Goal: Task Accomplishment & Management: Manage account settings

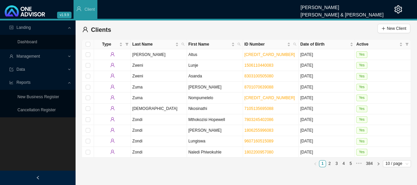
click at [67, 56] on span "Management" at bounding box center [38, 57] width 58 height 12
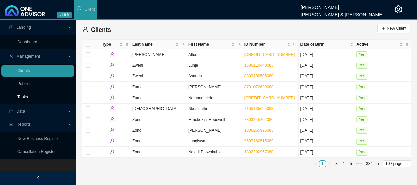
click at [28, 95] on link "Tasks" at bounding box center [22, 97] width 10 height 5
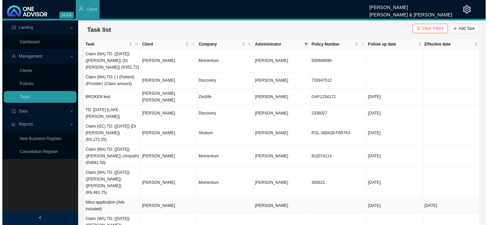
scroll to position [7, 0]
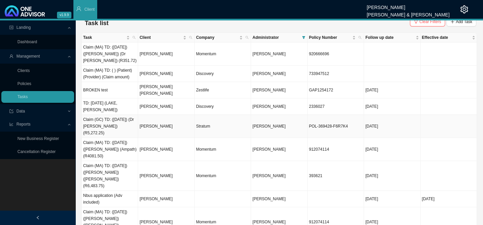
click at [153, 115] on td "[PERSON_NAME]" at bounding box center [166, 126] width 56 height 23
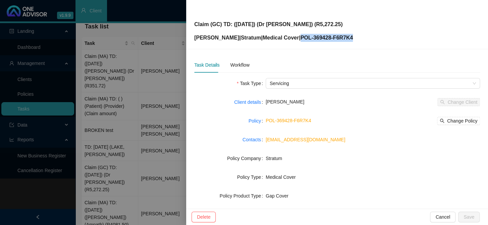
drag, startPoint x: 356, startPoint y: 37, endPoint x: 300, endPoint y: 34, distance: 56.1
click at [300, 34] on div "Claim (GC) TD: ([DATE]) (Dr [PERSON_NAME]) (R5,272.25) [PERSON_NAME] | Stratum …" at bounding box center [337, 24] width 286 height 35
copy p "POL-369428-F6R7K4"
drag, startPoint x: 229, startPoint y: 65, endPoint x: 234, endPoint y: 66, distance: 4.4
click at [230, 65] on div "Workflow" at bounding box center [239, 64] width 19 height 7
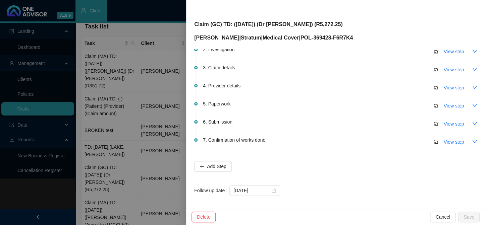
scroll to position [57, 0]
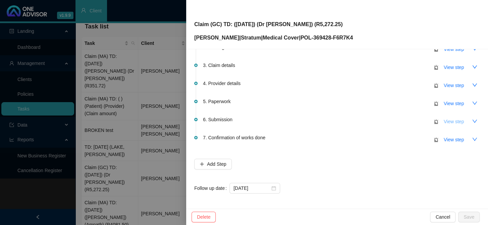
click at [416, 121] on button "View step" at bounding box center [453, 121] width 31 height 11
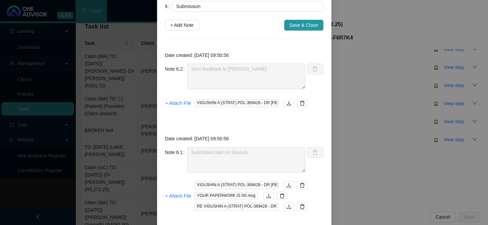
scroll to position [61, 0]
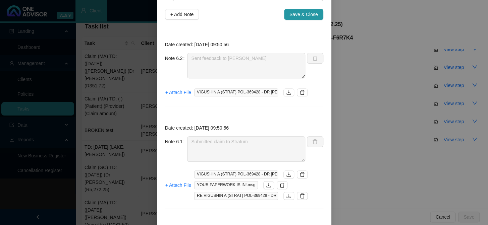
click at [357, 118] on div "Step details 6 Submission + Add Note Save & Close Date created: [DATE] 09:50:56…" at bounding box center [244, 112] width 488 height 225
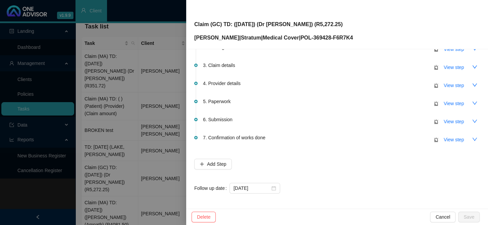
scroll to position [0, 0]
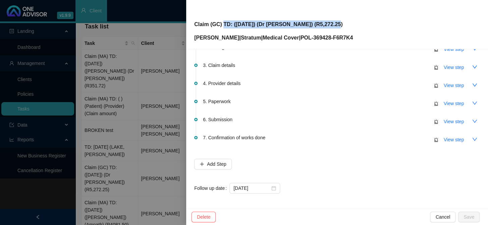
drag, startPoint x: 334, startPoint y: 22, endPoint x: 222, endPoint y: 24, distance: 112.0
click at [222, 24] on p "Claim (GC) TD: ([DATE]) (Dr [PERSON_NAME]) (R5,272.25)" at bounding box center [273, 24] width 159 height 8
copy p "TD: ([DATE]) (Dr [PERSON_NAME]) (R5,272.25)"
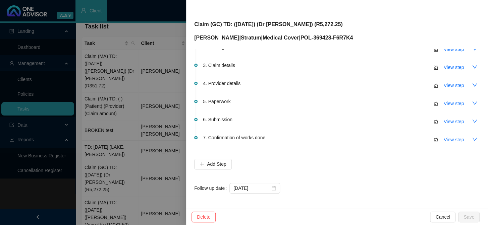
click at [149, 144] on div at bounding box center [244, 112] width 488 height 225
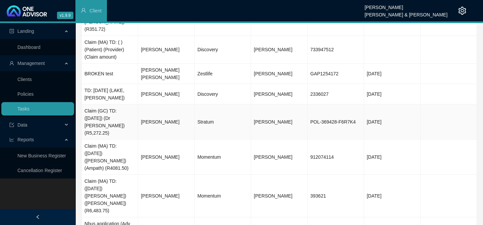
scroll to position [113, 0]
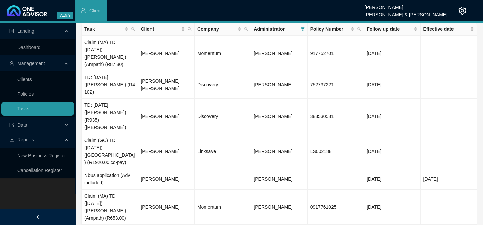
scroll to position [0, 0]
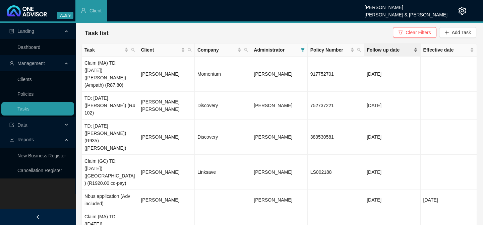
click at [383, 49] on span "Follow up date" at bounding box center [389, 49] width 45 height 7
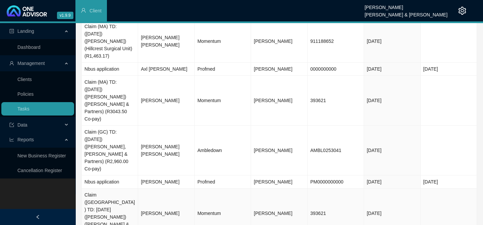
scroll to position [135, 0]
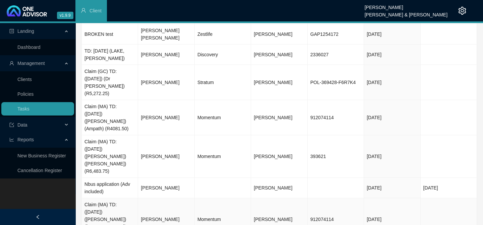
scroll to position [113, 0]
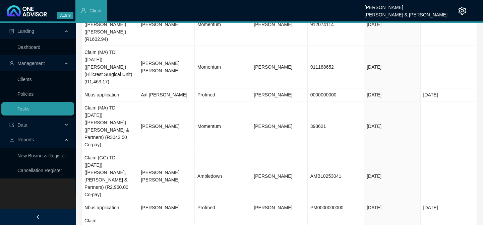
scroll to position [135, 0]
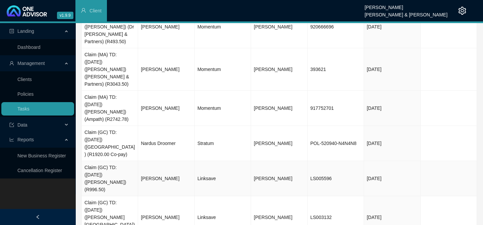
scroll to position [61, 0]
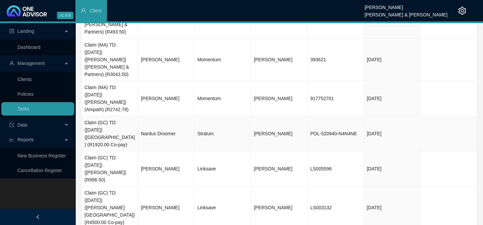
click at [172, 116] on td "Nardus Droomer" at bounding box center [166, 133] width 56 height 35
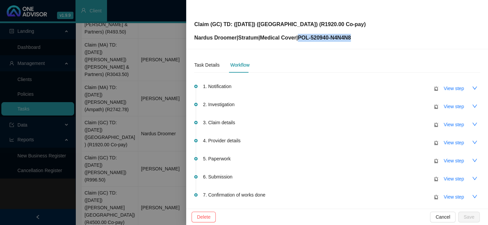
drag, startPoint x: 364, startPoint y: 39, endPoint x: 303, endPoint y: 37, distance: 60.7
click at [303, 37] on div "Claim (GC) TD: ([DATE]) ([GEOGRAPHIC_DATA]) (R1920.00 Co-pay) Nardus Droomer | …" at bounding box center [337, 24] width 286 height 35
copy p "POL-520940-N4N4N8"
drag, startPoint x: 365, startPoint y: 22, endPoint x: 222, endPoint y: 21, distance: 142.6
click at [222, 21] on div "Claim (GC) TD: ([DATE]) ([GEOGRAPHIC_DATA]) (R1920.00 Co-pay) Nardus Droomer | …" at bounding box center [337, 24] width 286 height 35
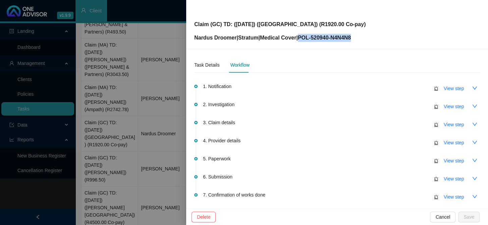
copy p "TD: ([DATE]) ([GEOGRAPHIC_DATA]) (R1920.00 Co-pay)"
click at [174, 111] on div at bounding box center [244, 112] width 488 height 225
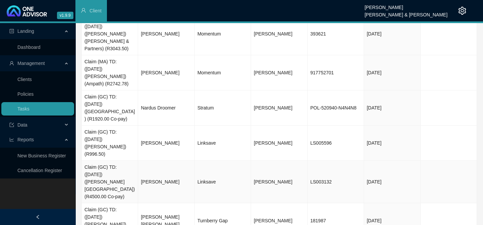
scroll to position [143, 0]
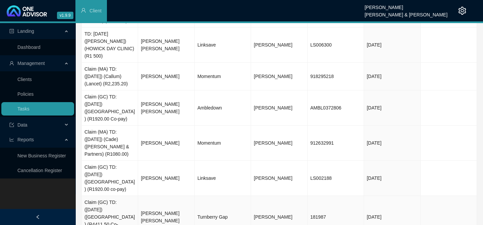
scroll to position [180, 0]
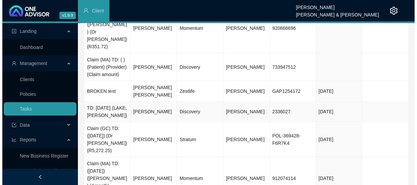
scroll to position [91, 0]
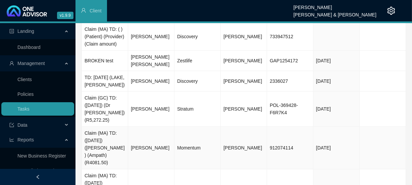
click at [155, 127] on td "[PERSON_NAME]" at bounding box center [151, 148] width 46 height 43
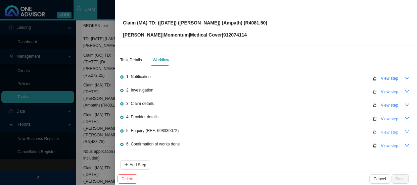
click at [381, 131] on span "View step" at bounding box center [388, 132] width 17 height 7
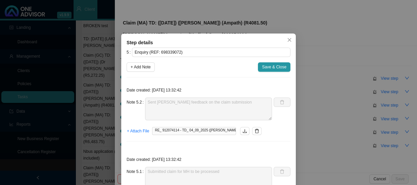
click at [97, 57] on div "Step details 5 Enquiry (REF: 698339072) + Add Note Save & Close Date created: […" at bounding box center [208, 92] width 417 height 185
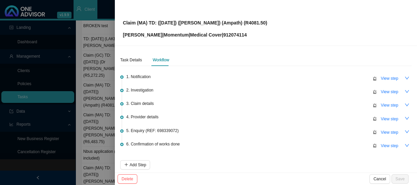
click at [97, 57] on div at bounding box center [208, 92] width 417 height 185
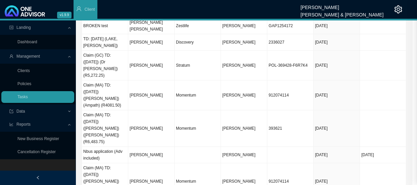
scroll to position [87, 0]
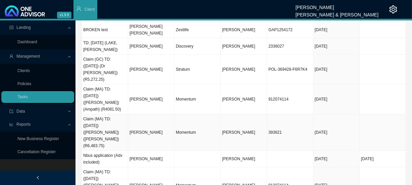
click at [153, 114] on td "[PERSON_NAME]" at bounding box center [151, 132] width 46 height 37
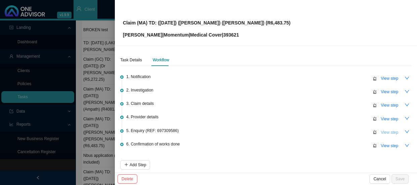
click at [385, 131] on span "View step" at bounding box center [388, 132] width 17 height 7
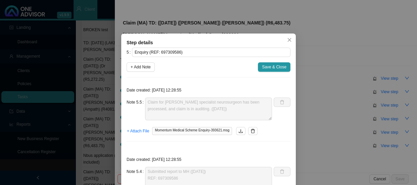
click at [327, 97] on div "Step details 5 Enquiry (REF: 697309586) + Add Note Save & Close Date created: […" at bounding box center [208, 92] width 417 height 185
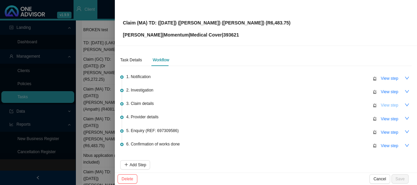
click at [386, 104] on span "View step" at bounding box center [388, 105] width 17 height 7
type input "Claim details"
type textarea "Claimed: R2,541.00 Paid: R0.00 Shortfall: R2,541.00"
type textarea "Claimed: R3,942.75 Paid: R0.00 Shortfall: R3,942.75"
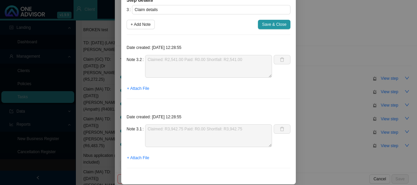
scroll to position [47, 0]
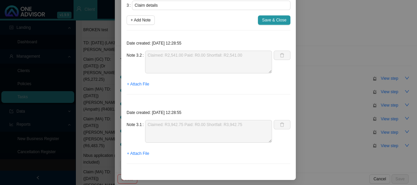
click at [315, 87] on div "Step details 3 Claim details + Add Note Save & Close Date created: [DATE] 12:28…" at bounding box center [208, 92] width 417 height 185
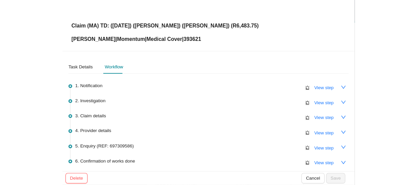
scroll to position [7, 0]
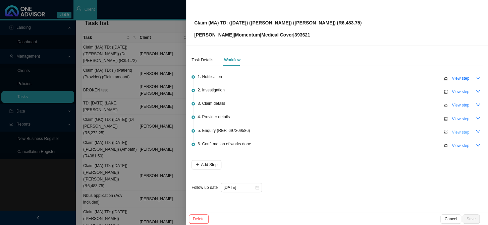
click at [416, 134] on span "View step" at bounding box center [460, 132] width 17 height 7
type input "Enquiry (REF: 697309586)"
type textarea "Claim for [PERSON_NAME] specialist neurosurgeon has been processed, and claim i…"
type textarea "Submitted report to MH ([DATE]) REF: 697309586"
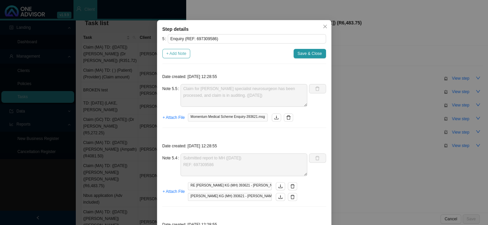
click at [177, 57] on span "+ Add Note" at bounding box center [176, 53] width 20 height 7
type textarea "Claim for [PERSON_NAME] specialist neurosurgeon has been processed, and claim i…"
type textarea "Submitted report to MH ([DATE]) REF: 697309586"
type textarea "Received [MEDICAL_DATA] reports ([DATE])"
type textarea "The rooms emailed Jub and said they do not have a histology report for [PERSON_…"
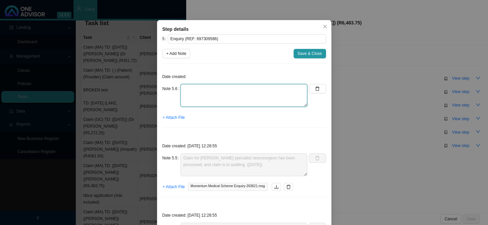
click at [220, 104] on textarea at bounding box center [243, 95] width 127 height 23
type textarea "t"
click at [221, 107] on textarea "The claim for [PERSON_NAME] for the amount of R6483.75 has been reprocessed and…" at bounding box center [243, 95] width 127 height 23
type textarea "The claim for [PERSON_NAME] for the amount of R6483.75 has been reprocessed and…"
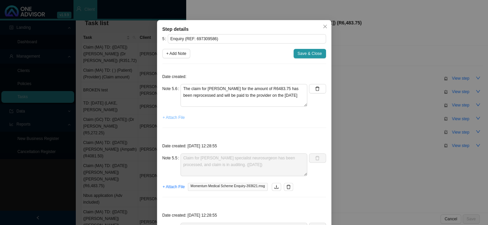
click at [177, 121] on span "+ Attach File" at bounding box center [174, 117] width 22 height 7
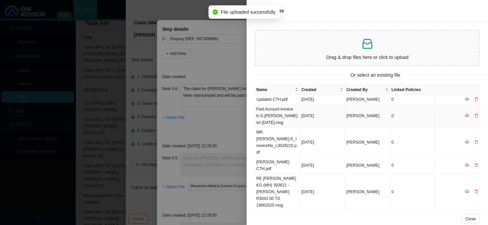
click at [277, 114] on td "Fwd Account invoice K.G.[PERSON_NAME] on [DATE].msg" at bounding box center [277, 116] width 45 height 23
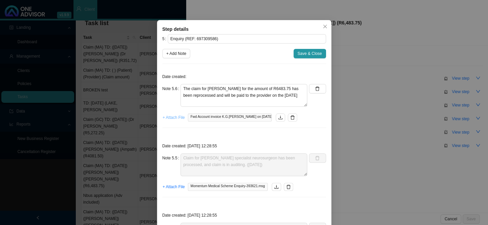
click at [171, 121] on span "+ Attach File" at bounding box center [174, 117] width 22 height 7
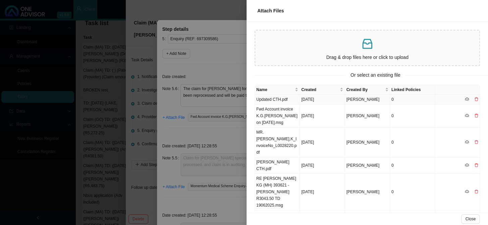
click at [275, 98] on td "Updated CTH.pdf" at bounding box center [277, 100] width 45 height 10
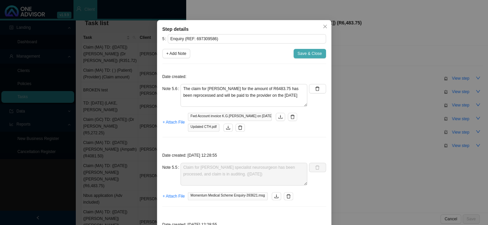
click at [311, 57] on span "Save & Close" at bounding box center [310, 53] width 24 height 7
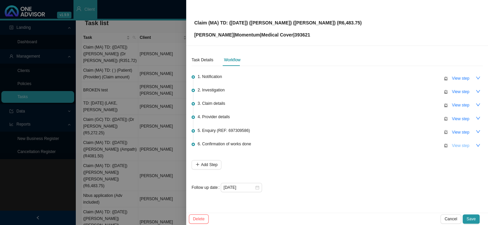
click at [416, 143] on span "View step" at bounding box center [460, 146] width 17 height 7
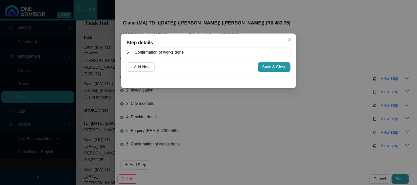
click at [255, 112] on div "Step details 6 Confirmation of works done + Add Note Save & Close Cancel OK" at bounding box center [208, 92] width 417 height 185
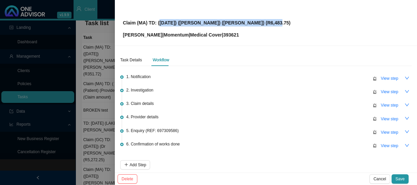
drag, startPoint x: 262, startPoint y: 22, endPoint x: 157, endPoint y: 23, distance: 104.7
click at [157, 23] on div "Claim (MA) TD: ([DATE]) ([PERSON_NAME]) ([PERSON_NAME]) (R6,483.75) [PERSON_NAM…" at bounding box center [266, 23] width 286 height 32
copy p "[DATE]) ([PERSON_NAME]) ([PERSON_NAME]) (R6,483.75)"
click at [384, 146] on span "View step" at bounding box center [388, 146] width 17 height 7
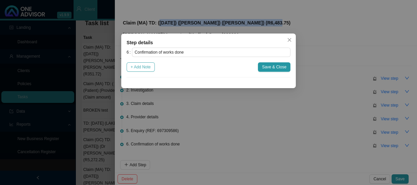
click at [140, 65] on span "+ Add Note" at bounding box center [140, 67] width 20 height 7
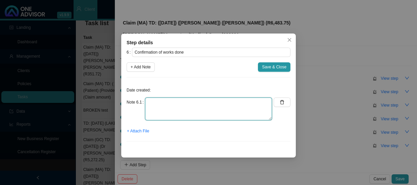
click at [157, 105] on textarea at bounding box center [208, 109] width 127 height 23
type textarea "Sent confirmation of works done to Jub"
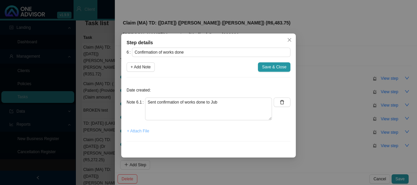
click at [139, 130] on span "+ Attach File" at bounding box center [138, 131] width 22 height 7
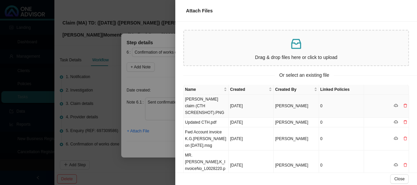
scroll to position [0, 0]
click at [156, 141] on div at bounding box center [208, 92] width 417 height 185
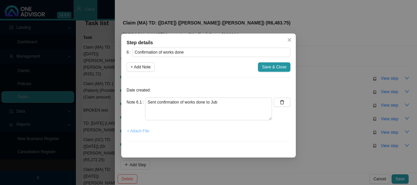
click at [143, 131] on span "+ Attach File" at bounding box center [138, 131] width 22 height 7
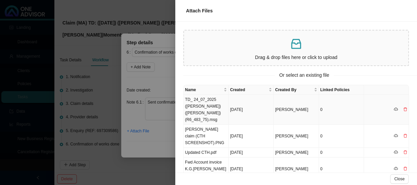
click at [204, 102] on td "TD_ 24_07_2025 ([PERSON_NAME]) ([PERSON_NAME]) (R6_483_75).msg" at bounding box center [205, 110] width 45 height 30
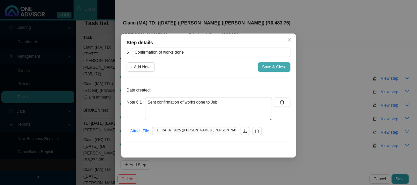
click at [273, 67] on span "Save & Close" at bounding box center [274, 67] width 24 height 7
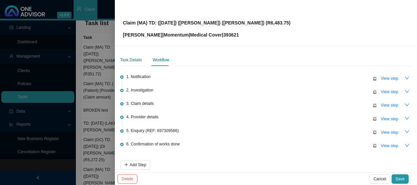
click at [131, 59] on div "Task Details" at bounding box center [131, 60] width 22 height 7
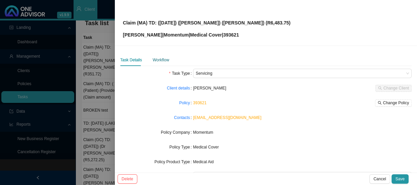
click at [163, 58] on div "Workflow" at bounding box center [161, 60] width 16 height 7
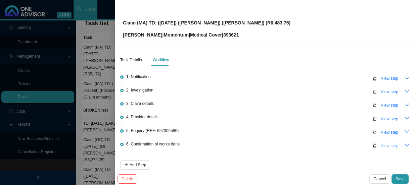
click at [385, 144] on span "View step" at bounding box center [388, 146] width 17 height 7
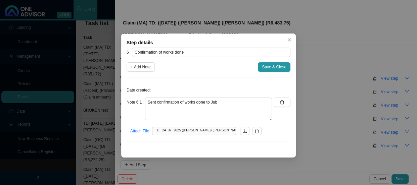
click at [338, 137] on div "Step details 6 Confirmation of works done + Add Note Save & Close Date created:…" at bounding box center [208, 92] width 417 height 185
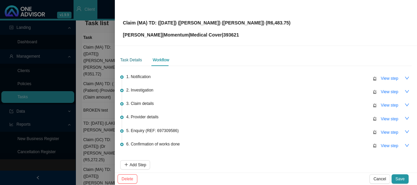
click at [126, 60] on div "Task Details" at bounding box center [131, 60] width 22 height 7
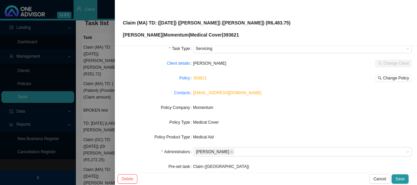
scroll to position [78, 0]
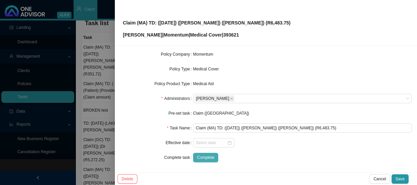
click at [209, 158] on span "Complete" at bounding box center [205, 157] width 17 height 7
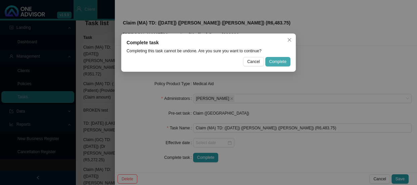
click at [275, 60] on span "Complete" at bounding box center [277, 61] width 17 height 7
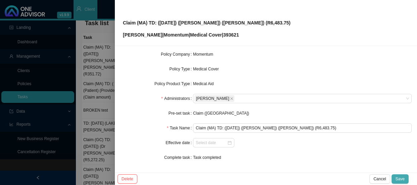
click at [400, 178] on span "Save" at bounding box center [399, 179] width 9 height 7
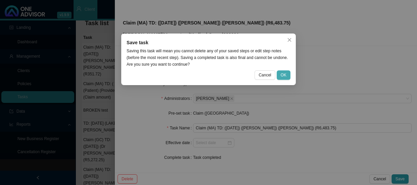
click at [285, 75] on span "OK" at bounding box center [283, 75] width 6 height 7
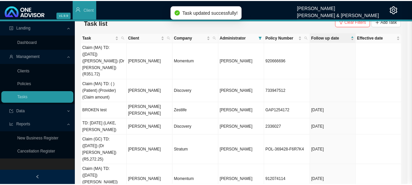
scroll to position [71, 0]
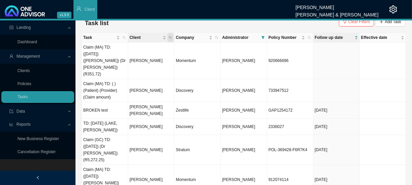
click at [171, 38] on icon "search" at bounding box center [170, 37] width 3 height 3
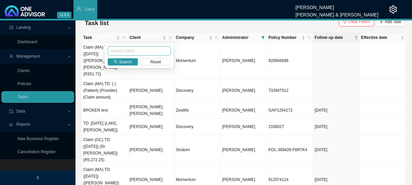
click at [137, 53] on input "text" at bounding box center [139, 50] width 63 height 9
type input "[PERSON_NAME]"
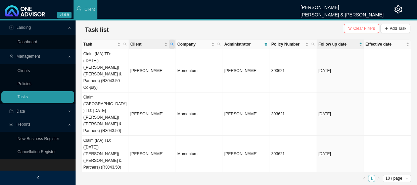
click at [171, 43] on icon "search" at bounding box center [171, 44] width 3 height 3
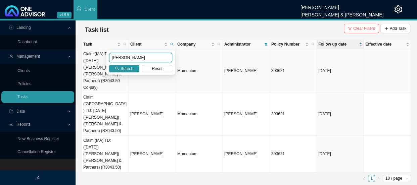
drag, startPoint x: 112, startPoint y: 60, endPoint x: 102, endPoint y: 57, distance: 10.2
click at [102, 57] on body "v1.9.9 [PERSON_NAME] [PERSON_NAME] & [PERSON_NAME] Client Landing Dashboard Man…" at bounding box center [208, 92] width 417 height 185
click at [126, 71] on span "Search" at bounding box center [126, 68] width 13 height 7
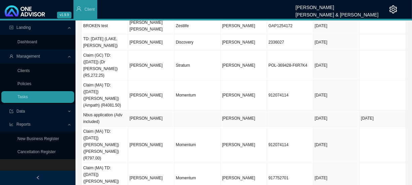
scroll to position [94, 0]
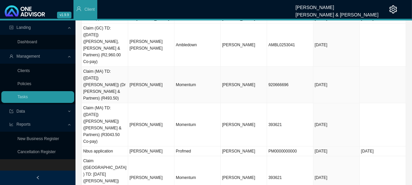
scroll to position [114, 0]
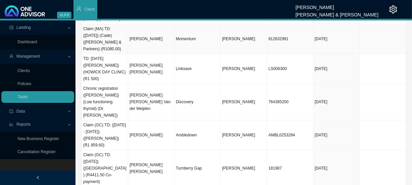
scroll to position [148, 0]
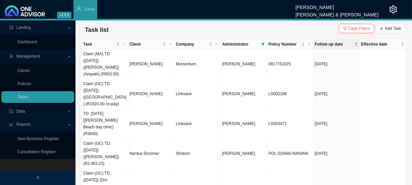
scroll to position [87, 0]
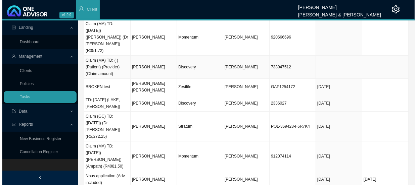
scroll to position [0, 0]
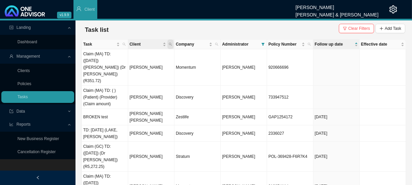
click at [172, 44] on span "Client" at bounding box center [170, 44] width 6 height 9
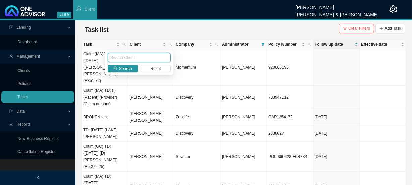
click at [137, 55] on input "text" at bounding box center [139, 57] width 63 height 9
type input "[PERSON_NAME]"
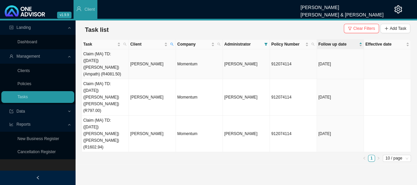
click at [146, 66] on td "[PERSON_NAME]" at bounding box center [152, 64] width 47 height 30
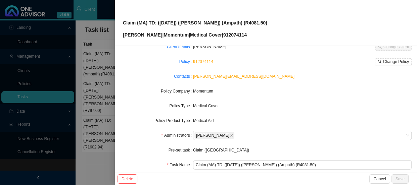
scroll to position [78, 0]
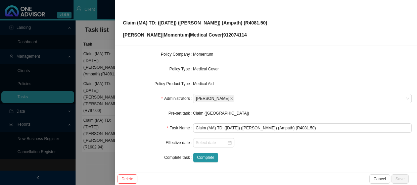
click at [229, 33] on p "[PERSON_NAME] | Momentum | Medical Cover | 912074114" at bounding box center [195, 34] width 144 height 7
copy p "912074114"
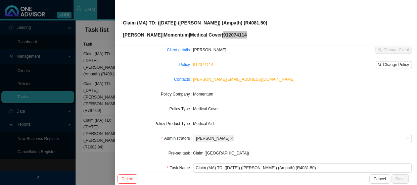
scroll to position [0, 0]
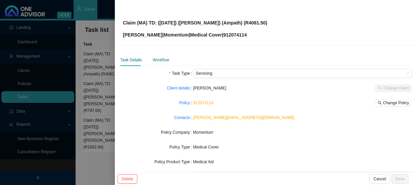
click at [161, 58] on div "Workflow" at bounding box center [161, 60] width 16 height 7
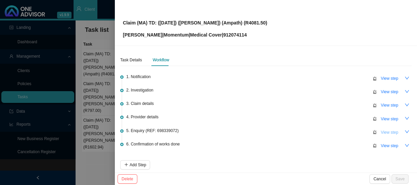
click at [391, 132] on span "View step" at bounding box center [388, 132] width 17 height 7
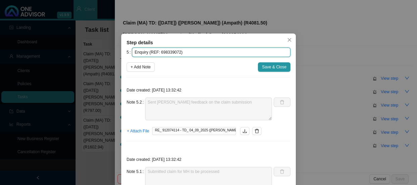
click at [167, 53] on input "Enquiry (REF: 698339072)" at bounding box center [211, 52] width 158 height 9
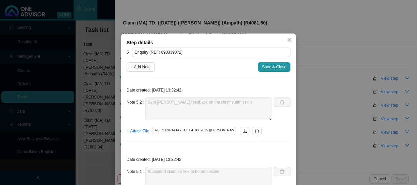
drag, startPoint x: 309, startPoint y: 95, endPoint x: 314, endPoint y: 95, distance: 4.4
click at [309, 95] on div "Step details 5 Enquiry (REF: 698339072) + Add Note Save & Close Date created: […" at bounding box center [208, 92] width 417 height 185
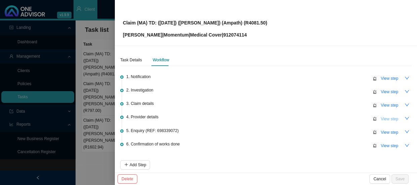
click at [381, 119] on span "View step" at bounding box center [388, 119] width 17 height 7
type input "Provider details"
type textarea "Ampath (Dr [PERSON_NAME]) Practice Number: 5200431 Phone: [PHONE_NUMBER] Email:…"
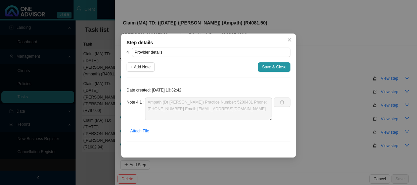
click at [348, 31] on div "Step details 4 Provider details + Add Note Save & Close Date created: [DATE] 13…" at bounding box center [208, 92] width 417 height 185
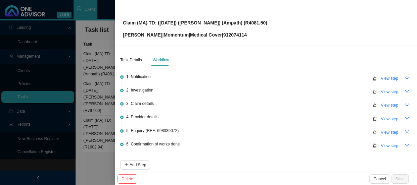
click at [101, 77] on div at bounding box center [208, 92] width 417 height 185
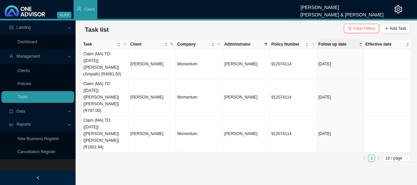
click at [119, 86] on td "Claim (MA) TD: ([DATE]) ([PERSON_NAME]) ([PERSON_NAME]) (R797.00)" at bounding box center [105, 97] width 47 height 37
click at [153, 85] on td "[PERSON_NAME]" at bounding box center [152, 97] width 47 height 37
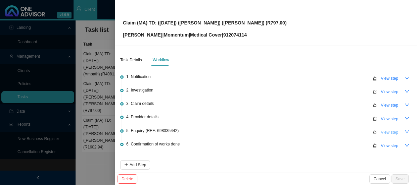
click at [384, 133] on span "View step" at bounding box center [388, 132] width 17 height 7
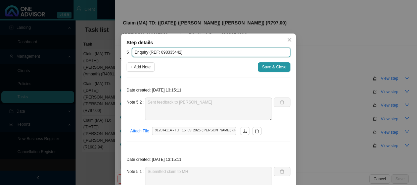
click at [166, 52] on input "Enquiry (REF: 698335442)" at bounding box center [211, 52] width 158 height 9
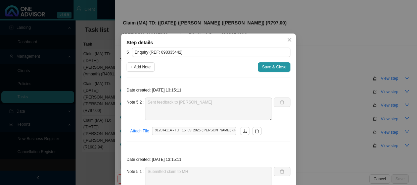
drag, startPoint x: 362, startPoint y: 82, endPoint x: 375, endPoint y: 91, distance: 16.5
click at [362, 82] on div "Step details 5 Enquiry (REF: 698335442) + Add Note Save & Close Date created: […" at bounding box center [208, 92] width 417 height 185
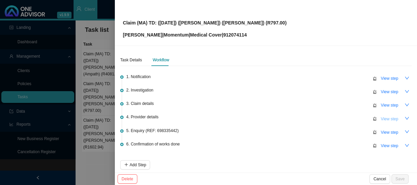
click at [381, 118] on span "View step" at bounding box center [388, 119] width 17 height 7
type input "Provider details"
type textarea "[PERSON_NAME] Practice Number: 0579629 Phone: [PHONE_NUMBER] Office Cell: [PHON…"
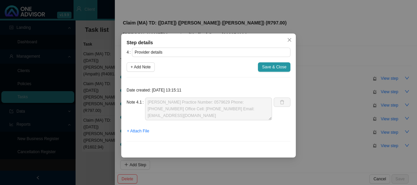
click at [93, 44] on div "Step details 4 Provider details + Add Note Save & Close Date created: [DATE] 13…" at bounding box center [208, 92] width 417 height 185
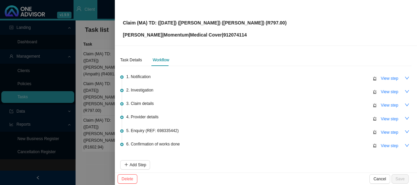
click at [99, 52] on div at bounding box center [208, 92] width 417 height 185
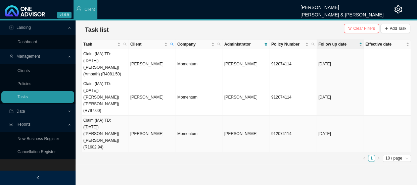
click at [118, 116] on td "Claim (MA) TD: ([DATE]) ([PERSON_NAME]) ([PERSON_NAME]) (R1602.94)" at bounding box center [105, 134] width 47 height 37
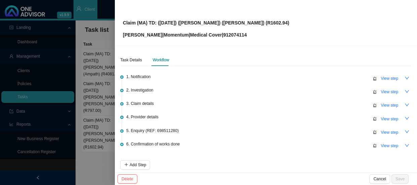
click at [279, 128] on div "5. Enquiry (REF: 698511280) View step" at bounding box center [268, 132] width 285 height 10
click at [381, 134] on span "View step" at bounding box center [388, 132] width 17 height 7
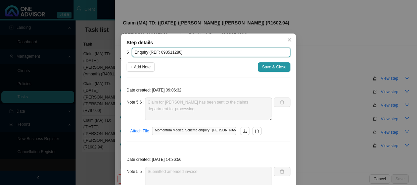
drag, startPoint x: 175, startPoint y: 52, endPoint x: 156, endPoint y: 50, distance: 18.5
click at [156, 50] on input "Enquiry (REF: 698511280)" at bounding box center [211, 52] width 158 height 9
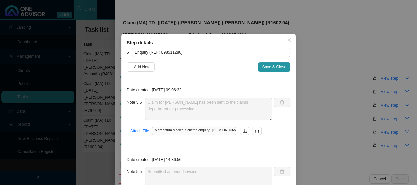
click at [362, 121] on div "Step details 5 Enquiry (REF: 698511280) + Add Note Save & Close Date created: […" at bounding box center [208, 92] width 417 height 185
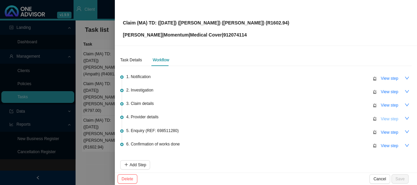
click at [382, 118] on span "View step" at bounding box center [388, 119] width 17 height 7
type input "Provider details"
type textarea "[PERSON_NAME] Practice Number: 1506927; Email: [EMAIL_ADDRESS][DOMAIN_NAME]; Ph…"
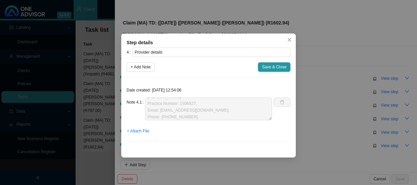
scroll to position [7, 0]
click at [327, 126] on div "Step details 4 Provider details + Add Note Save & Close Date created: [DATE] 12…" at bounding box center [208, 92] width 417 height 185
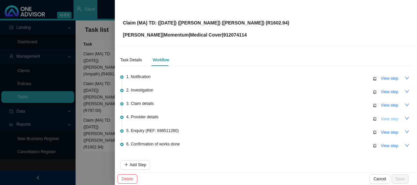
click at [386, 120] on span "View step" at bounding box center [388, 119] width 17 height 7
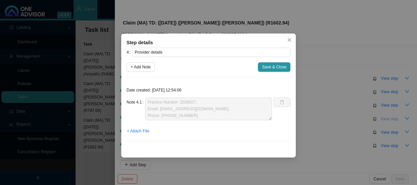
click at [386, 120] on div "Step details 4 Provider details + Add Note Save & Close Date created: [DATE] 12…" at bounding box center [208, 92] width 417 height 185
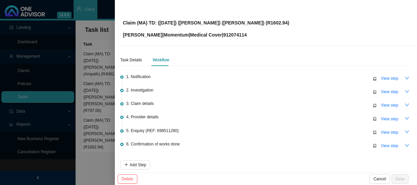
click at [337, 130] on div "5. Enquiry (REF: 698511280) View step" at bounding box center [268, 132] width 285 height 10
click at [144, 115] on span "4. Provider details" at bounding box center [142, 117] width 32 height 7
click at [404, 119] on icon "down" at bounding box center [406, 118] width 5 height 5
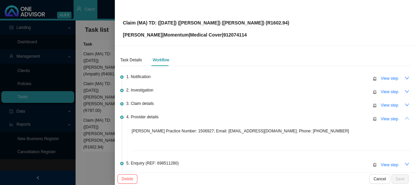
click at [404, 119] on icon "up" at bounding box center [406, 118] width 5 height 5
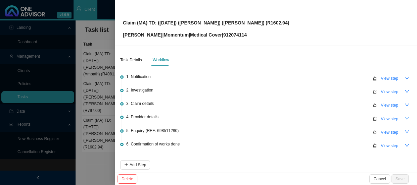
click at [104, 127] on div at bounding box center [208, 92] width 417 height 185
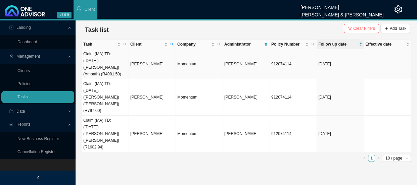
click at [121, 60] on td "Claim (MA) TD: ([DATE]) ([PERSON_NAME]) (Ampath) (R4081.50)" at bounding box center [105, 64] width 47 height 30
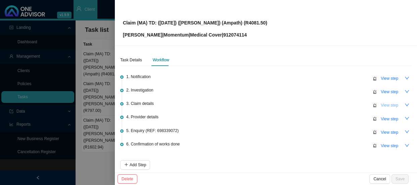
click at [383, 104] on span "View step" at bounding box center [388, 105] width 17 height 7
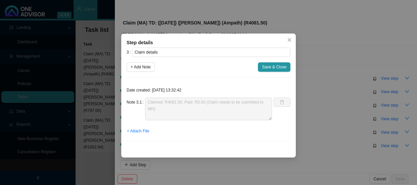
click at [324, 107] on div "Step details 3 Claim details + Add Note Save & Close Date created: [DATE] 13:32…" at bounding box center [208, 92] width 417 height 185
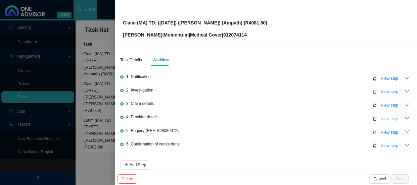
click at [380, 118] on span "View step" at bounding box center [388, 119] width 17 height 7
type input "Provider details"
type textarea "Ampath (Dr [PERSON_NAME]) Practice Number: 5200431 Phone: [PHONE_NUMBER] Email:…"
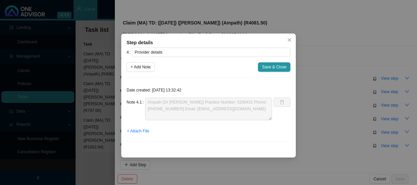
click at [335, 120] on div "Step details 4 Provider details + Add Note Save & Close Date created: [DATE] 13…" at bounding box center [208, 92] width 417 height 185
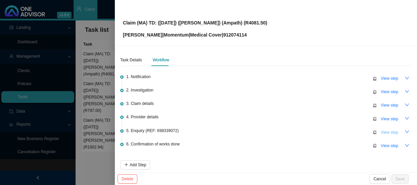
click at [386, 132] on span "View step" at bounding box center [388, 132] width 17 height 7
type input "Enquiry (REF: 698339072)"
type textarea "Sent [PERSON_NAME] feedback on the claim submission"
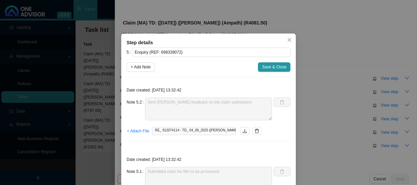
scroll to position [56, 0]
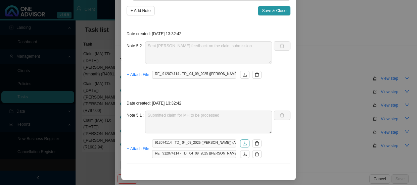
click at [242, 144] on icon "download" at bounding box center [244, 143] width 5 height 5
click at [308, 141] on div "Step details 5 Enquiry (REF: 698339072) + Add Note Save & Close Date created: […" at bounding box center [208, 92] width 417 height 185
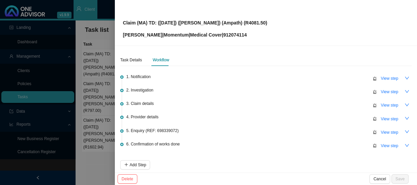
click at [101, 127] on div at bounding box center [208, 92] width 417 height 185
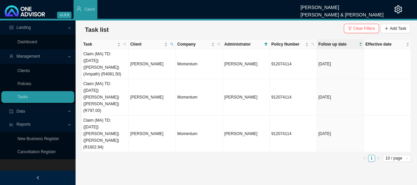
click at [107, 138] on main "Landing Dashboard Management Clients Policies Tasks Data Reports New Business R…" at bounding box center [208, 102] width 417 height 165
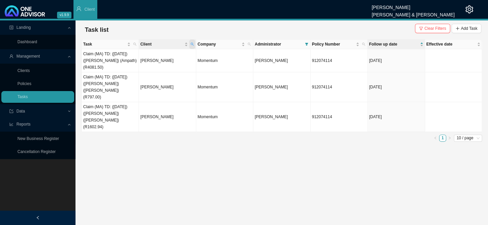
click at [191, 43] on icon "search" at bounding box center [192, 44] width 3 height 3
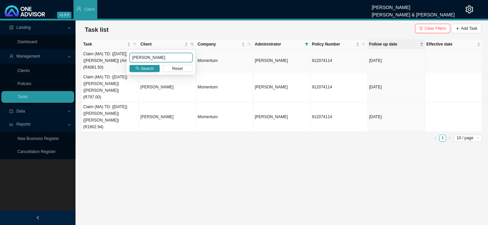
drag, startPoint x: 135, startPoint y: 60, endPoint x: 121, endPoint y: 60, distance: 13.8
click at [121, 60] on body "v1.9.9 [PERSON_NAME] [PERSON_NAME] & [PERSON_NAME] Client Landing Dashboard Man…" at bounding box center [244, 112] width 488 height 225
type input "[PERSON_NAME]"
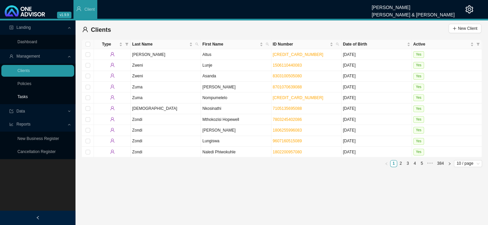
click at [28, 95] on link "Tasks" at bounding box center [22, 97] width 10 height 5
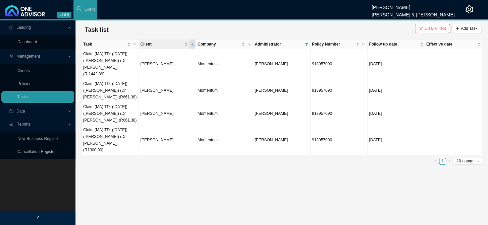
click at [193, 43] on icon "search" at bounding box center [192, 44] width 3 height 3
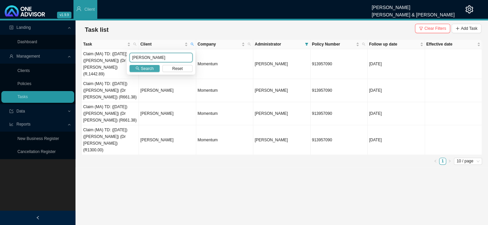
type input "[PERSON_NAME]"
click at [147, 68] on span "Search" at bounding box center [147, 68] width 13 height 7
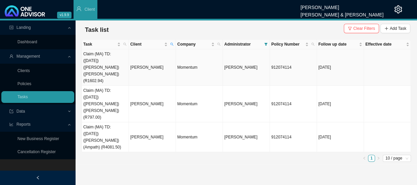
click at [114, 61] on td "Claim (MA) TD: ([DATE]) ([PERSON_NAME]) ([PERSON_NAME]) (R1602.94)" at bounding box center [105, 67] width 47 height 37
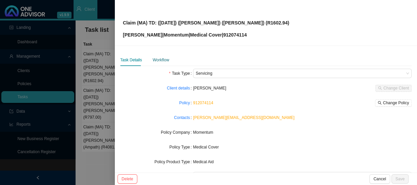
click at [161, 61] on div "Workflow" at bounding box center [161, 60] width 16 height 7
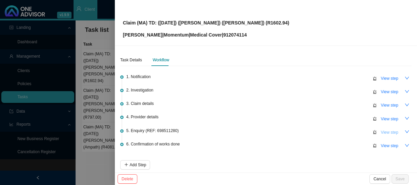
click at [388, 132] on span "View step" at bounding box center [388, 132] width 17 height 7
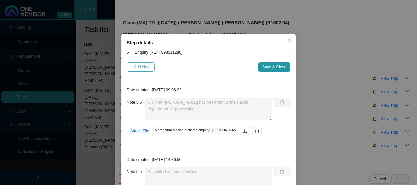
click at [141, 66] on span "+ Add Note" at bounding box center [140, 67] width 20 height 7
type textarea "Claim for [PERSON_NAME] has been sent to the claims department for processing"
type textarea "Submitted amended invoice"
type textarea "Received the amended invoice"
type textarea "Replied to the rooms and sent the medical aid details for [PERSON_NAME]"
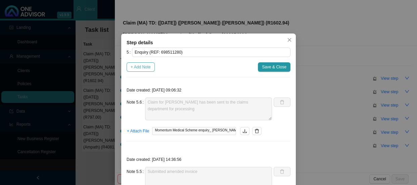
type textarea "The practice requested the medical aid details"
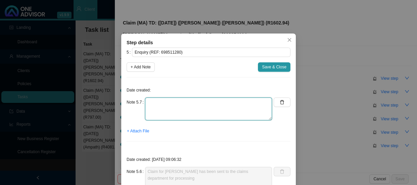
click at [152, 103] on textarea at bounding box center [208, 109] width 127 height 23
type textarea "C"
click at [196, 109] on textarea "Phoned MH, spoke to [PERSON_NAME] rejected as" at bounding box center [208, 109] width 127 height 23
paste textarea "the members HealthSaver is depleted."
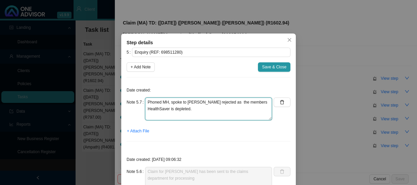
click at [178, 108] on textarea "Phoned MH, spoke to [PERSON_NAME] rejected as the members HealthSaver is deplet…" at bounding box center [208, 109] width 127 height 23
click at [252, 109] on textarea "Phoned MH, spoke to [PERSON_NAME] rejected as the members HealthSaver is deplet…" at bounding box center [208, 109] width 127 height 23
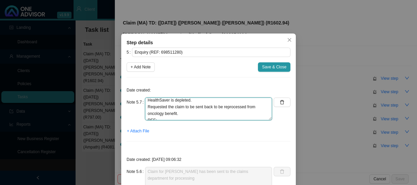
scroll to position [13, 0]
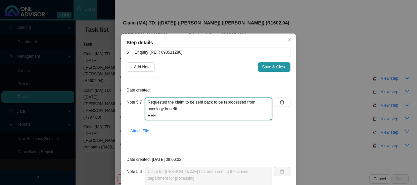
click at [181, 118] on textarea "Phoned MH, spoke to [PERSON_NAME] rejected as the members HealthSaver is deplet…" at bounding box center [208, 109] width 127 height 23
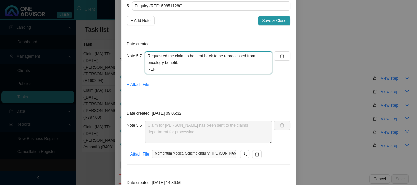
scroll to position [16, 0]
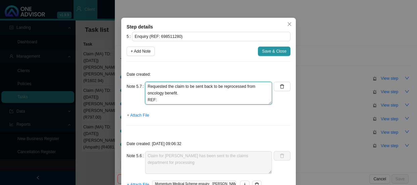
click at [178, 100] on textarea "Phoned MH, spoke to [PERSON_NAME] rejected as the members HealthSaver is deplet…" at bounding box center [208, 93] width 127 height 23
paste textarea "699280888"
click at [169, 100] on textarea "Phoned MH, spoke to [PERSON_NAME] rejected as the members HealthSaver is deplet…" at bounding box center [208, 93] width 127 height 23
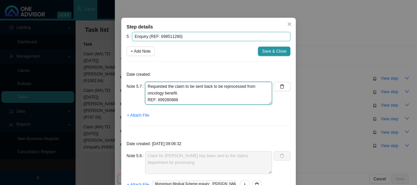
type textarea "Phoned MH, spoke to [PERSON_NAME] rejected as the members HealthSaver is deplet…"
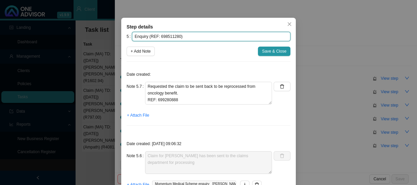
click at [170, 36] on input "Enquiry (REF: 698511280)" at bounding box center [211, 36] width 158 height 9
paste input "9280888"
type input "Enquiry (REF: 699280888)"
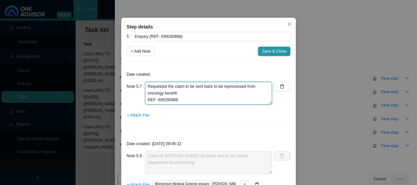
scroll to position [0, 0]
drag, startPoint x: 178, startPoint y: 101, endPoint x: 134, endPoint y: 69, distance: 53.6
click at [134, 69] on div "Date created: Note 5.7 Phoned MH, spoke to [PERSON_NAME] rejected as the member…" at bounding box center [208, 99] width 164 height 64
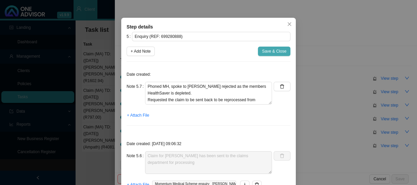
click at [264, 51] on span "Save & Close" at bounding box center [274, 51] width 24 height 7
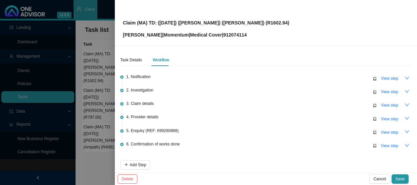
scroll to position [30, 0]
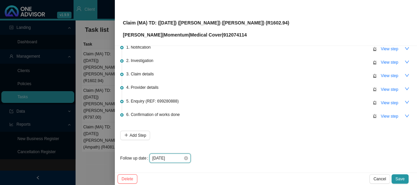
click at [175, 159] on input "[DATE]" at bounding box center [167, 158] width 31 height 7
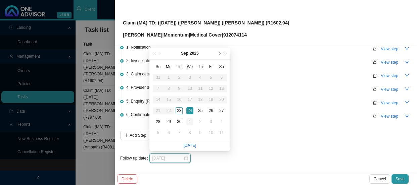
type input "[DATE]"
click at [190, 123] on div "1" at bounding box center [189, 121] width 7 height 7
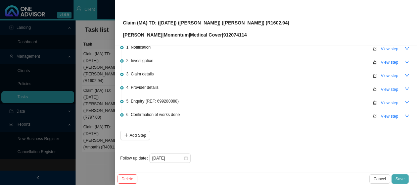
click at [398, 176] on span "Save" at bounding box center [399, 179] width 9 height 7
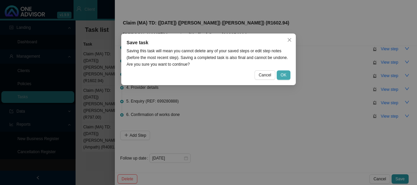
click at [282, 70] on button "OK" at bounding box center [283, 74] width 14 height 9
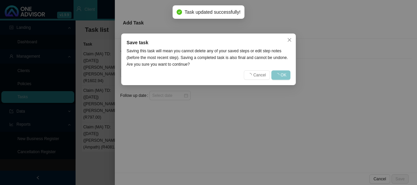
scroll to position [0, 0]
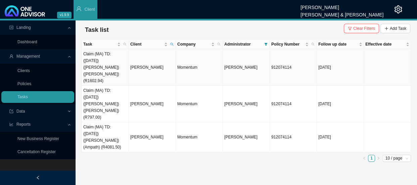
click at [111, 57] on td "Claim (MA) TD: ([DATE]) ([PERSON_NAME]) ([PERSON_NAME]) (R1602.94)" at bounding box center [105, 67] width 47 height 37
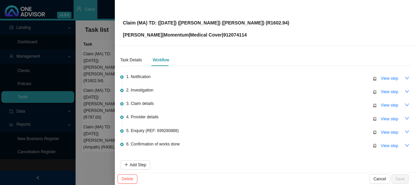
click at [105, 102] on div at bounding box center [208, 92] width 417 height 185
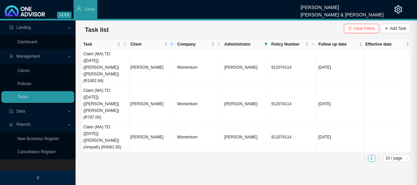
click at [105, 75] on div at bounding box center [208, 92] width 417 height 185
click at [151, 86] on td "[PERSON_NAME]" at bounding box center [152, 104] width 47 height 37
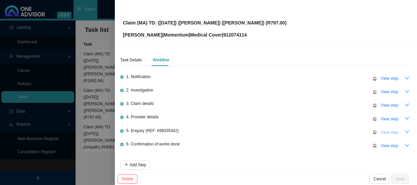
click at [385, 132] on span "View step" at bounding box center [388, 132] width 17 height 7
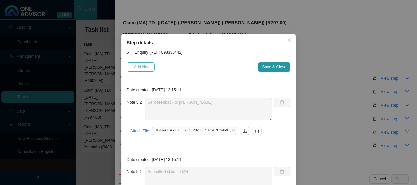
click at [142, 67] on span "+ Add Note" at bounding box center [140, 67] width 20 height 7
type textarea "Sent feedback to [PERSON_NAME]"
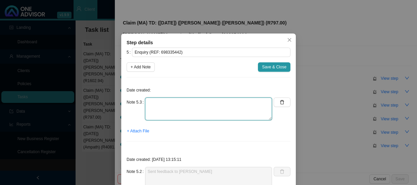
click at [157, 102] on textarea at bounding box center [208, 109] width 127 height 23
paste textarea "Phoned MH, spoke to [PERSON_NAME] rejected as the members HealthSaver is deplet…"
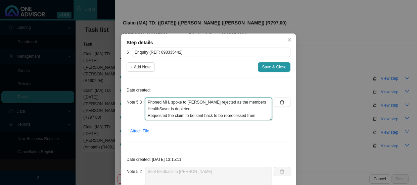
scroll to position [12, 0]
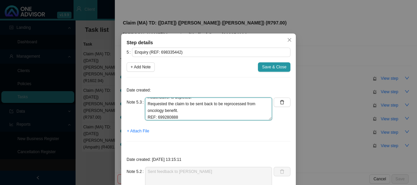
click at [165, 118] on textarea "Phoned MH, spoke to [PERSON_NAME] rejected as the members HealthSaver is deplet…" at bounding box center [208, 109] width 127 height 23
type textarea "Phoned MH, spoke to [PERSON_NAME] rejected as the members HealthSaver is deplet…"
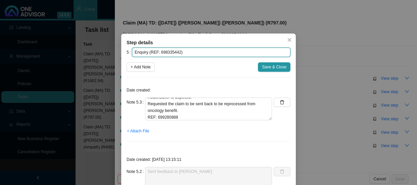
click at [167, 52] on input "Enquiry (REF: 698335442)" at bounding box center [211, 52] width 158 height 9
paste input "9280888"
type input "Enquiry (REF: 699280888)"
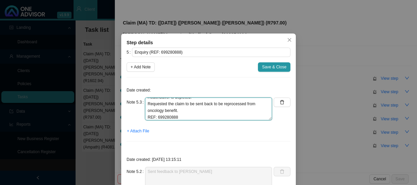
click at [177, 116] on textarea "Phoned MH, spoke to [PERSON_NAME] rejected as the members HealthSaver is deplet…" at bounding box center [208, 109] width 127 height 23
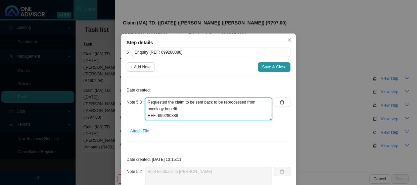
scroll to position [0, 0]
drag, startPoint x: 178, startPoint y: 116, endPoint x: 134, endPoint y: 96, distance: 47.7
click at [134, 96] on div "Date created: Note 5.3 Phoned MH, spoke to [PERSON_NAME] rejected as the member…" at bounding box center [208, 115] width 164 height 64
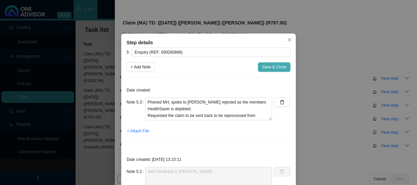
click at [276, 69] on span "Save & Close" at bounding box center [274, 67] width 24 height 7
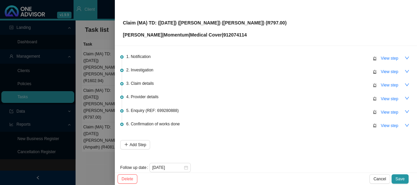
scroll to position [30, 0]
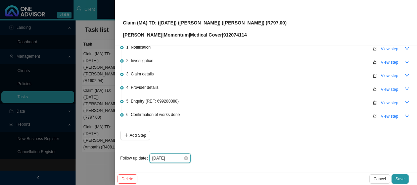
click at [175, 155] on input "[DATE]" at bounding box center [167, 158] width 31 height 7
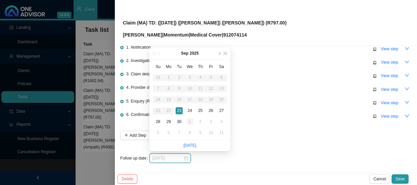
type input "[DATE]"
click at [189, 120] on div "1" at bounding box center [189, 121] width 7 height 7
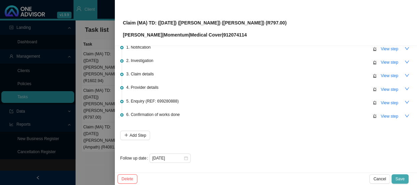
click at [397, 177] on span "Save" at bounding box center [399, 179] width 9 height 7
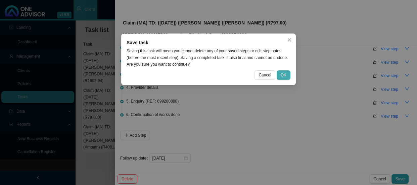
click at [282, 75] on span "OK" at bounding box center [283, 75] width 6 height 7
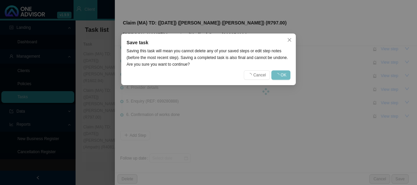
scroll to position [0, 0]
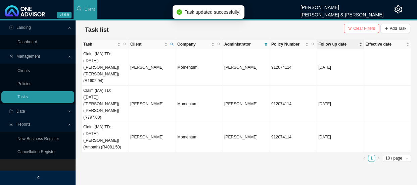
click at [335, 46] on span "Follow up date" at bounding box center [337, 44] width 39 height 7
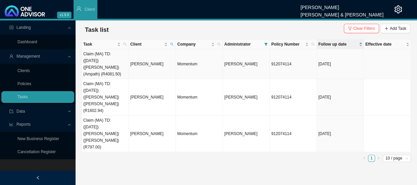
click at [106, 62] on td "Claim (MA) TD: ([DATE]) ([PERSON_NAME]) (Ampath) (R4081.50)" at bounding box center [105, 64] width 47 height 30
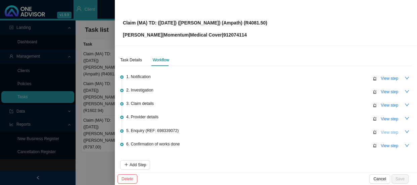
click at [386, 131] on span "View step" at bounding box center [388, 132] width 17 height 7
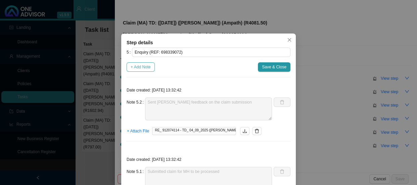
click at [145, 67] on span "+ Add Note" at bounding box center [140, 67] width 20 height 7
type textarea "Sent [PERSON_NAME] feedback on the claim submission"
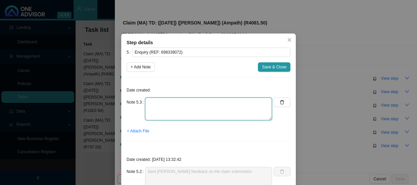
click at [179, 112] on textarea at bounding box center [208, 109] width 127 height 23
paste textarea "Phoned MH, spoke to [PERSON_NAME] rejected as the members HealthSaver is deplet…"
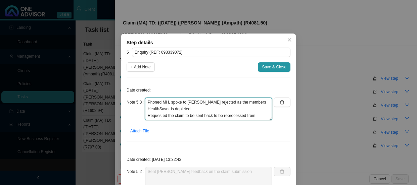
scroll to position [12, 0]
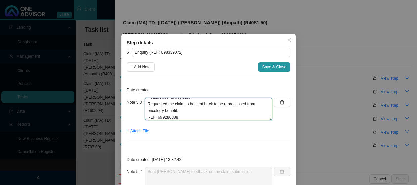
click at [164, 117] on textarea "Phoned MH, spoke to [PERSON_NAME] rejected as the members HealthSaver is deplet…" at bounding box center [208, 109] width 127 height 23
type textarea "Phoned MH, spoke to [PERSON_NAME] rejected as the members HealthSaver is deplet…"
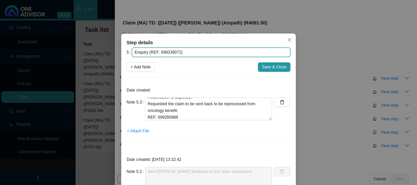
click at [162, 53] on input "Enquiry (REF: 698339072)" at bounding box center [211, 52] width 158 height 9
paste input "9280888"
type input "Enquiry (REF: 699280888)"
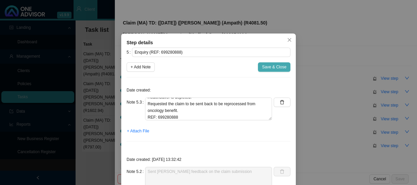
click at [278, 64] on span "Save & Close" at bounding box center [274, 67] width 24 height 7
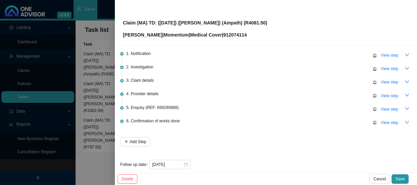
scroll to position [30, 0]
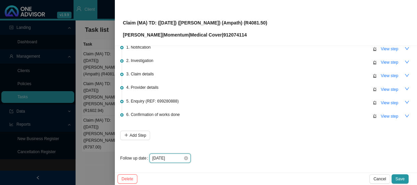
click at [169, 156] on input "[DATE]" at bounding box center [167, 158] width 31 height 7
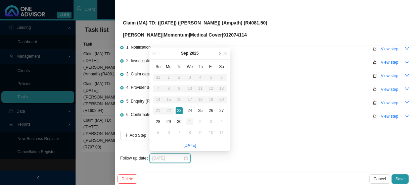
type input "[DATE]"
click at [189, 120] on div "1" at bounding box center [189, 121] width 7 height 7
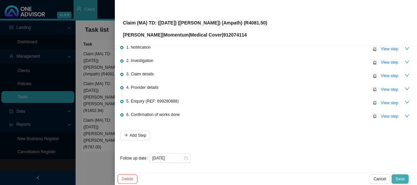
click at [402, 176] on span "Save" at bounding box center [399, 179] width 9 height 7
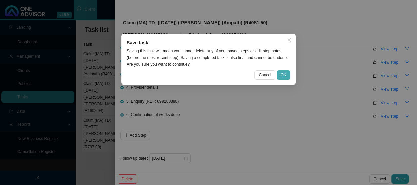
click at [282, 74] on span "OK" at bounding box center [283, 75] width 6 height 7
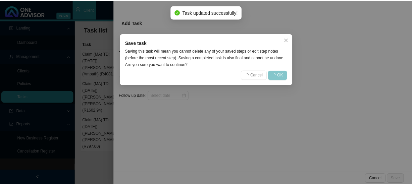
scroll to position [0, 0]
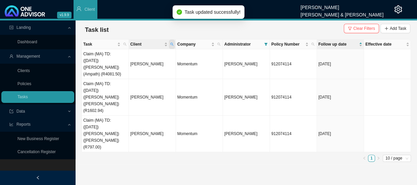
click at [171, 46] on icon "search" at bounding box center [171, 44] width 3 height 3
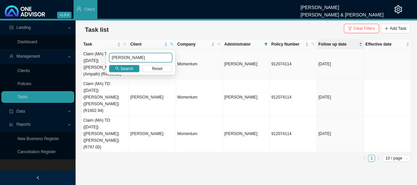
drag, startPoint x: 133, startPoint y: 58, endPoint x: 101, endPoint y: 57, distance: 32.5
click at [101, 57] on body "v1.9.9 [PERSON_NAME] [PERSON_NAME] & [PERSON_NAME] Client Landing Dashboard Man…" at bounding box center [208, 92] width 417 height 185
click at [129, 67] on span "Search" at bounding box center [126, 68] width 13 height 7
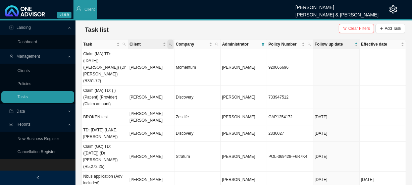
click at [170, 43] on icon "search" at bounding box center [170, 44] width 3 height 3
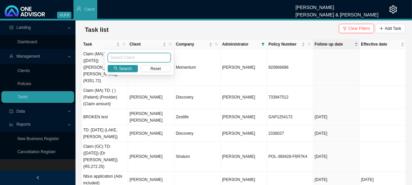
click at [131, 57] on input "text" at bounding box center [139, 57] width 63 height 9
type input "[PERSON_NAME]"
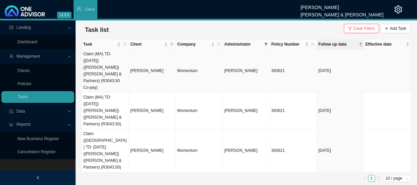
click at [104, 63] on td "Claim (MA) TD: ([DATE]) ([PERSON_NAME]) ([PERSON_NAME] & Partners) (R3043.50 Co…" at bounding box center [105, 70] width 47 height 43
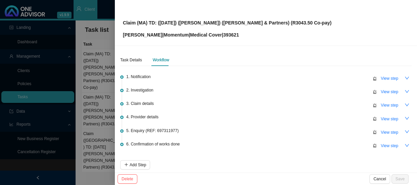
click at [232, 34] on p "[PERSON_NAME] | Momentum | Medical Cover | 393621" at bounding box center [227, 34] width 208 height 7
copy p "393621"
click at [382, 131] on span "View step" at bounding box center [388, 132] width 17 height 7
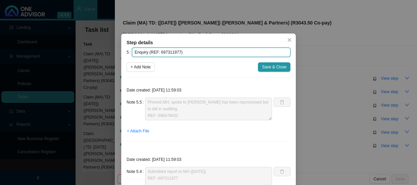
click at [171, 51] on input "Enquiry (REF: 697311977)" at bounding box center [211, 52] width 158 height 9
click at [172, 51] on input "Enquiry (REF: 697311977)" at bounding box center [211, 52] width 158 height 9
click at [180, 52] on input "Enquiry (REF: 697311977)" at bounding box center [211, 52] width 158 height 9
drag, startPoint x: 175, startPoint y: 52, endPoint x: 147, endPoint y: 53, distance: 27.5
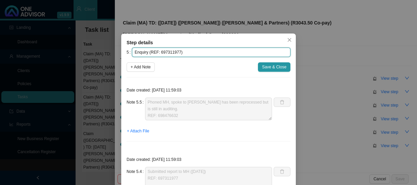
click at [147, 53] on input "Enquiry (REF: 697311977)" at bounding box center [211, 52] width 158 height 9
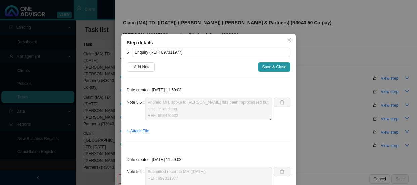
click at [327, 90] on div "Step details 5 Enquiry (REF: 697311977) + Add Note Save & Close Date created: […" at bounding box center [208, 92] width 417 height 185
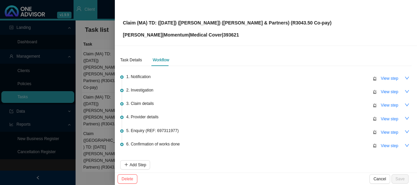
click at [87, 102] on div at bounding box center [208, 92] width 417 height 185
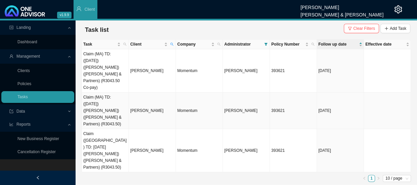
click at [100, 98] on td "Claim (MA) TD: ([DATE]) ([PERSON_NAME]) ([PERSON_NAME] & Partners) (R3043.50)" at bounding box center [105, 111] width 47 height 37
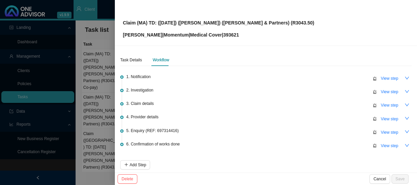
click at [165, 130] on span "5. Enquiry (REF: 697314416)" at bounding box center [152, 130] width 52 height 7
click at [383, 131] on span "View step" at bounding box center [388, 132] width 17 height 7
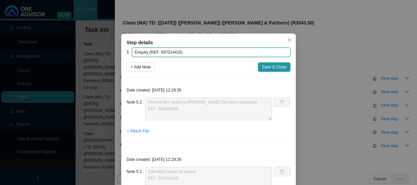
drag, startPoint x: 176, startPoint y: 52, endPoint x: 148, endPoint y: 53, distance: 27.9
click at [148, 53] on input "Enquiry (REF: 697314416)" at bounding box center [211, 52] width 158 height 9
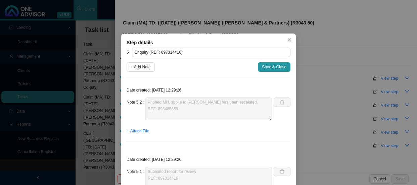
click at [328, 44] on div "Step details 5 Enquiry (REF: 697314416) + Add Note Save & Close Date created: […" at bounding box center [208, 92] width 417 height 185
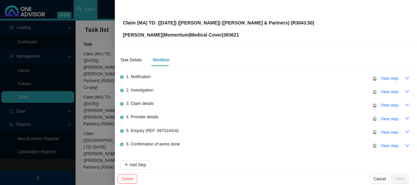
click at [86, 100] on div at bounding box center [208, 92] width 417 height 185
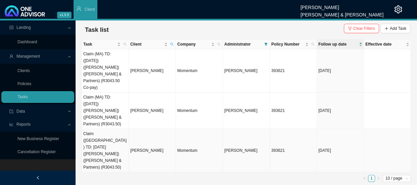
click at [96, 131] on td "Claim ([GEOGRAPHIC_DATA]) TD: [DATE] ([PERSON_NAME]) ([PERSON_NAME] & Partners)…" at bounding box center [105, 150] width 47 height 43
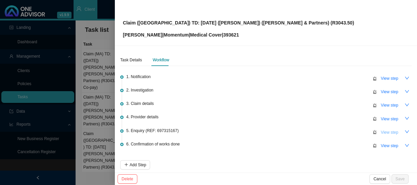
click at [382, 129] on span "View step" at bounding box center [388, 132] width 17 height 7
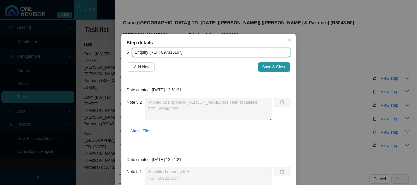
drag, startPoint x: 174, startPoint y: 52, endPoint x: 146, endPoint y: 51, distance: 28.5
click at [146, 51] on input "Enquiry (REF: 697315167)" at bounding box center [211, 52] width 158 height 9
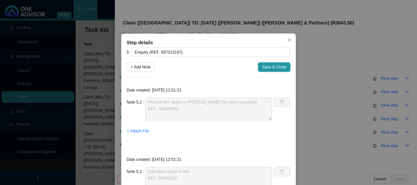
click at [353, 49] on div "Step details 5 Enquiry (REF: 697315167) + Add Note Save & Close Date created: […" at bounding box center [208, 92] width 417 height 185
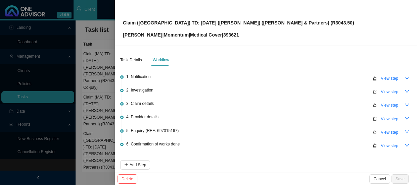
drag, startPoint x: 376, startPoint y: 116, endPoint x: 372, endPoint y: 117, distance: 4.4
click at [380, 116] on span "View step" at bounding box center [388, 119] width 17 height 7
type input "Provider details"
type textarea "Practice number: 3802086 Phone: [PHONE_NUMBER] Email: [EMAIL_ADDRESS][DOMAIN_NA…"
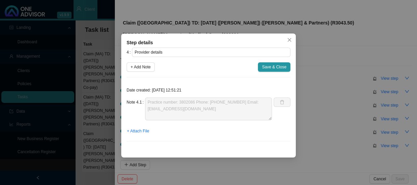
click at [325, 76] on div "Step details 4 Provider details + Add Note Save & Close Date created: [DATE] 12…" at bounding box center [208, 92] width 417 height 185
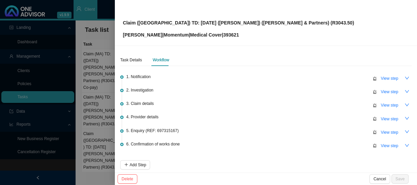
click at [101, 77] on div at bounding box center [208, 92] width 417 height 185
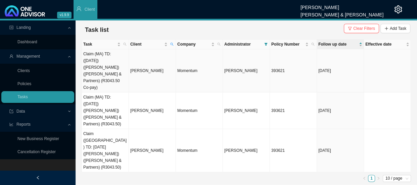
click at [97, 65] on td "Claim (MA) TD: ([DATE]) ([PERSON_NAME]) ([PERSON_NAME] & Partners) (R3043.50 Co…" at bounding box center [105, 70] width 47 height 43
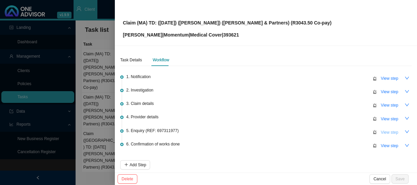
click at [383, 131] on span "View step" at bounding box center [388, 132] width 17 height 7
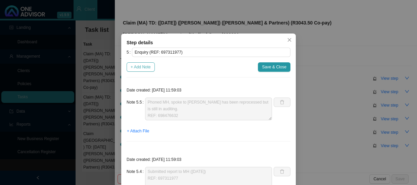
click at [140, 63] on button "+ Add Note" at bounding box center [140, 66] width 28 height 9
type textarea "Phoned MH, spoke to [PERSON_NAME] has been reprocessed but is still in auditing…"
type textarea "Submitted report to MH ([DATE]) REF: 697311977"
type textarea "Received report"
type textarea "Transferred to Pre-auth, spoke to [PERSON_NAME] ([DATE]) Auth 148086880 has bee…"
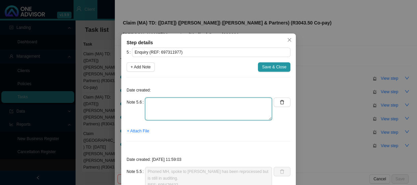
click at [151, 108] on textarea at bounding box center [208, 109] width 127 height 23
click at [160, 109] on textarea "Phoned MH, spoke to [PERSON_NAME]" at bounding box center [208, 109] width 127 height 23
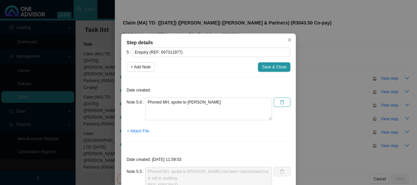
click at [283, 104] on button "button" at bounding box center [281, 102] width 17 height 9
type textarea "Phoned MH, spoke to [PERSON_NAME] has been reprocessed but is still in auditing…"
type textarea "Submitted report to MH ([DATE]) REF: 697311977"
type textarea "Received report"
type textarea "Transferred to Pre-auth, spoke to [PERSON_NAME] ([DATE]) Auth 148086880 has bee…"
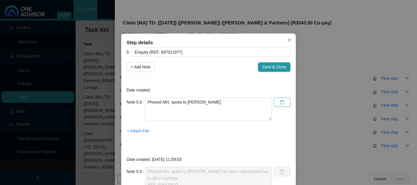
type textarea "Phoned MH, spoke to [PERSON_NAME] ([DATE]) Auth was not requested for the [MEDI…"
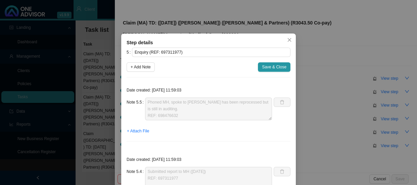
click at [101, 104] on div "Step details 5 Enquiry (REF: 697311977) + Add Note Save & Close Date created: […" at bounding box center [208, 92] width 417 height 185
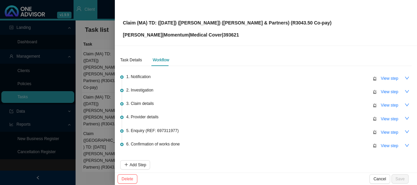
click at [101, 104] on div at bounding box center [208, 92] width 417 height 185
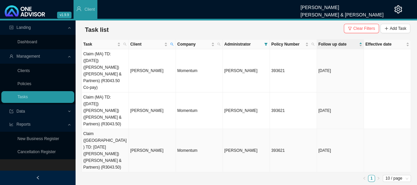
click at [115, 111] on td "Claim (MA) TD: ([DATE]) ([PERSON_NAME]) ([PERSON_NAME] & Partners) (R3043.50)" at bounding box center [105, 111] width 47 height 37
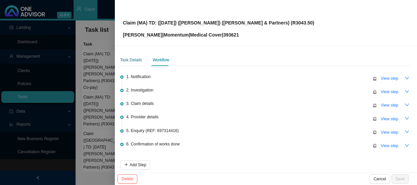
click at [132, 58] on div "Task Details" at bounding box center [131, 60] width 22 height 7
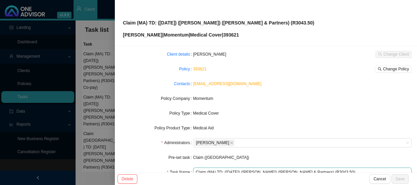
scroll to position [78, 0]
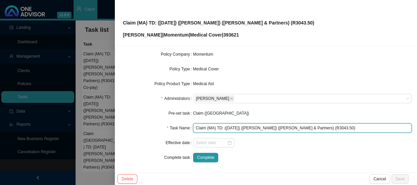
click at [327, 127] on input "Claim (MA) TD: ([DATE]) ([PERSON_NAME]) ([PERSON_NAME] & Partners) (R3043.50)" at bounding box center [302, 127] width 218 height 9
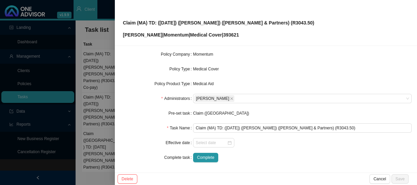
click at [101, 105] on div at bounding box center [208, 92] width 417 height 185
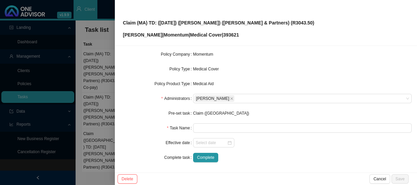
scroll to position [71, 0]
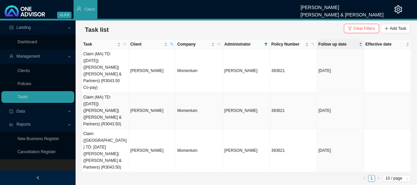
click at [101, 104] on td "Claim (MA) TD: ([DATE]) ([PERSON_NAME]) ([PERSON_NAME] & Partners) (R3043.50)" at bounding box center [105, 111] width 47 height 37
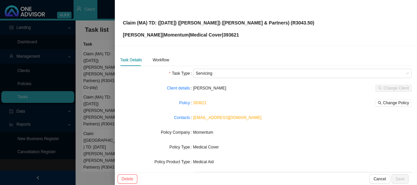
scroll to position [78, 0]
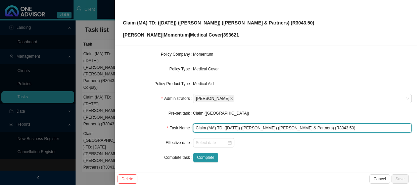
click at [327, 126] on input "Claim (MA) TD: ([DATE]) ([PERSON_NAME]) ([PERSON_NAME] & Partners) (R3043.50)" at bounding box center [302, 127] width 218 height 9
drag, startPoint x: 341, startPoint y: 127, endPoint x: 329, endPoint y: 127, distance: 12.1
click at [329, 127] on input "Claim (MA) TD: ([DATE]) ([PERSON_NAME]) ([PERSON_NAME] & Partners) (R3043.50 Co…" at bounding box center [302, 127] width 218 height 9
type input "Claim (MA) TD: ([DATE]) ([PERSON_NAME]) ([PERSON_NAME] & Partners) (R3043.50 Co…"
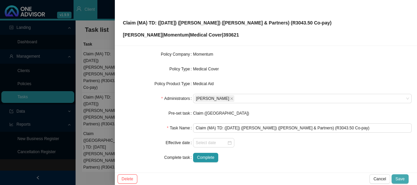
click at [402, 179] on span "Save" at bounding box center [399, 179] width 9 height 7
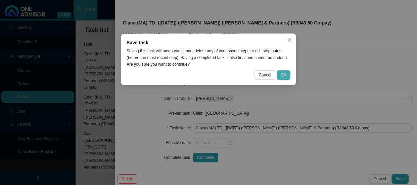
click at [284, 74] on span "OK" at bounding box center [283, 75] width 6 height 7
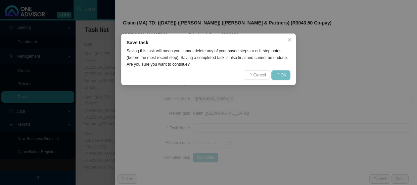
scroll to position [71, 0]
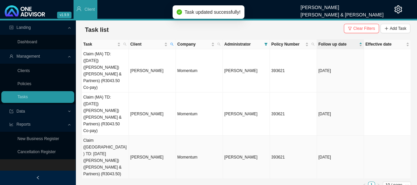
click at [103, 136] on td "Claim ([GEOGRAPHIC_DATA]) TD: [DATE] ([PERSON_NAME]) ([PERSON_NAME] & Partners)…" at bounding box center [105, 157] width 47 height 43
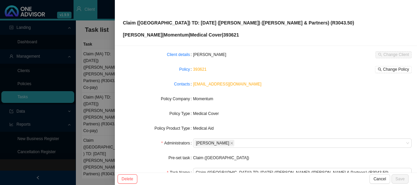
scroll to position [78, 0]
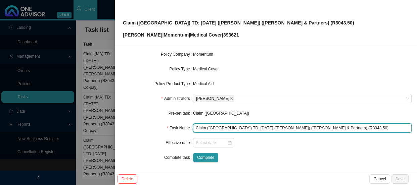
click at [325, 126] on input "Claim ([GEOGRAPHIC_DATA]) TD: [DATE] ([PERSON_NAME]) ([PERSON_NAME] & Partners)…" at bounding box center [302, 127] width 218 height 9
paste input "Co-pay"
type input "Claim ([GEOGRAPHIC_DATA]) TD: [DATE] ([PERSON_NAME]) ([PERSON_NAME] & Partners)…"
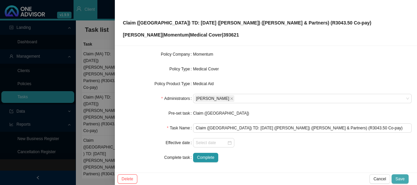
click at [399, 176] on span "Save" at bounding box center [399, 179] width 9 height 7
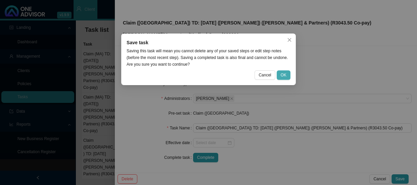
click at [283, 74] on span "OK" at bounding box center [283, 75] width 6 height 7
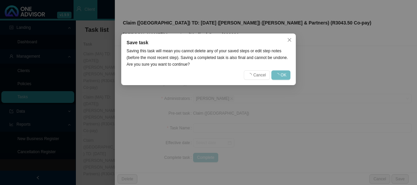
scroll to position [71, 0]
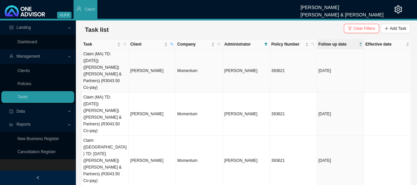
click at [115, 64] on td "Claim (MA) TD: ([DATE]) ([PERSON_NAME]) ([PERSON_NAME] & Partners) (R3043.50 Co…" at bounding box center [105, 70] width 47 height 43
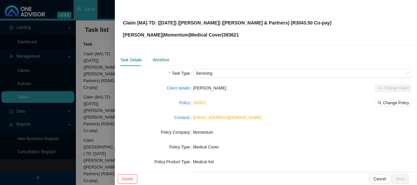
click at [162, 59] on div "Workflow" at bounding box center [161, 60] width 16 height 7
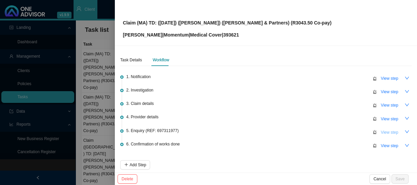
click at [380, 133] on span "View step" at bounding box center [388, 132] width 17 height 7
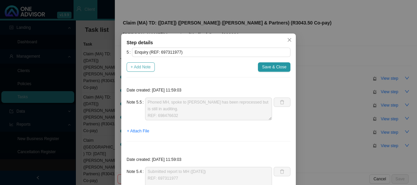
click at [143, 67] on span "+ Add Note" at bounding box center [140, 67] width 20 height 7
type textarea "Phoned MH, spoke to [PERSON_NAME] has been reprocessed but is still in auditing…"
type textarea "Submitted report to MH ([DATE]) REF: 697311977"
type textarea "Received report"
type textarea "Transferred to Pre-auth, spoke to [PERSON_NAME] ([DATE]) Auth 148086880 has bee…"
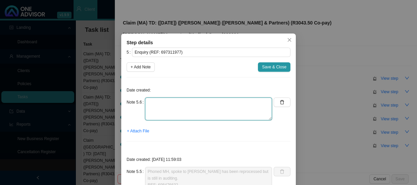
click at [157, 104] on textarea at bounding box center [208, 109] width 127 height 23
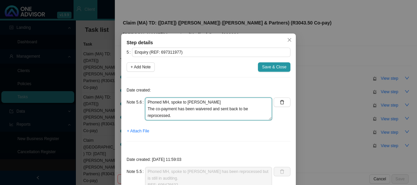
scroll to position [5, 0]
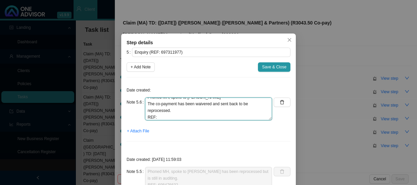
click at [178, 116] on textarea "Phoned MH, spoke to [PERSON_NAME] The co-payment has been waivered and sent bac…" at bounding box center [208, 109] width 127 height 23
paste textarea "699286110"
type textarea "Phoned MH, spoke to [PERSON_NAME] The co-payment has been waivered and sent bac…"
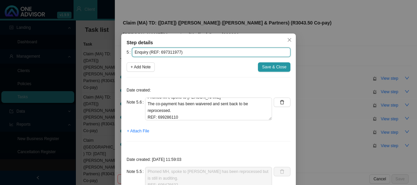
click at [164, 53] on input "Enquiry (REF: 697311977)" at bounding box center [211, 52] width 158 height 9
paste input "9286110"
type input "Enquiry (REF: 699286110)"
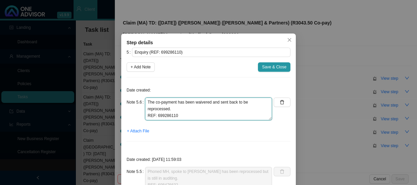
scroll to position [0, 0]
drag, startPoint x: 175, startPoint y: 117, endPoint x: 137, endPoint y: 85, distance: 50.3
click at [137, 85] on div "Date created: Note 5.6 Phoned MH, spoke to [PERSON_NAME] The co-payment has bee…" at bounding box center [208, 115] width 164 height 64
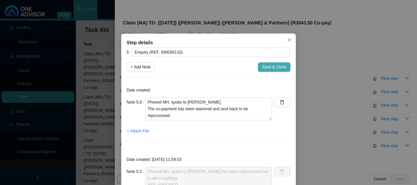
click at [271, 65] on span "Save & Close" at bounding box center [274, 67] width 24 height 7
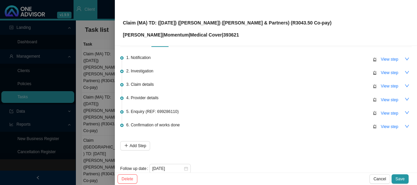
scroll to position [30, 0]
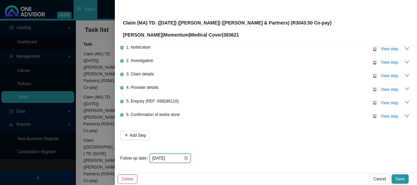
click at [178, 158] on input "[DATE]" at bounding box center [167, 158] width 31 height 7
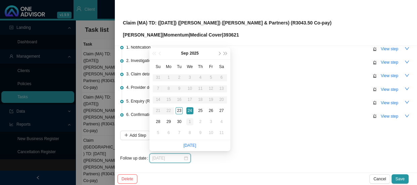
type input "[DATE]"
click at [188, 120] on div "1" at bounding box center [189, 121] width 7 height 7
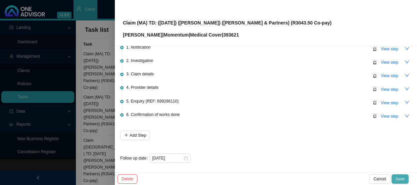
click at [401, 177] on span "Save" at bounding box center [399, 179] width 9 height 7
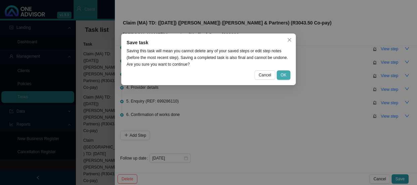
click at [287, 76] on button "OK" at bounding box center [283, 74] width 14 height 9
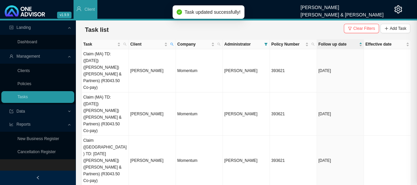
scroll to position [0, 0]
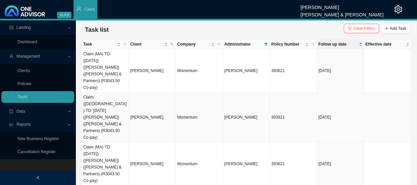
click at [110, 96] on td "Claim ([GEOGRAPHIC_DATA]) TD: [DATE] ([PERSON_NAME]) ([PERSON_NAME] & Partners)…" at bounding box center [105, 118] width 47 height 50
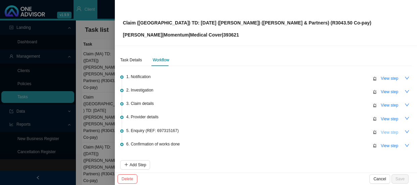
click at [386, 135] on button "View step" at bounding box center [388, 132] width 25 height 9
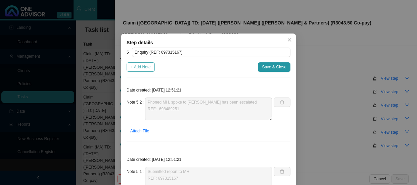
click at [138, 68] on span "+ Add Note" at bounding box center [140, 67] width 20 height 7
type textarea "Phoned MH, spoke to [PERSON_NAME] has been escalated REF: 698489251"
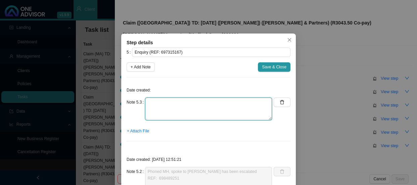
click at [169, 103] on textarea at bounding box center [208, 109] width 127 height 23
paste textarea "Phoned MH, spoke to [PERSON_NAME] The co-payment has been waivered and sent bac…"
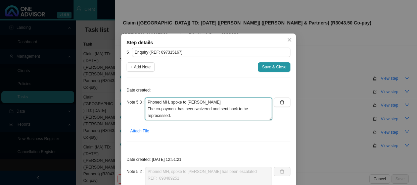
scroll to position [5, 0]
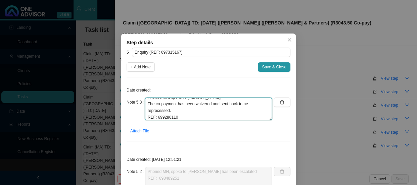
click at [167, 116] on textarea "Phoned MH, spoke to [PERSON_NAME] The co-payment has been waivered and sent bac…" at bounding box center [208, 109] width 127 height 23
paste textarea "Phoned MH, spoke to [PERSON_NAME] The co-payment has been waivered and sent bac…"
type textarea "Phoned MH, spoke to [PERSON_NAME] The co-payment has been waivered and sent bac…"
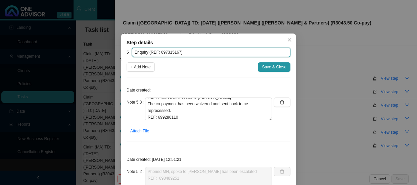
click at [164, 52] on input "Enquiry (REF: 697315167)" at bounding box center [211, 52] width 158 height 9
paste input "Phoned MH, spoke to [PERSON_NAME] The co-payment has been waivered and sent bac…"
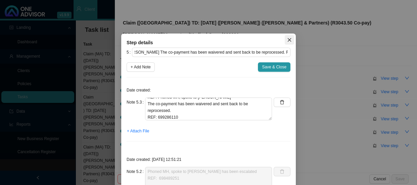
click at [289, 42] on icon "close" at bounding box center [289, 40] width 5 height 5
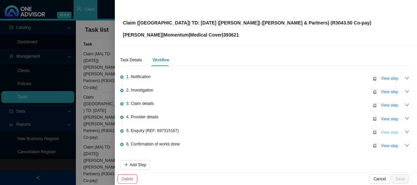
click at [381, 133] on span "View step" at bounding box center [388, 132] width 17 height 7
type input "Enquiry (REF: 697315167)"
type textarea "Phoned MH, spoke to [PERSON_NAME] has been escalated REF: 698489251"
type textarea "Submitted report to MH REF: 697315167"
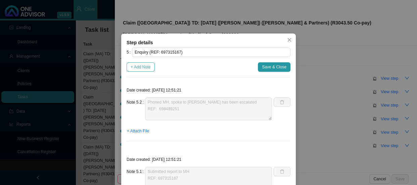
click at [141, 65] on span "+ Add Note" at bounding box center [140, 67] width 20 height 7
type textarea "Phoned MH, spoke to [PERSON_NAME] has been escalated REF: 698489251"
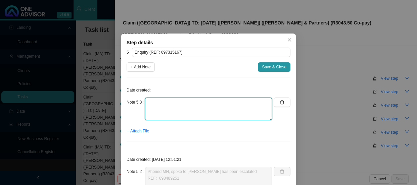
click at [171, 102] on textarea at bounding box center [208, 109] width 127 height 23
paste textarea "Phoned MH, spoke to [PERSON_NAME] The co-payment has been waivered and sent bac…"
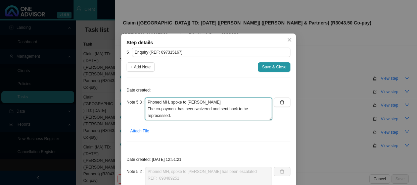
scroll to position [5, 0]
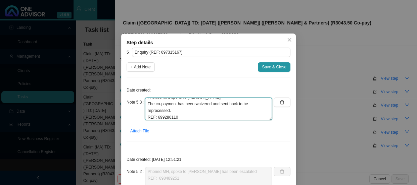
click at [165, 117] on textarea "Phoned MH, spoke to [PERSON_NAME] The co-payment has been waivered and sent bac…" at bounding box center [208, 109] width 127 height 23
type textarea "Phoned MH, spoke to [PERSON_NAME] The co-payment has been waivered and sent bac…"
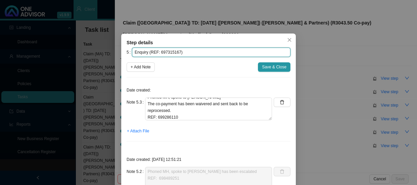
click at [167, 52] on input "Enquiry (REF: 697315167)" at bounding box center [211, 52] width 158 height 9
paste input "9286110"
type input "Enquiry (REF: 699286110)"
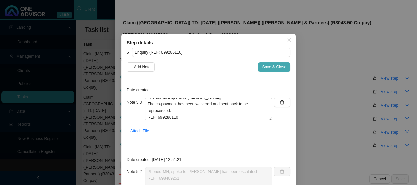
click at [265, 70] on span "Save & Close" at bounding box center [274, 67] width 24 height 7
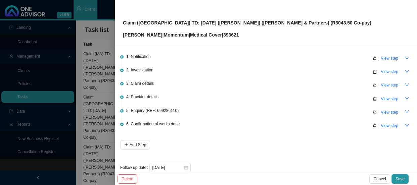
scroll to position [30, 0]
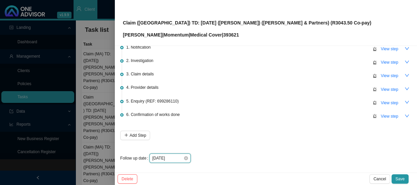
click at [178, 158] on input "[DATE]" at bounding box center [167, 158] width 31 height 7
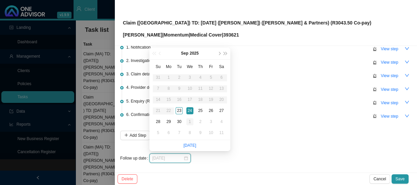
type input "[DATE]"
click at [192, 121] on div "1" at bounding box center [189, 121] width 7 height 7
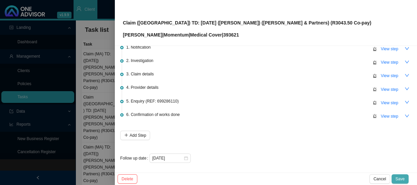
click at [402, 177] on span "Save" at bounding box center [399, 179] width 9 height 7
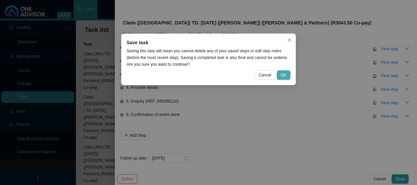
click at [282, 75] on span "OK" at bounding box center [283, 75] width 6 height 7
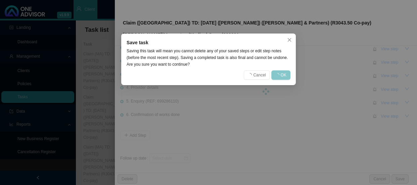
scroll to position [0, 0]
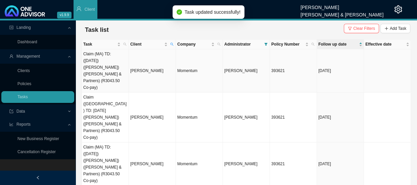
click at [145, 70] on td "[PERSON_NAME]" at bounding box center [152, 70] width 47 height 43
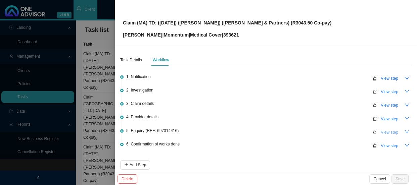
click at [387, 134] on span "View step" at bounding box center [388, 132] width 17 height 7
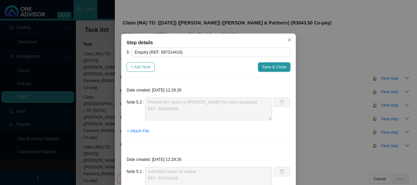
click at [135, 67] on span "+ Add Note" at bounding box center [140, 67] width 20 height 7
type textarea "Phoned MH, spoke to [PERSON_NAME] has been escalated. REF: 698485659"
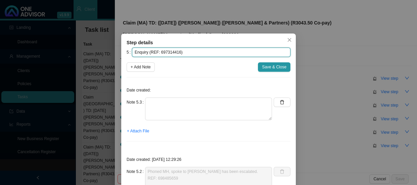
click at [166, 51] on input "Enquiry (REF: 697314416)" at bounding box center [211, 52] width 158 height 9
paste input "9289968"
type input "Enquiry (REF: 699289968)"
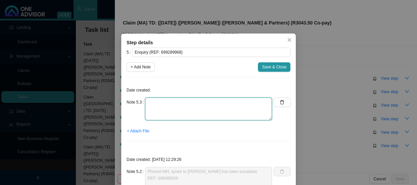
click at [166, 101] on textarea at bounding box center [208, 109] width 127 height 23
type textarea "p"
click at [171, 108] on textarea "Phoned MH, spoke to [PERSON_NAME]" at bounding box center [208, 109] width 127 height 23
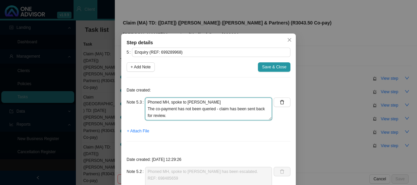
scroll to position [5, 0]
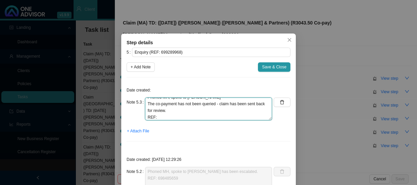
click at [185, 116] on textarea "Phoned MH, spoke to [PERSON_NAME] The co-payment has not been queried - claim h…" at bounding box center [208, 109] width 127 height 23
paste textarea "699289968"
type textarea "Phoned MH, spoke to [PERSON_NAME] The co-payment has not been queried - claim h…"
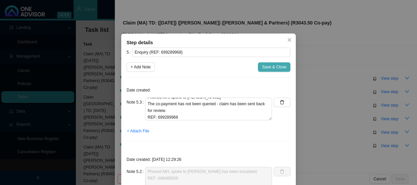
click at [267, 68] on span "Save & Close" at bounding box center [274, 67] width 24 height 7
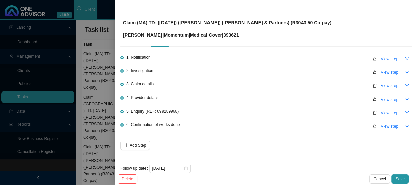
scroll to position [30, 0]
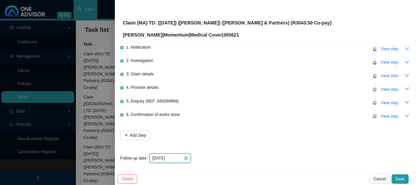
click at [175, 156] on input "[DATE]" at bounding box center [167, 158] width 31 height 7
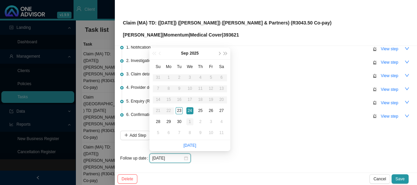
type input "[DATE]"
click at [191, 122] on div "1" at bounding box center [189, 121] width 7 height 7
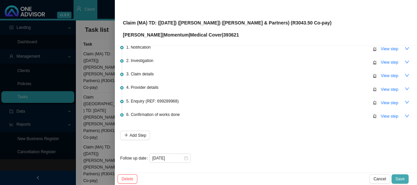
click at [398, 179] on span "Save" at bounding box center [399, 179] width 9 height 7
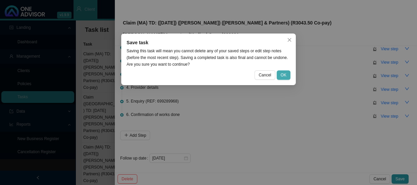
click at [280, 76] on button "OK" at bounding box center [283, 74] width 14 height 9
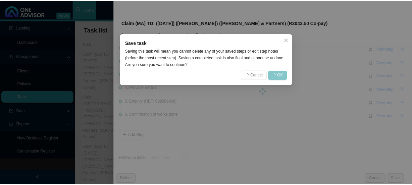
scroll to position [0, 0]
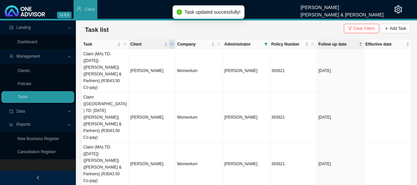
click at [173, 44] on icon "search" at bounding box center [171, 44] width 3 height 3
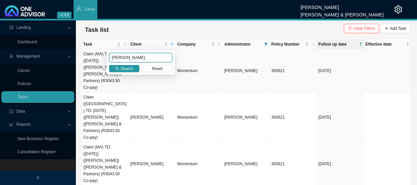
drag, startPoint x: 137, startPoint y: 58, endPoint x: 89, endPoint y: 57, distance: 47.6
click at [89, 57] on body "v1.9.9 [PERSON_NAME] [PERSON_NAME] & [PERSON_NAME] Client Landing Dashboard Man…" at bounding box center [208, 92] width 417 height 185
click at [131, 68] on span "Search" at bounding box center [126, 68] width 13 height 7
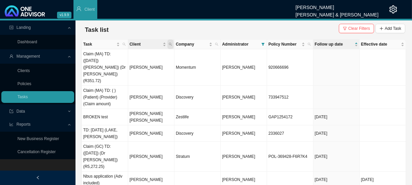
click at [170, 43] on icon "search" at bounding box center [170, 44] width 3 height 3
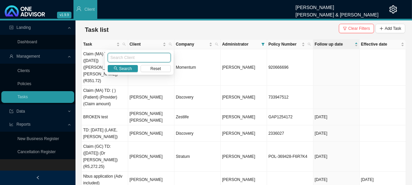
click at [132, 56] on input "text" at bounding box center [139, 57] width 63 height 9
type input "[PERSON_NAME]"
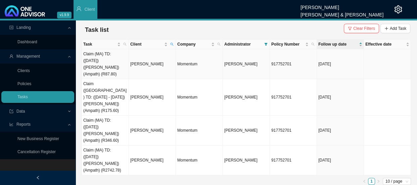
click at [137, 61] on td "[PERSON_NAME]" at bounding box center [152, 64] width 47 height 30
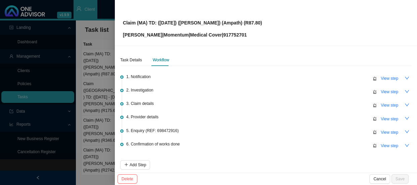
click at [234, 34] on p "[PERSON_NAME] | Momentum | Medical Cover | 917752701" at bounding box center [192, 34] width 139 height 7
copy p "917752701"
click at [115, 102] on div "Task Details Workflow 1. Notification View step 2. Investigation View step 3. C…" at bounding box center [266, 109] width 302 height 127
click at [97, 110] on div at bounding box center [208, 92] width 417 height 185
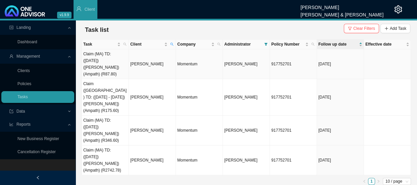
click at [110, 62] on td "Claim (MA) TD: ([DATE]) ([PERSON_NAME]) (Ampath) (R87.80)" at bounding box center [105, 64] width 47 height 30
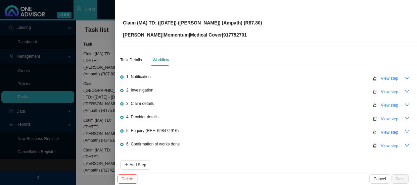
click at [99, 86] on div at bounding box center [208, 92] width 417 height 185
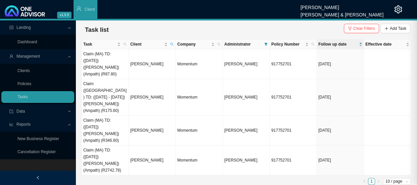
click at [101, 79] on td "Claim ([GEOGRAPHIC_DATA]) TD: ([DATE] - [DATE]) ([PERSON_NAME]) (Ampath) (R175.…" at bounding box center [105, 97] width 47 height 37
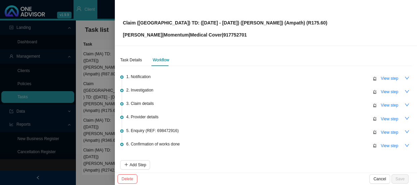
click at [232, 34] on p "[PERSON_NAME] | Momentum | Medical Cover | 917752701" at bounding box center [225, 34] width 204 height 7
copy p "917752701"
click at [386, 130] on span "View step" at bounding box center [388, 132] width 17 height 7
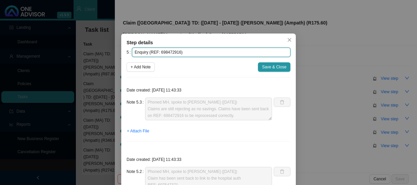
click at [169, 52] on input "Enquiry (REF: 698472916)" at bounding box center [211, 52] width 158 height 9
click at [175, 51] on input "Enquiry (REF: 698472916)" at bounding box center [211, 52] width 158 height 9
drag, startPoint x: 175, startPoint y: 53, endPoint x: 147, endPoint y: 54, distance: 27.5
click at [147, 54] on input "Enquiry (REF: 698472916)" at bounding box center [211, 52] width 158 height 9
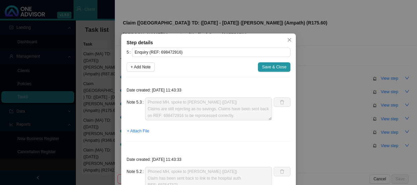
click at [325, 101] on div "Step details 5 Enquiry (REF: 698472916) + Add Note Save & Close Date created: […" at bounding box center [208, 92] width 417 height 185
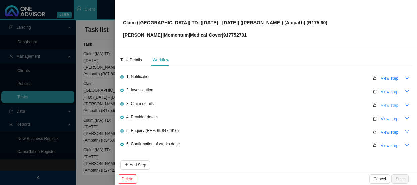
click at [386, 106] on span "View step" at bounding box center [388, 105] width 17 height 7
type input "Claim details"
type textarea "Claimed: R87.80 Paid: R0.00 Shortfall: R87.80 (TD: [DATE])"
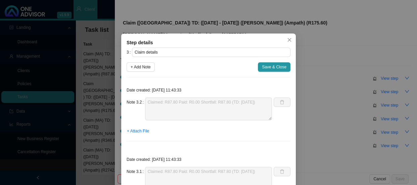
click at [342, 121] on div "Step details 3 Claim details + Add Note Save & Close Date created: [DATE] 11:43…" at bounding box center [208, 92] width 417 height 185
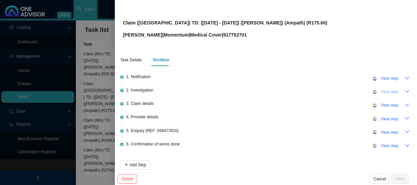
click at [390, 92] on span "View step" at bounding box center [388, 92] width 17 height 7
type input "Investigation"
type textarea "Pathology done in hospital. Claim were originally claim under [PERSON_NAME] whi…"
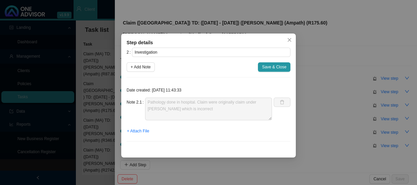
click at [335, 101] on div "Step details 2 Investigation + Add Note Save & Close Date created: [DATE] 11:43…" at bounding box center [208, 92] width 417 height 185
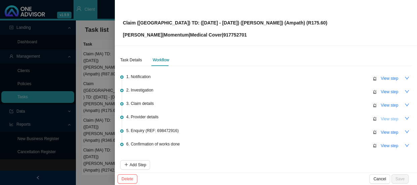
click at [385, 120] on span "View step" at bounding box center [388, 119] width 17 height 7
type input "Provider details"
type textarea "Practice Number: 5200431 Phone: [PHONE_NUMBER] Email: [EMAIL_ADDRESS][DOMAIN_NA…"
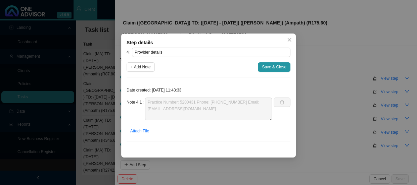
click at [292, 42] on span "Close" at bounding box center [288, 40] width 9 height 5
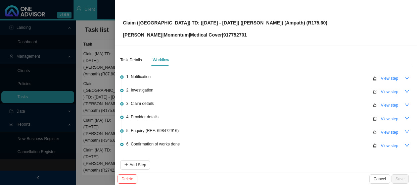
click at [94, 83] on div at bounding box center [208, 92] width 417 height 185
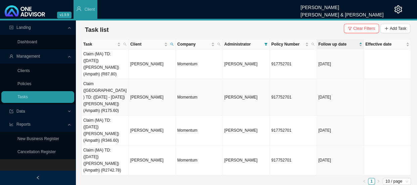
click at [103, 90] on td "Claim ([GEOGRAPHIC_DATA]) TD: ([DATE] - [DATE]) ([PERSON_NAME]) (Ampath) (R175.…" at bounding box center [105, 97] width 47 height 37
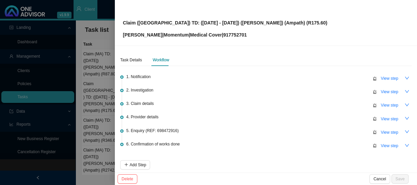
click at [96, 112] on div at bounding box center [208, 92] width 417 height 185
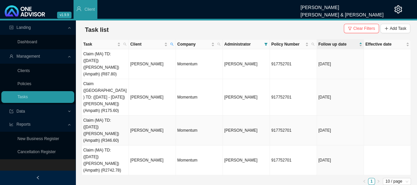
click at [97, 116] on td "Claim (MA) TD: ([DATE]) ([PERSON_NAME]) (Ampath) (R346.60)" at bounding box center [105, 131] width 47 height 30
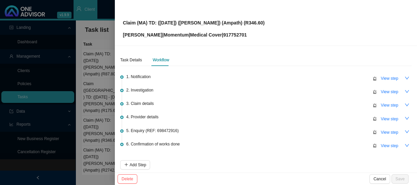
click at [97, 148] on div at bounding box center [208, 92] width 417 height 185
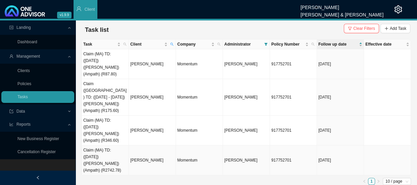
click at [100, 146] on td "Claim (MA) TD: ([DATE]) ([PERSON_NAME]) (Ampath) (R2742.78)" at bounding box center [105, 161] width 47 height 30
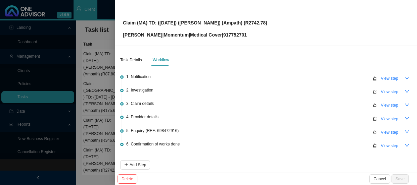
drag, startPoint x: 96, startPoint y: 158, endPoint x: 76, endPoint y: 161, distance: 19.9
click at [96, 159] on div at bounding box center [208, 92] width 417 height 185
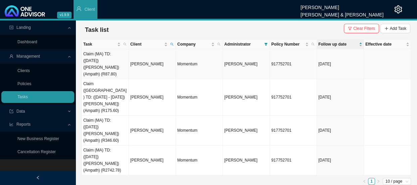
click at [109, 61] on td "Claim (MA) TD: ([DATE]) ([PERSON_NAME]) (Ampath) (R87.80)" at bounding box center [105, 64] width 47 height 30
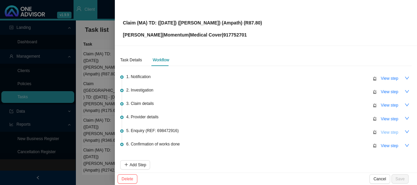
click at [383, 131] on span "View step" at bounding box center [388, 132] width 17 height 7
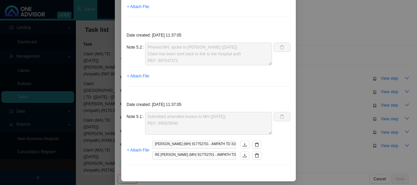
scroll to position [125, 0]
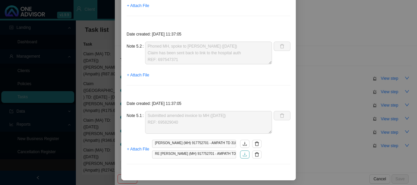
click at [244, 154] on icon "download" at bounding box center [244, 154] width 5 height 5
click at [399, 11] on div "Step details 5 Enquiry (REF: 698472916) + Add Note Save & Close Date created: […" at bounding box center [208, 92] width 417 height 185
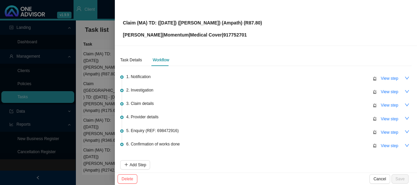
scroll to position [92, 0]
click at [382, 131] on span "View step" at bounding box center [388, 132] width 17 height 7
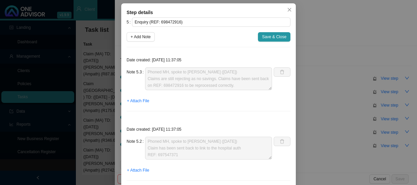
scroll to position [125, 0]
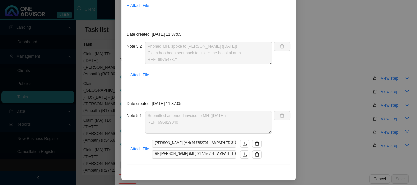
click at [257, 142] on button "button" at bounding box center [256, 144] width 9 height 8
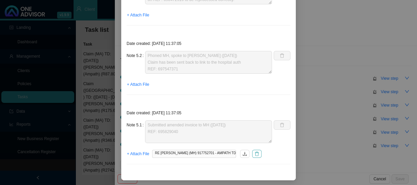
click at [255, 152] on icon "delete" at bounding box center [256, 154] width 5 height 5
click at [137, 154] on span "+ Attach File" at bounding box center [138, 154] width 22 height 7
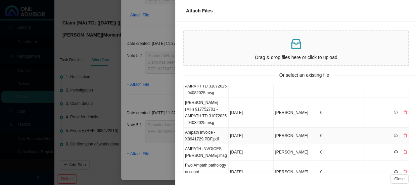
scroll to position [0, 0]
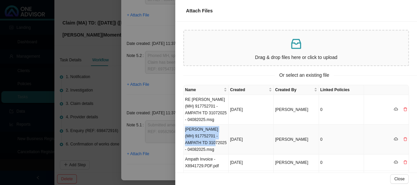
drag, startPoint x: 208, startPoint y: 142, endPoint x: 183, endPoint y: 128, distance: 28.7
click at [183, 128] on td "[PERSON_NAME] (MH) 917752701 - AMPATH TD 31072025 - 04082025.msg" at bounding box center [205, 140] width 45 height 30
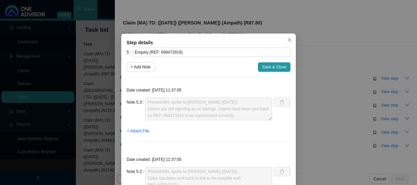
click at [347, 38] on div "Step details 5 Enquiry (REF: 698472916) + Add Note Save & Close Date created: […" at bounding box center [208, 92] width 417 height 185
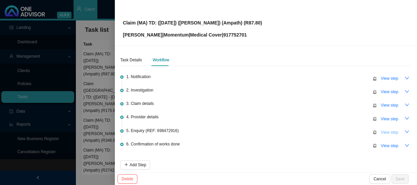
click at [380, 132] on span "View step" at bounding box center [388, 132] width 17 height 7
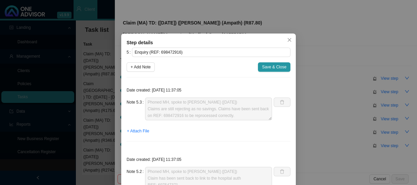
scroll to position [125, 0]
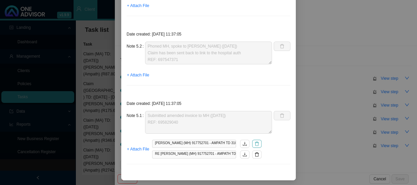
click at [255, 143] on icon "delete" at bounding box center [256, 144] width 5 height 5
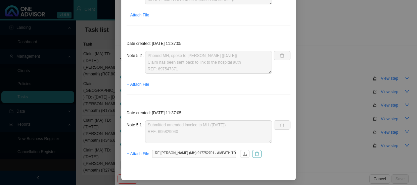
click at [254, 152] on icon "delete" at bounding box center [256, 154] width 5 height 5
click at [139, 152] on span "+ Attach File" at bounding box center [138, 154] width 22 height 7
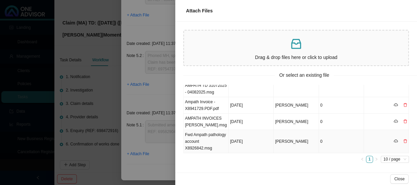
scroll to position [0, 0]
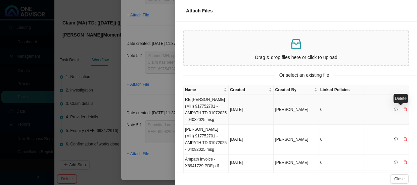
click at [403, 109] on icon "delete" at bounding box center [405, 109] width 4 height 4
click at [411, 95] on button "Yes" at bounding box center [407, 95] width 12 height 7
click at [403, 110] on icon "delete" at bounding box center [405, 109] width 4 height 4
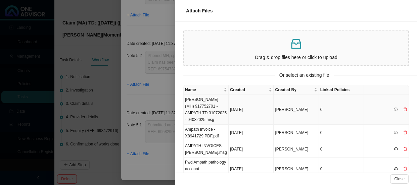
click at [410, 94] on div "Name Created Created By Linked Policies [PERSON_NAME] (MH) 917752701 - AMPATH T…" at bounding box center [295, 129] width 241 height 88
click at [403, 109] on icon "delete" at bounding box center [405, 109] width 4 height 4
click at [408, 97] on span "Yes" at bounding box center [406, 96] width 7 height 7
click at [400, 132] on tbody "[PERSON_NAME] (MH) 917752701 - AMPATH TD 31072025 - 04082025.msg [DATE] [PERSON…" at bounding box center [295, 138] width 225 height 86
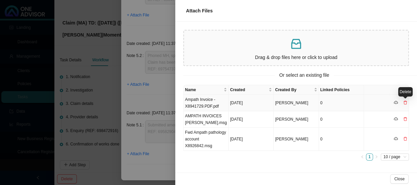
click at [406, 101] on icon "delete" at bounding box center [404, 103] width 3 height 4
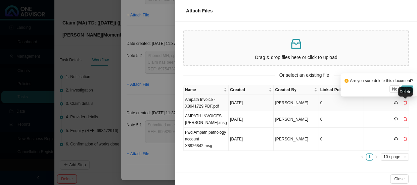
click at [406, 87] on span "Yes" at bounding box center [406, 89] width 7 height 7
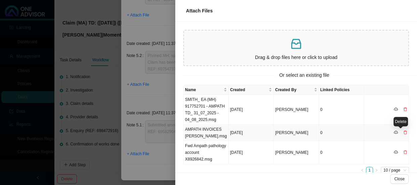
click at [403, 132] on icon "delete" at bounding box center [405, 132] width 4 height 4
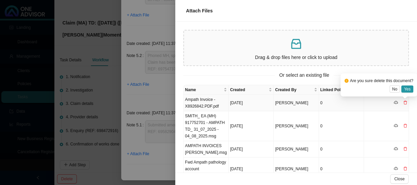
click at [403, 102] on icon "delete" at bounding box center [405, 103] width 4 height 4
click at [407, 88] on span "Yes" at bounding box center [406, 89] width 7 height 7
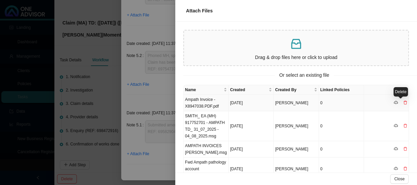
click at [403, 102] on icon "delete" at bounding box center [405, 103] width 4 height 4
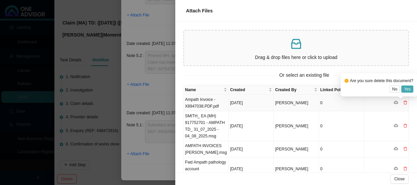
click at [408, 89] on span "Yes" at bounding box center [406, 89] width 7 height 7
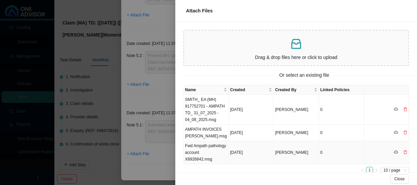
scroll to position [11, 0]
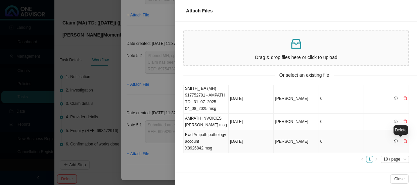
click at [403, 142] on icon "delete" at bounding box center [405, 141] width 4 height 4
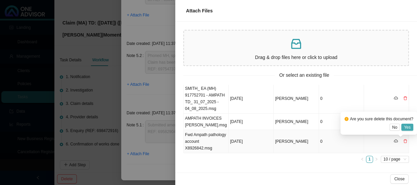
click at [409, 127] on span "Yes" at bounding box center [406, 127] width 7 height 7
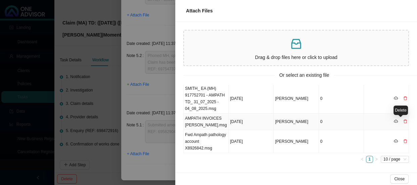
click at [403, 121] on icon "delete" at bounding box center [405, 121] width 4 height 4
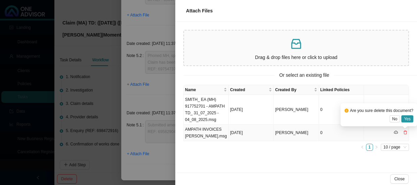
click at [410, 107] on div "Are you sure delete this document? No Yes" at bounding box center [378, 114] width 77 height 23
click at [406, 117] on span "Yes" at bounding box center [406, 119] width 7 height 7
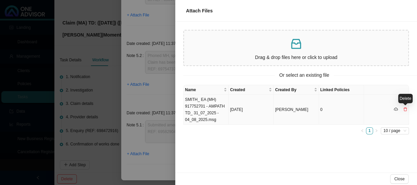
click at [405, 108] on icon "delete" at bounding box center [405, 109] width 4 height 4
click at [409, 93] on span "Yes" at bounding box center [406, 96] width 7 height 7
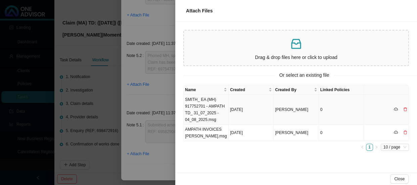
click at [204, 113] on td "SMITH_ EA (MH) 917752701 - AMPATH TD_ 31_07_2025 - 04_08_2025.msg" at bounding box center [205, 110] width 45 height 30
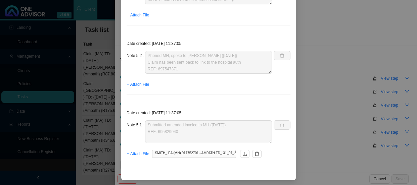
click at [314, 119] on div "Step details 5 Enquiry (REF: 698472916) + Add Note Save & Close Date created: […" at bounding box center [208, 92] width 417 height 185
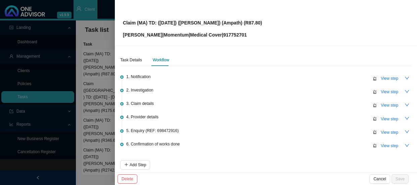
scroll to position [83, 0]
click at [381, 79] on span "View step" at bounding box center [388, 78] width 17 height 7
type input "Notification"
type textarea "Received claim for [PERSON_NAME]"
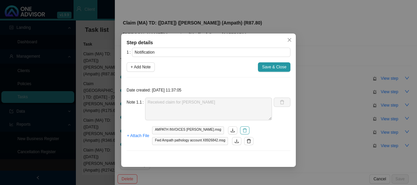
click at [242, 131] on icon "delete" at bounding box center [244, 130] width 5 height 5
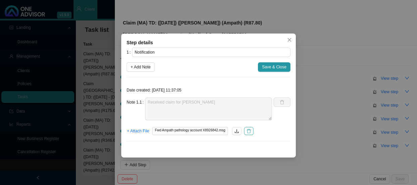
click at [250, 131] on icon "delete" at bounding box center [248, 131] width 5 height 5
click at [142, 129] on span "+ Attach File" at bounding box center [138, 131] width 22 height 7
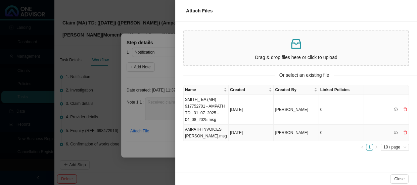
click at [211, 135] on td "AMPATH INVOICES [PERSON_NAME].msg" at bounding box center [205, 133] width 45 height 16
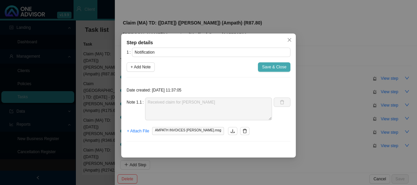
click at [265, 64] on span "Save & Close" at bounding box center [274, 67] width 24 height 7
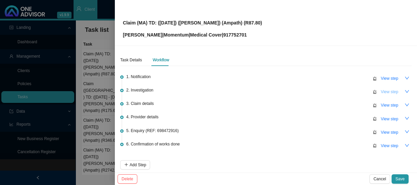
click at [387, 92] on span "View step" at bounding box center [388, 92] width 17 height 7
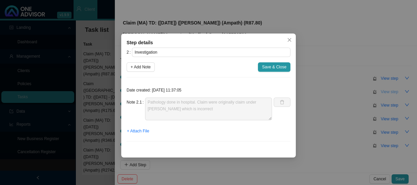
click at [387, 92] on div "Step details 2 Investigation + Add Note Save & Close Date created: [DATE] 11:37…" at bounding box center [208, 92] width 417 height 185
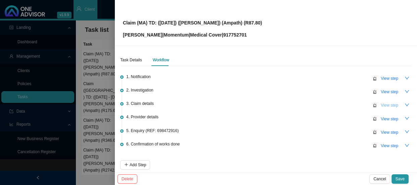
click at [385, 104] on span "View step" at bounding box center [388, 105] width 17 height 7
type input "Claim details"
type textarea "Claimed: R87.80 Paid: R0.00 Shortfall: R87.80"
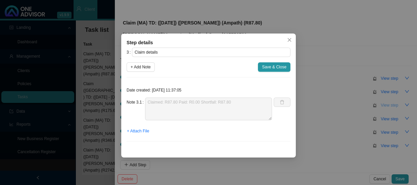
click at [385, 104] on div "Step details 3 Claim details + Add Note Save & Close Date created: [DATE] 11:37…" at bounding box center [208, 92] width 417 height 185
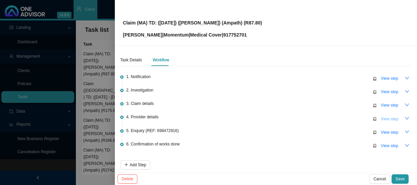
click at [381, 119] on span "View step" at bounding box center [388, 119] width 17 height 7
type input "Provider details"
type textarea "Practice Number: 5200431 Phone: [PHONE_NUMBER] Email: [EMAIL_ADDRESS][DOMAIN_NA…"
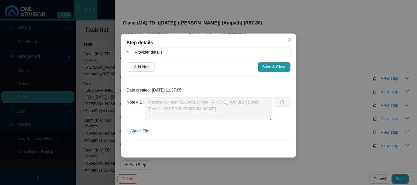
click at [381, 119] on div "Step details 4 Provider details + Add Note Save & Close Date created: [DATE] 11…" at bounding box center [208, 92] width 417 height 185
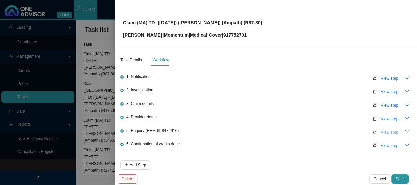
click at [382, 131] on span "View step" at bounding box center [388, 132] width 17 height 7
type input "Enquiry (REF: 698472916)"
type textarea "Phoned MH, spoke to [PERSON_NAME] ([DATE]) Claims are still rejecting as no sav…"
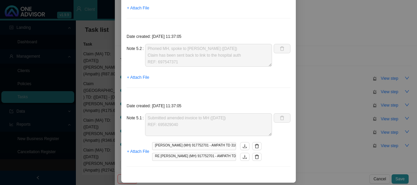
scroll to position [125, 0]
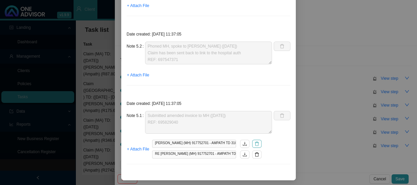
click at [255, 142] on icon "delete" at bounding box center [256, 144] width 5 height 5
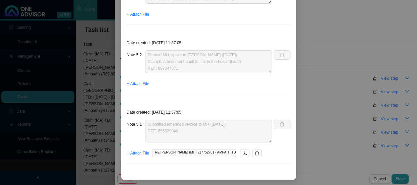
scroll to position [116, 0]
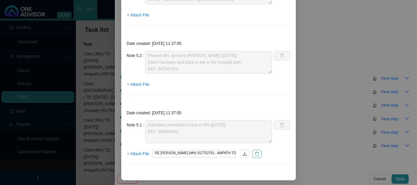
click at [254, 154] on icon "delete" at bounding box center [256, 154] width 5 height 5
click at [142, 153] on span "+ Attach File" at bounding box center [138, 154] width 22 height 7
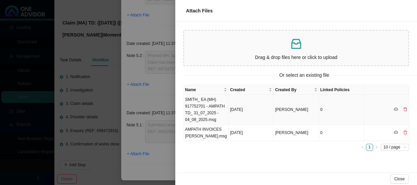
click at [214, 113] on td "SMITH_ EA (MH) 917752701 - AMPATH TD_ 31_07_2025 - 04_08_2025.msg" at bounding box center [205, 110] width 45 height 30
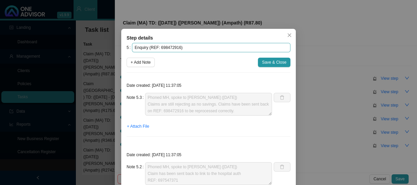
scroll to position [0, 0]
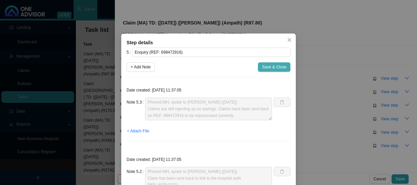
click at [274, 69] on span "Save & Close" at bounding box center [274, 67] width 24 height 7
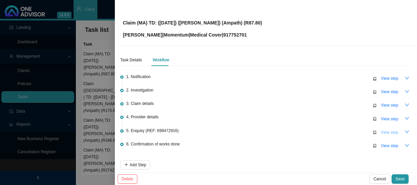
click at [382, 132] on span "View step" at bounding box center [388, 132] width 17 height 7
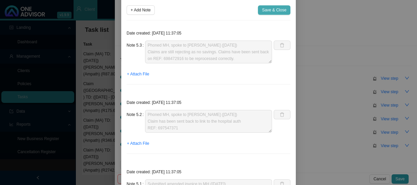
scroll to position [116, 0]
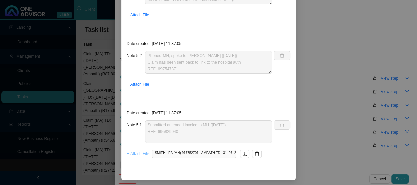
click at [142, 155] on span "+ Attach File" at bounding box center [138, 154] width 22 height 7
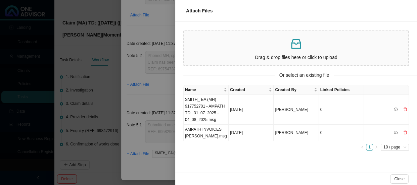
click at [145, 141] on div at bounding box center [208, 92] width 417 height 185
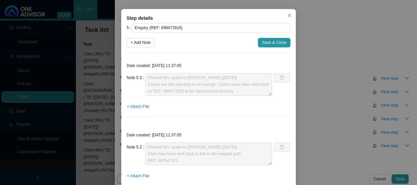
scroll to position [0, 0]
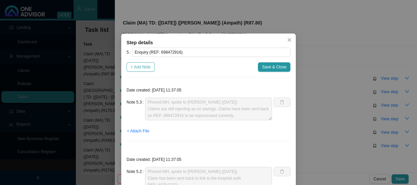
click at [142, 66] on span "+ Add Note" at bounding box center [140, 67] width 20 height 7
type textarea "Phoned MH, spoke to [PERSON_NAME] ([DATE]) Claims are still rejecting as no sav…"
type textarea "Phoned MH, spoke to [PERSON_NAME] ([DATE]) Claim has been sent back to link to …"
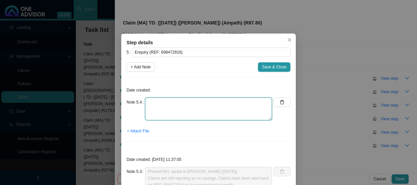
click at [181, 101] on textarea at bounding box center [208, 109] width 127 height 23
type textarea "p"
click at [235, 109] on textarea "Phoned MH, spoke to [PERSON_NAME] The claim is still rejecting - it seems the c…" at bounding box center [208, 109] width 127 height 23
drag, startPoint x: 235, startPoint y: 109, endPoint x: 190, endPoint y: 108, distance: 45.3
click at [190, 108] on textarea "Phoned MH, spoke to [PERSON_NAME] The claim is still rejecting - it seems the c…" at bounding box center [208, 109] width 127 height 23
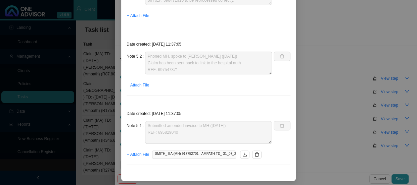
scroll to position [185, 0]
type textarea "Phoned MH, spoke to [PERSON_NAME] The claim is still rejecting as an amended in…"
click at [138, 153] on span "+ Attach File" at bounding box center [138, 154] width 22 height 7
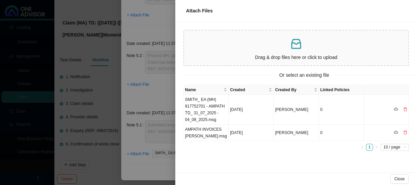
click at [218, 145] on ul "1 10 / page" at bounding box center [295, 147] width 225 height 7
click at [224, 147] on ul "1 10 / page" at bounding box center [295, 147] width 225 height 7
click at [136, 159] on div at bounding box center [208, 92] width 417 height 185
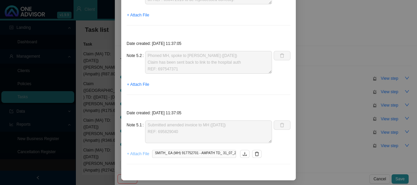
click at [141, 153] on span "+ Attach File" at bounding box center [138, 154] width 22 height 7
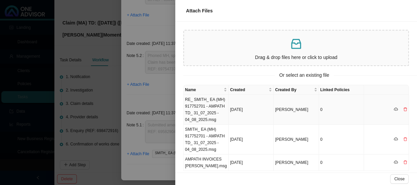
click at [210, 110] on td "RE_ SMITH_ EA (MH) 917752701 - AMPATH TD_ 31_07_2025 - 04_08_2025.msg" at bounding box center [205, 110] width 45 height 30
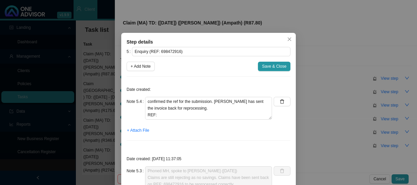
scroll to position [0, 0]
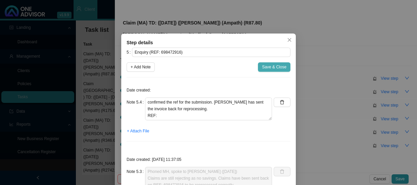
click at [273, 69] on span "Save & Close" at bounding box center [274, 67] width 24 height 7
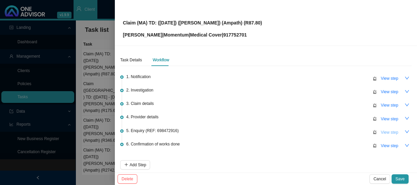
click at [382, 130] on span "View step" at bounding box center [388, 132] width 17 height 7
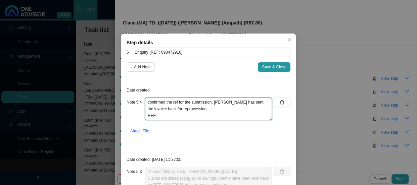
click at [165, 116] on textarea "Phoned MH, spoke to [PERSON_NAME] The claim is still rejecting as an amended in…" at bounding box center [208, 109] width 127 height 23
drag, startPoint x: 154, startPoint y: 110, endPoint x: 144, endPoint y: 107, distance: 10.1
click at [145, 107] on textarea "Phoned MH, spoke to [PERSON_NAME] The claim is still rejecting as an amended in…" at bounding box center [208, 109] width 127 height 23
click at [175, 116] on textarea "Phoned MH, spoke to [PERSON_NAME] The claim is still rejecting as an amended in…" at bounding box center [208, 109] width 127 height 23
click at [179, 116] on textarea "Phoned MH, spoke to [PERSON_NAME] The claim is still rejecting as an amended in…" at bounding box center [208, 109] width 127 height 23
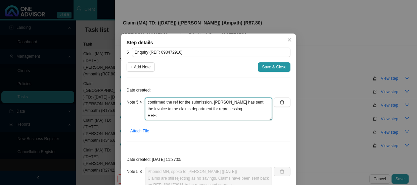
paste textarea "699294107"
click at [166, 115] on textarea "Phoned MH, spoke to [PERSON_NAME] The claim is still rejecting as an amended in…" at bounding box center [208, 109] width 127 height 23
type textarea "Phoned MH, spoke to [PERSON_NAME] The claim is still rejecting as an amended in…"
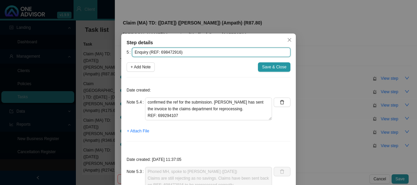
click at [164, 52] on input "Enquiry (REF: 698472916)" at bounding box center [211, 52] width 158 height 9
paste input "9294107"
type input "Enquiry (REF: 699294107)"
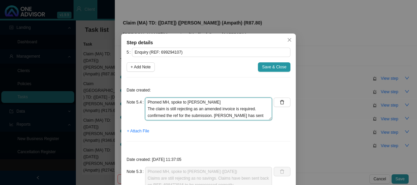
drag, startPoint x: 175, startPoint y: 117, endPoint x: 134, endPoint y: 93, distance: 48.0
click at [134, 93] on div "Date created: Note 5.4 Phoned MH, spoke to [PERSON_NAME] The claim is still rej…" at bounding box center [208, 115] width 164 height 64
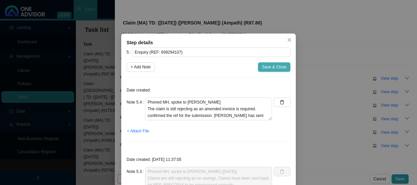
click at [264, 67] on span "Save & Close" at bounding box center [274, 67] width 24 height 7
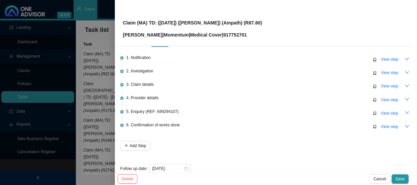
scroll to position [30, 0]
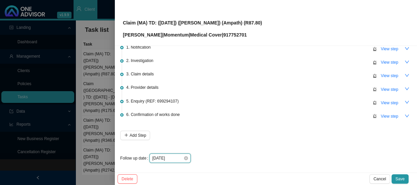
click at [176, 158] on input "[DATE]" at bounding box center [167, 158] width 31 height 7
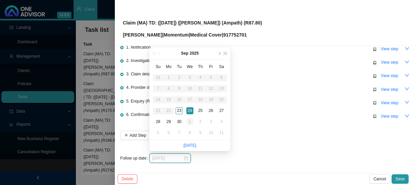
type input "[DATE]"
click at [190, 121] on div "1" at bounding box center [189, 121] width 7 height 7
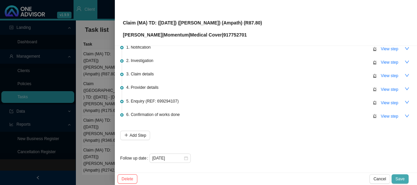
click at [397, 179] on span "Save" at bounding box center [399, 179] width 9 height 7
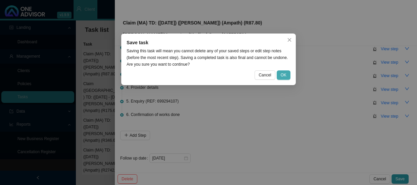
click at [283, 74] on span "OK" at bounding box center [283, 75] width 6 height 7
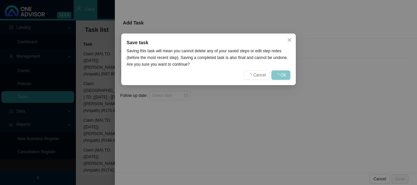
scroll to position [0, 0]
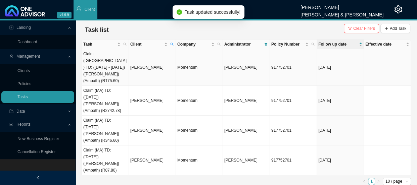
click at [113, 61] on td "Claim ([GEOGRAPHIC_DATA]) TD: ([DATE] - [DATE]) ([PERSON_NAME]) (Ampath) (R175.…" at bounding box center [105, 67] width 47 height 37
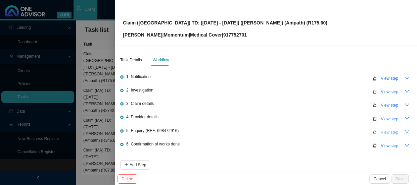
click at [380, 131] on span "View step" at bounding box center [388, 132] width 17 height 7
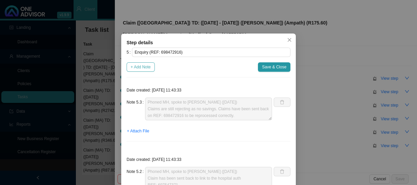
click at [138, 67] on span "+ Add Note" at bounding box center [140, 67] width 20 height 7
type textarea "Phoned MH, spoke to [PERSON_NAME] ([DATE]) Claims are still rejecting as no sav…"
type textarea "Phoned MH, spoke to [PERSON_NAME] ([DATE]) Claim has been sent back to link to …"
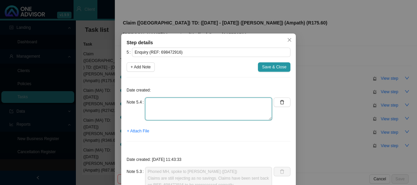
click at [159, 106] on textarea at bounding box center [208, 109] width 127 height 23
paste textarea "Phoned MH, spoke to [PERSON_NAME] The claim is still rejecting as an amended in…"
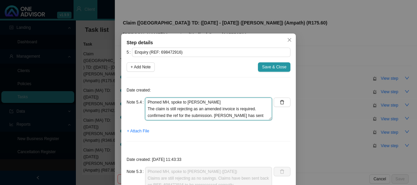
scroll to position [12, 0]
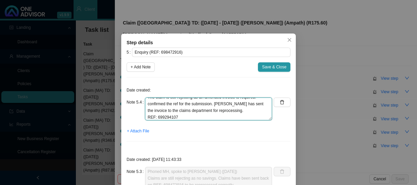
click at [162, 117] on textarea "Phoned MH, spoke to [PERSON_NAME] The claim is still rejecting as an amended in…" at bounding box center [208, 109] width 127 height 23
type textarea "Phoned MH, spoke to [PERSON_NAME] The claim is still rejecting as an amended in…"
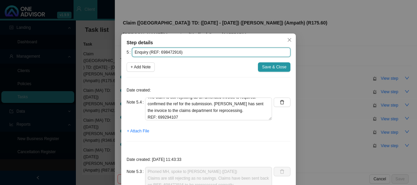
click at [167, 52] on input "Enquiry (REF: 698472916)" at bounding box center [211, 52] width 158 height 9
paste input "9294107"
type input "Enquiry (REF: 699294107)"
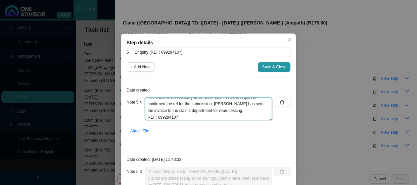
scroll to position [0, 0]
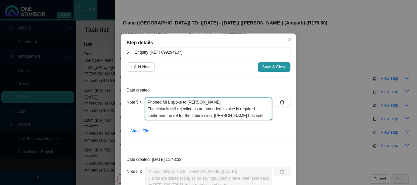
drag, startPoint x: 177, startPoint y: 117, endPoint x: 136, endPoint y: 86, distance: 52.1
click at [136, 86] on div "Date created: Note 5.4 Phoned MH, spoke to [PERSON_NAME] The claim is still rej…" at bounding box center [208, 115] width 164 height 64
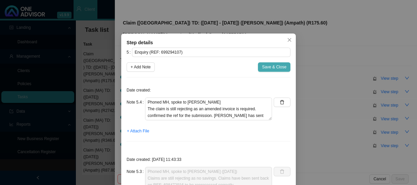
click at [262, 69] on span "Save & Close" at bounding box center [274, 67] width 24 height 7
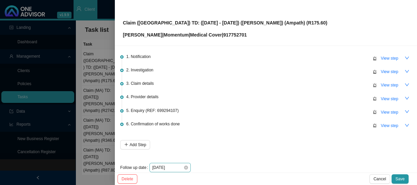
scroll to position [30, 0]
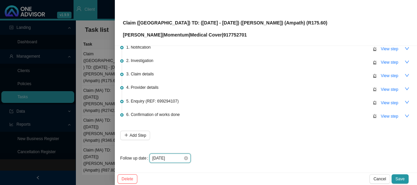
click at [177, 160] on input "[DATE]" at bounding box center [167, 158] width 31 height 7
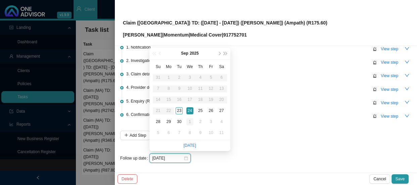
type input "[DATE]"
click at [191, 120] on div "1" at bounding box center [189, 121] width 7 height 7
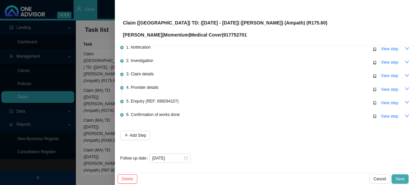
click at [401, 177] on span "Save" at bounding box center [399, 179] width 9 height 7
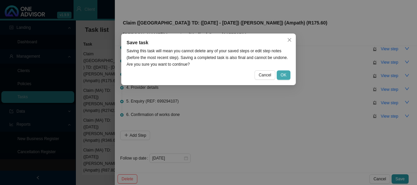
click at [281, 74] on span "OK" at bounding box center [283, 75] width 6 height 7
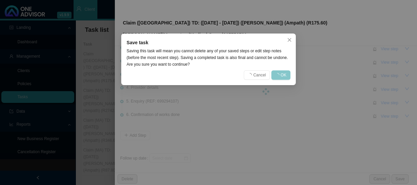
scroll to position [0, 0]
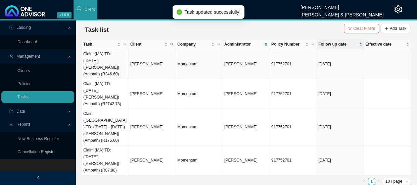
click at [115, 61] on td "Claim (MA) TD: ([DATE]) ([PERSON_NAME]) (Ampath) (R346.60)" at bounding box center [105, 64] width 47 height 30
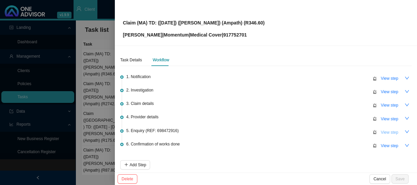
click at [384, 132] on span "View step" at bounding box center [388, 132] width 17 height 7
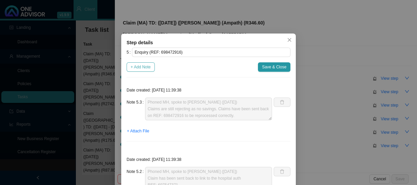
click at [143, 70] on button "+ Add Note" at bounding box center [140, 66] width 28 height 9
type textarea "Phoned MH, spoke to [PERSON_NAME] ([DATE]) Claims are still rejecting as no sav…"
type textarea "Phoned MH, spoke to [PERSON_NAME] ([DATE]) Claim has been sent back to link to …"
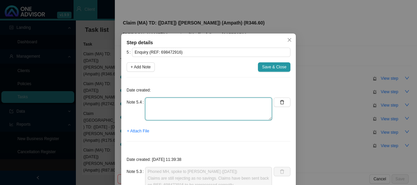
click at [161, 103] on textarea at bounding box center [208, 109] width 127 height 23
paste textarea "Phoned MH, spoke to [PERSON_NAME] The claim is still rejecting as an amended in…"
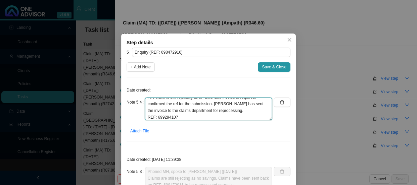
scroll to position [13, 0]
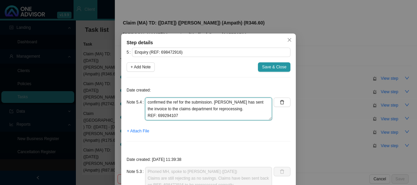
click at [166, 113] on textarea "Phoned MH, spoke to [PERSON_NAME] The claim is still rejecting as an amended in…" at bounding box center [208, 109] width 127 height 23
type textarea "Phoned MH, spoke to [PERSON_NAME] The claim is still rejecting as an amended in…"
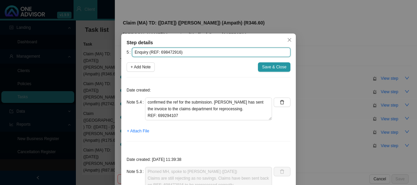
click at [166, 52] on input "Enquiry (REF: 698472916)" at bounding box center [211, 52] width 158 height 9
paste input "9294107"
type input "Enquiry (REF: 699294107)"
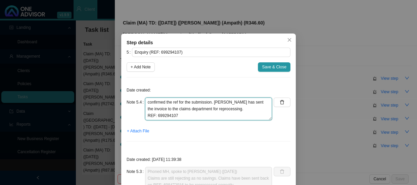
click at [180, 117] on textarea "Phoned MH, spoke to [PERSON_NAME] The claim is still rejecting as an amended in…" at bounding box center [208, 109] width 127 height 23
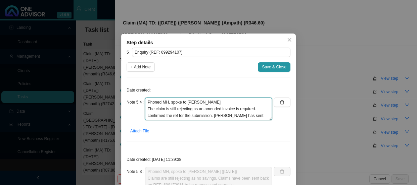
drag, startPoint x: 180, startPoint y: 117, endPoint x: 140, endPoint y: 94, distance: 46.3
click at [140, 94] on div "Date created: Note 5.4 Phoned MH, spoke to [PERSON_NAME] The claim is still rej…" at bounding box center [208, 115] width 164 height 64
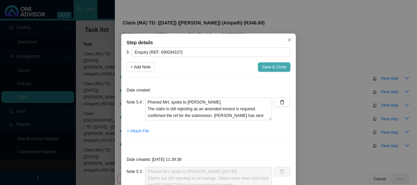
click at [274, 67] on span "Save & Close" at bounding box center [274, 67] width 24 height 7
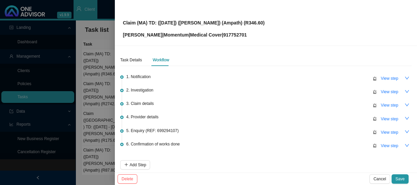
scroll to position [30, 0]
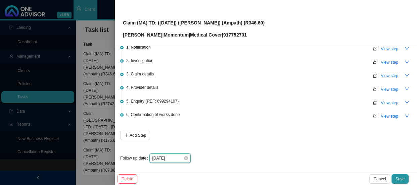
click at [176, 157] on input "[DATE]" at bounding box center [167, 158] width 31 height 7
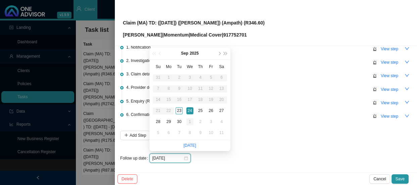
type input "[DATE]"
click at [190, 121] on div "1" at bounding box center [189, 121] width 7 height 7
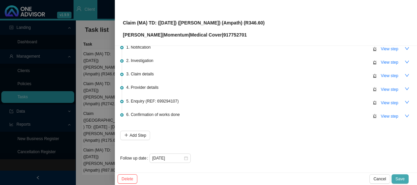
click at [402, 179] on span "Save" at bounding box center [399, 179] width 9 height 7
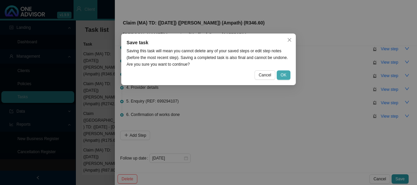
click at [285, 73] on span "OK" at bounding box center [283, 75] width 6 height 7
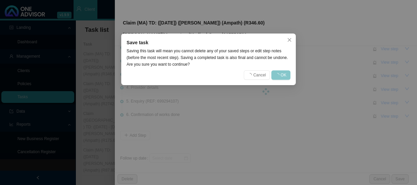
scroll to position [0, 0]
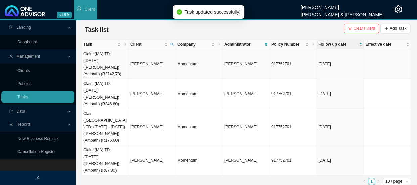
click at [147, 60] on td "[PERSON_NAME]" at bounding box center [152, 64] width 47 height 30
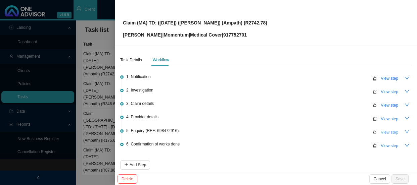
click at [380, 132] on span "View step" at bounding box center [388, 132] width 17 height 7
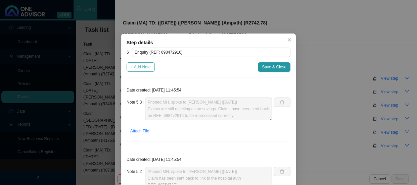
click at [138, 69] on span "+ Add Note" at bounding box center [140, 67] width 20 height 7
type textarea "Phoned MH, spoke to [PERSON_NAME] ([DATE]) Claims are still rejecting as no sav…"
type textarea "Phoned MH, spoke to [PERSON_NAME] ([DATE]) Claim has been sent back to link to …"
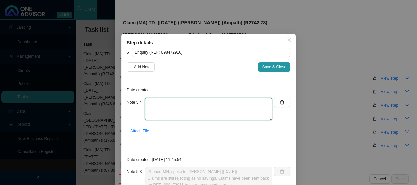
click at [167, 105] on textarea at bounding box center [208, 109] width 127 height 23
paste textarea "Phoned MH, spoke to [PERSON_NAME] The claim is still rejecting as an amended in…"
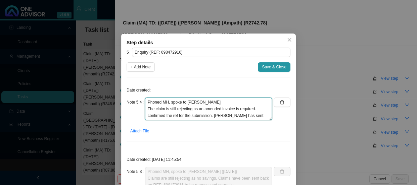
scroll to position [12, 0]
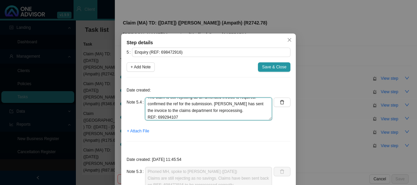
click at [164, 115] on textarea "Phoned MH, spoke to [PERSON_NAME] The claim is still rejecting as an amended in…" at bounding box center [208, 109] width 127 height 23
type textarea "Phoned MH, spoke to [PERSON_NAME] The claim is still rejecting as an amended in…"
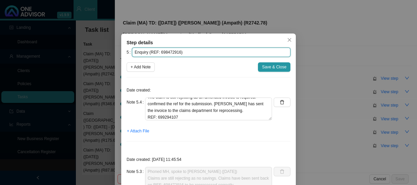
click at [159, 49] on input "Enquiry (REF: 698472916)" at bounding box center [211, 52] width 158 height 9
click at [160, 51] on input "Enquiry (REF: 698472916)" at bounding box center [211, 52] width 158 height 9
paste input "9294107"
type input "Enquiry (REF: 699294107)"
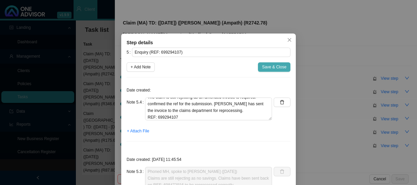
click at [269, 67] on span "Save & Close" at bounding box center [274, 67] width 24 height 7
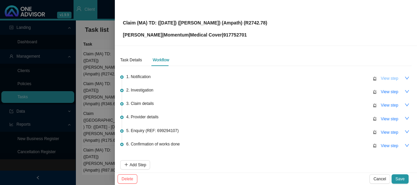
click at [382, 80] on span "View step" at bounding box center [388, 78] width 17 height 7
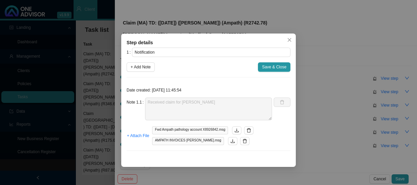
click at [247, 129] on icon "delete" at bounding box center [249, 130] width 4 height 4
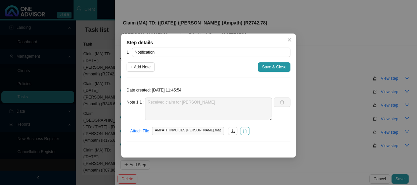
click at [243, 131] on icon "delete" at bounding box center [245, 131] width 4 height 4
click at [138, 130] on span "+ Attach File" at bounding box center [138, 131] width 22 height 7
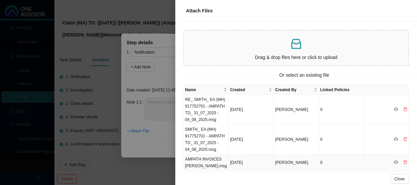
click at [201, 160] on td "AMPATH INVOICES [PERSON_NAME].msg" at bounding box center [205, 163] width 45 height 16
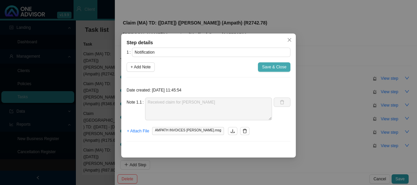
click at [273, 66] on span "Save & Close" at bounding box center [274, 67] width 24 height 7
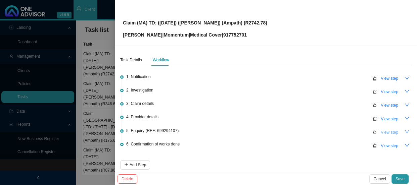
click at [380, 130] on span "View step" at bounding box center [388, 132] width 17 height 7
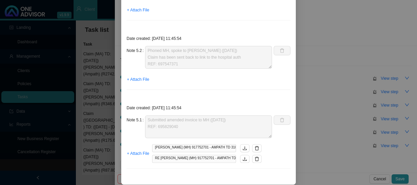
scroll to position [195, 0]
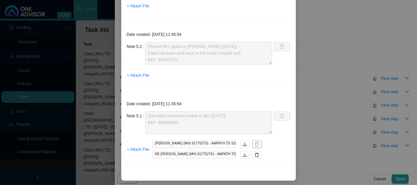
click at [255, 145] on icon "delete" at bounding box center [257, 144] width 4 height 4
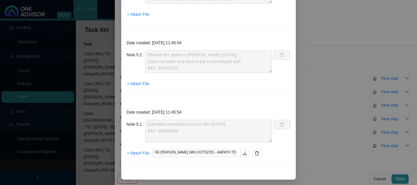
scroll to position [185, 0]
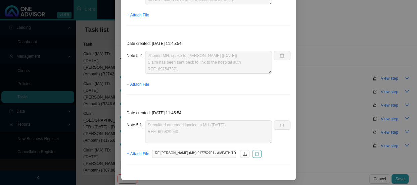
click at [254, 153] on icon "delete" at bounding box center [256, 154] width 5 height 5
click at [129, 152] on span "+ Attach File" at bounding box center [138, 154] width 22 height 7
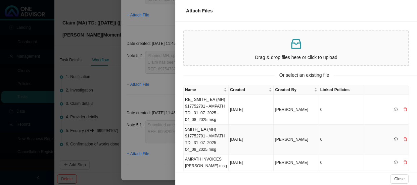
click at [199, 137] on td "SMITH_ EA (MH) 917752701 - AMPATH TD_ 31_07_2025 - 04_08_2025.msg" at bounding box center [205, 140] width 45 height 30
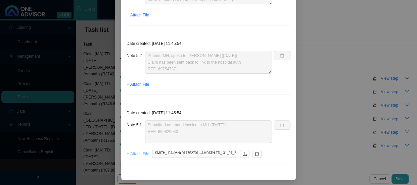
click at [141, 154] on span "+ Attach File" at bounding box center [138, 154] width 22 height 7
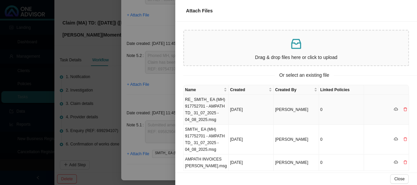
click at [211, 111] on td "RE_ SMITH_ EA (MH) 917752701 - AMPATH TD_ 31_07_2025 - 04_08_2025.msg" at bounding box center [205, 110] width 45 height 30
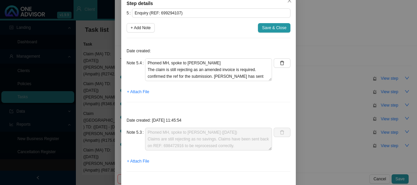
scroll to position [33, 0]
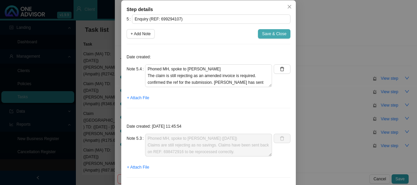
click at [275, 31] on span "Save & Close" at bounding box center [274, 34] width 24 height 7
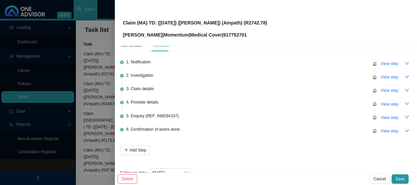
scroll to position [30, 0]
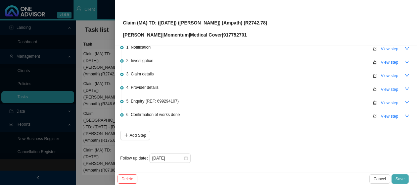
click at [403, 177] on span "Save" at bounding box center [399, 179] width 9 height 7
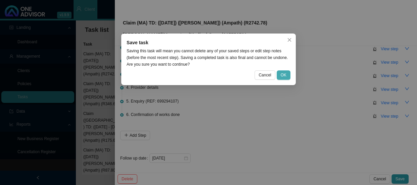
click at [288, 75] on button "OK" at bounding box center [283, 74] width 14 height 9
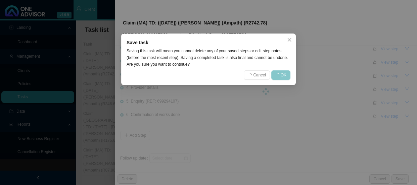
scroll to position [0, 0]
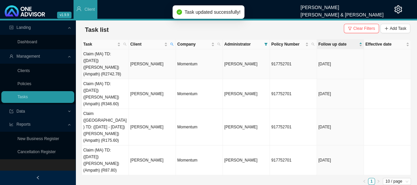
click at [227, 57] on td "[PERSON_NAME]" at bounding box center [246, 64] width 47 height 30
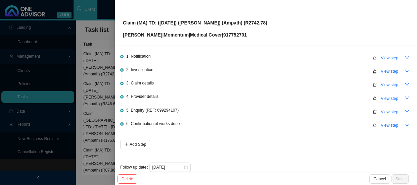
scroll to position [30, 0]
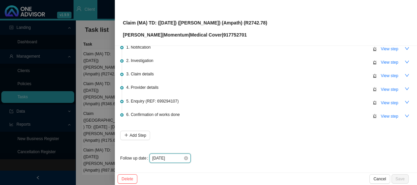
click at [176, 158] on input "[DATE]" at bounding box center [167, 158] width 31 height 7
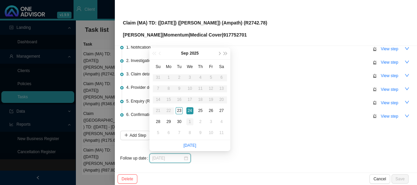
type input "[DATE]"
click at [190, 122] on div "1" at bounding box center [189, 121] width 7 height 7
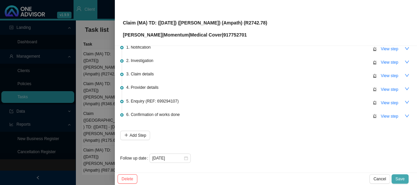
click at [405, 179] on button "Save" at bounding box center [399, 178] width 17 height 9
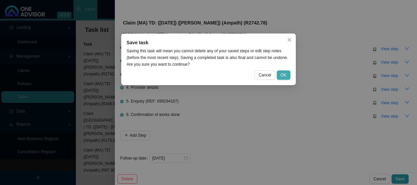
click at [282, 73] on span "OK" at bounding box center [283, 75] width 6 height 7
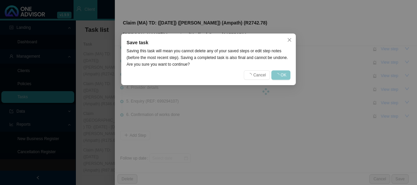
scroll to position [0, 0]
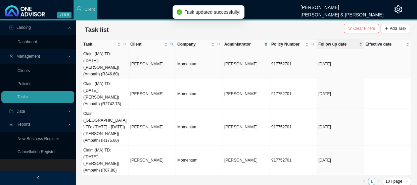
click at [109, 63] on td "Claim (MA) TD: ([DATE]) ([PERSON_NAME]) (Ampath) (R346.60)" at bounding box center [105, 64] width 47 height 30
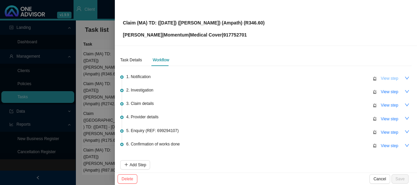
click at [394, 80] on button "View step" at bounding box center [388, 78] width 25 height 9
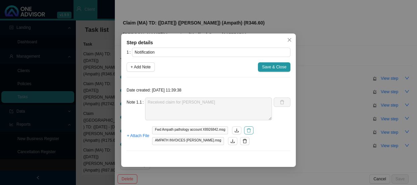
click at [246, 130] on icon "delete" at bounding box center [248, 130] width 5 height 5
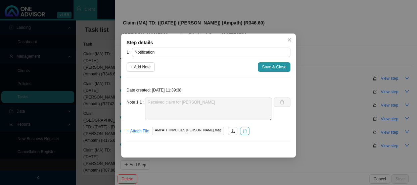
click at [242, 131] on icon "delete" at bounding box center [244, 131] width 5 height 5
click at [142, 133] on span "+ Attach File" at bounding box center [138, 131] width 22 height 7
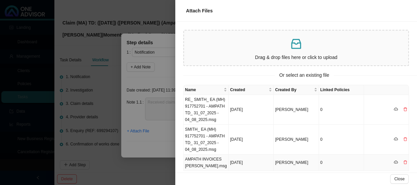
click at [198, 163] on td "AMPATH INVOICES [PERSON_NAME].msg" at bounding box center [205, 163] width 45 height 16
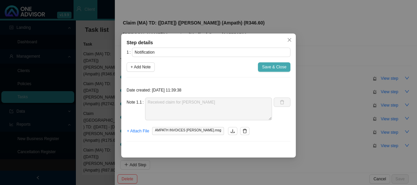
click at [275, 67] on span "Save & Close" at bounding box center [274, 67] width 24 height 7
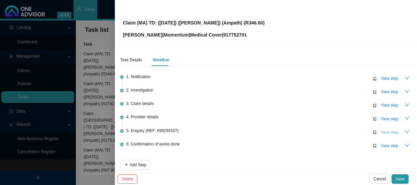
click at [380, 132] on span "View step" at bounding box center [388, 132] width 17 height 7
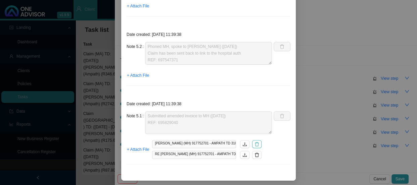
click at [252, 143] on button "button" at bounding box center [256, 144] width 9 height 8
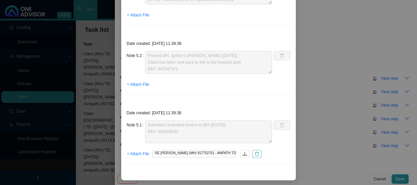
click at [254, 153] on icon "delete" at bounding box center [256, 154] width 5 height 5
click at [137, 151] on span "+ Attach File" at bounding box center [138, 154] width 22 height 7
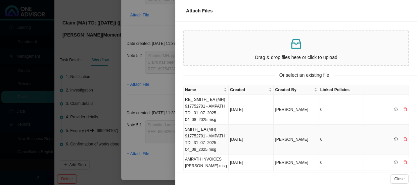
click at [202, 137] on td "SMITH_ EA (MH) 917752701 - AMPATH TD_ 31_07_2025 - 04_08_2025.msg" at bounding box center [205, 140] width 45 height 30
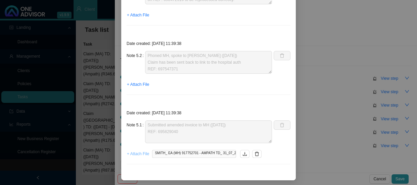
click at [137, 155] on span "+ Attach File" at bounding box center [138, 154] width 22 height 7
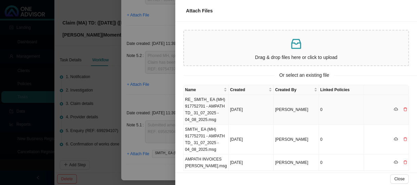
click at [219, 113] on td "RE_ SMITH_ EA (MH) 917752701 - AMPATH TD_ 31_07_2025 - 04_08_2025.msg" at bounding box center [205, 110] width 45 height 30
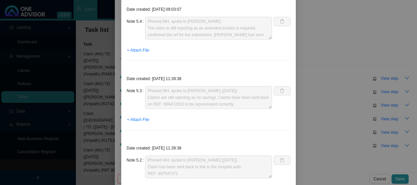
scroll to position [33, 0]
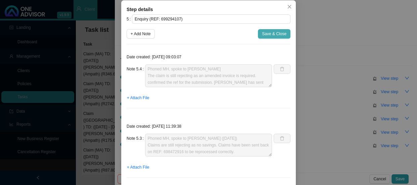
click at [280, 35] on span "Save & Close" at bounding box center [274, 34] width 24 height 7
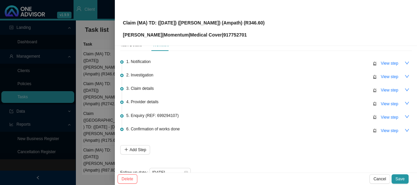
scroll to position [30, 0]
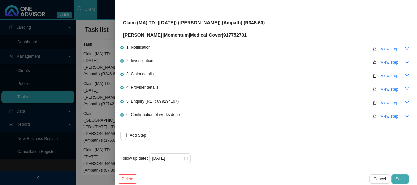
click at [399, 178] on span "Save" at bounding box center [399, 179] width 9 height 7
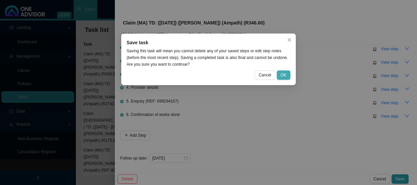
click at [288, 75] on button "OK" at bounding box center [283, 74] width 14 height 9
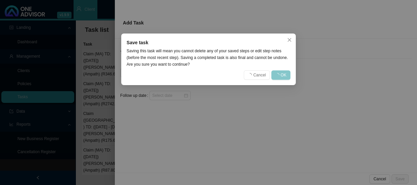
scroll to position [0, 0]
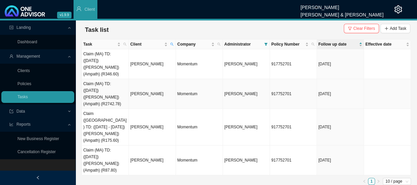
click at [110, 86] on td "Claim (MA) TD: ([DATE]) ([PERSON_NAME]) (Ampath) (R2742.78)" at bounding box center [105, 94] width 47 height 30
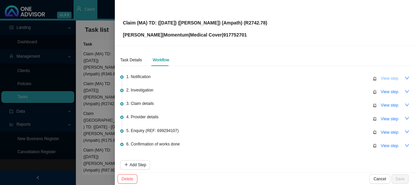
click at [385, 74] on button "View step" at bounding box center [388, 78] width 25 height 9
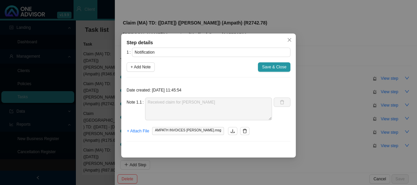
click at [326, 112] on div "Step details 1 Notification + Add Note Save & Close Date created: [DATE] 11:45:…" at bounding box center [208, 92] width 417 height 185
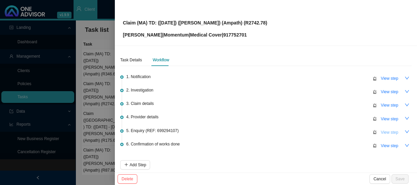
click at [383, 134] on span "View step" at bounding box center [388, 132] width 17 height 7
type input "Enquiry (REF: 699294107)"
type textarea "Phoned MH, spoke to [PERSON_NAME] The claim is still rejecting as an amended in…"
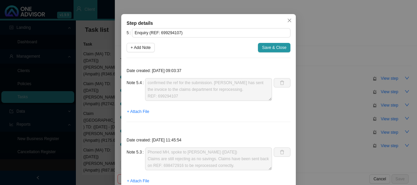
scroll to position [30, 0]
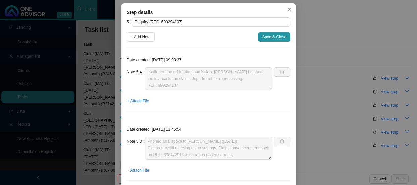
click at [313, 103] on div "Step details 5 Enquiry (REF: 699294107) + Add Note Save & Close Date created: […" at bounding box center [208, 92] width 417 height 185
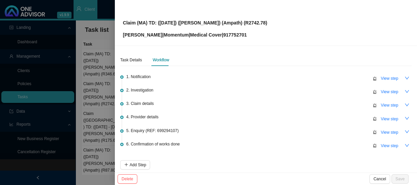
click at [97, 93] on div at bounding box center [208, 92] width 417 height 185
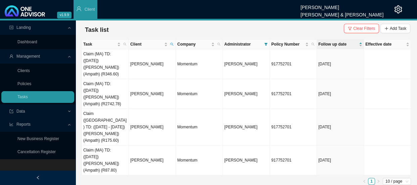
click at [115, 109] on td "Claim ([GEOGRAPHIC_DATA]) TD: ([DATE] - [DATE]) ([PERSON_NAME]) (Ampath) (R175.…" at bounding box center [105, 127] width 47 height 37
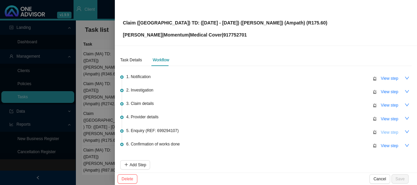
click at [385, 129] on span "View step" at bounding box center [388, 132] width 17 height 7
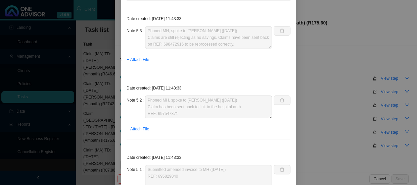
scroll to position [195, 0]
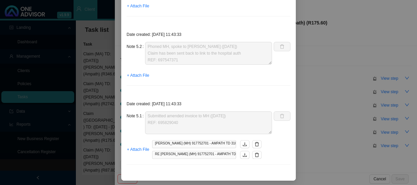
click at [315, 118] on div "Step details 5 Enquiry (REF: 699294107) + Add Note Save & Close Date created: […" at bounding box center [208, 92] width 417 height 185
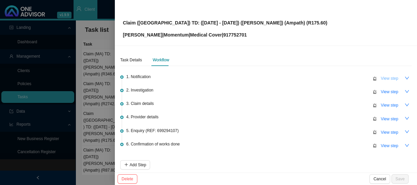
click at [380, 80] on span "View step" at bounding box center [388, 78] width 17 height 7
type input "Notification"
type textarea "Received claim for [PERSON_NAME]"
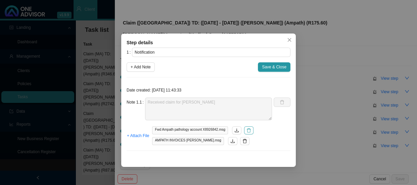
click at [251, 128] on button "button" at bounding box center [248, 130] width 9 height 8
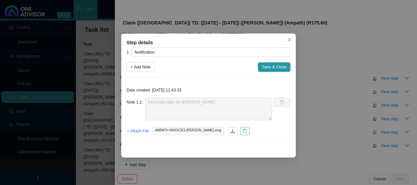
click at [242, 132] on icon "delete" at bounding box center [244, 131] width 5 height 5
click at [137, 131] on span "+ Attach File" at bounding box center [138, 131] width 22 height 7
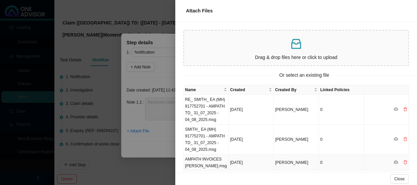
click at [200, 168] on td "AMPATH INVOICES [PERSON_NAME].msg" at bounding box center [205, 163] width 45 height 16
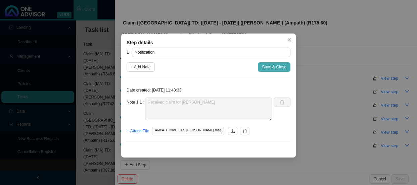
click at [273, 69] on span "Save & Close" at bounding box center [274, 67] width 24 height 7
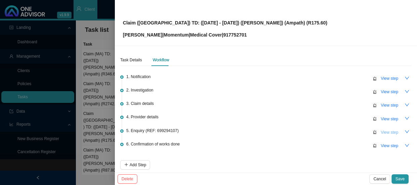
click at [381, 130] on span "View step" at bounding box center [388, 132] width 17 height 7
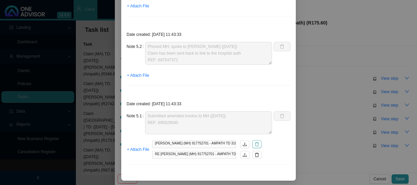
click at [255, 144] on icon "delete" at bounding box center [256, 144] width 5 height 5
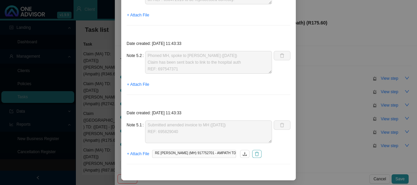
click at [256, 153] on icon "delete" at bounding box center [257, 154] width 4 height 4
click at [140, 155] on span "+ Attach File" at bounding box center [138, 154] width 22 height 7
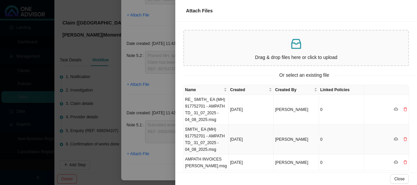
click at [199, 142] on td "SMITH_ EA (MH) 917752701 - AMPATH TD_ 31_07_2025 - 04_08_2025.msg" at bounding box center [205, 140] width 45 height 30
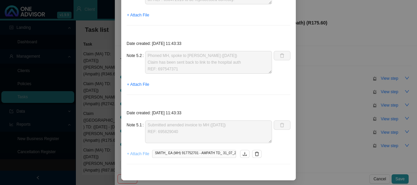
click at [138, 153] on span "+ Attach File" at bounding box center [138, 154] width 22 height 7
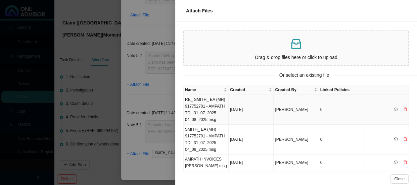
click at [198, 116] on td "RE_ SMITH_ EA (MH) 917752701 - AMPATH TD_ 31_07_2025 - 04_08_2025.msg" at bounding box center [205, 110] width 45 height 30
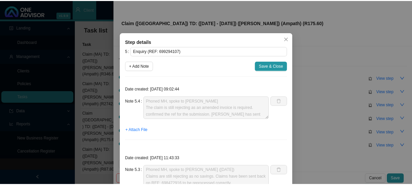
scroll to position [0, 0]
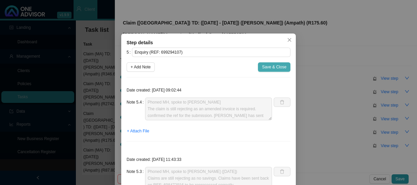
click at [271, 67] on span "Save & Close" at bounding box center [274, 67] width 24 height 7
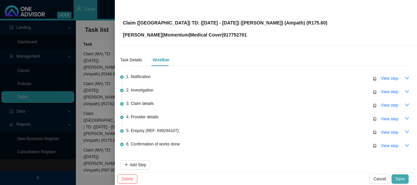
click at [400, 177] on span "Save" at bounding box center [399, 179] width 9 height 7
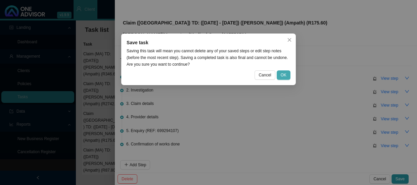
click at [285, 75] on span "OK" at bounding box center [283, 75] width 6 height 7
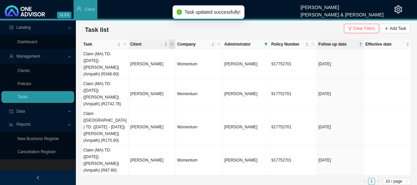
click at [172, 44] on icon "search" at bounding box center [171, 44] width 3 height 3
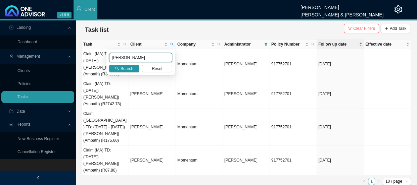
drag, startPoint x: 146, startPoint y: 58, endPoint x: 108, endPoint y: 56, distance: 37.6
click at [108, 56] on div "[PERSON_NAME] Search Reset" at bounding box center [140, 62] width 68 height 24
click at [129, 68] on span "Search" at bounding box center [126, 68] width 13 height 7
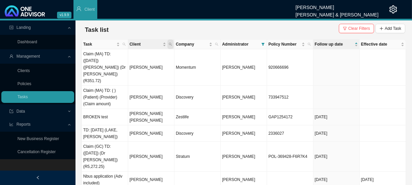
click at [171, 43] on icon "search" at bounding box center [170, 44] width 3 height 3
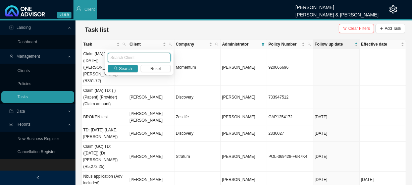
click at [124, 59] on input "text" at bounding box center [139, 57] width 63 height 9
type input "marais"
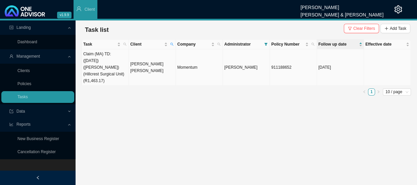
click at [136, 57] on td "[PERSON_NAME] [PERSON_NAME]" at bounding box center [152, 67] width 47 height 37
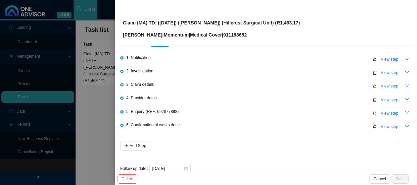
scroll to position [30, 0]
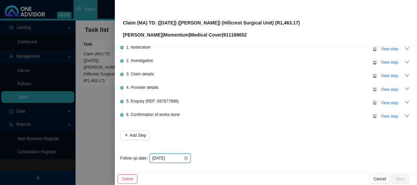
click at [180, 157] on input "[DATE]" at bounding box center [167, 158] width 31 height 7
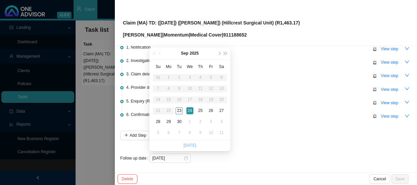
click at [190, 147] on link "[DATE]" at bounding box center [189, 145] width 13 height 5
type input "[DATE]"
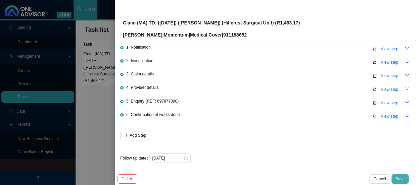
click at [404, 179] on span "Save" at bounding box center [399, 179] width 9 height 7
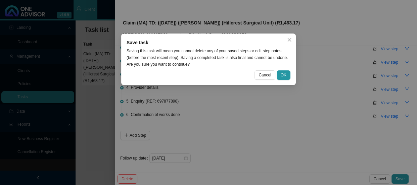
click at [290, 76] on div "Save task Saving this task will mean you cannot delete any of your saved steps …" at bounding box center [208, 60] width 174 height 52
click at [284, 74] on span "OK" at bounding box center [283, 75] width 6 height 7
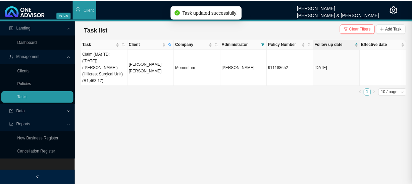
scroll to position [0, 0]
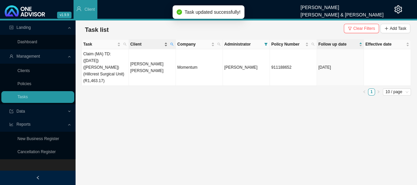
click at [157, 44] on span "Client" at bounding box center [146, 44] width 33 height 7
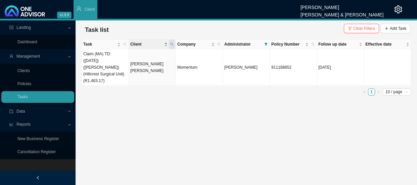
click at [170, 43] on icon "search" at bounding box center [171, 44] width 3 height 3
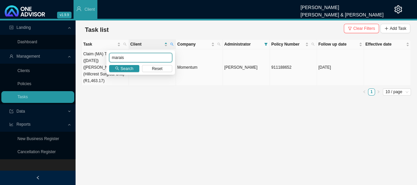
drag, startPoint x: 126, startPoint y: 57, endPoint x: 94, endPoint y: 56, distance: 32.2
click at [94, 56] on body "v1.9.9 [PERSON_NAME] [PERSON_NAME] & [PERSON_NAME] Client Landing Dashboard Man…" at bounding box center [208, 92] width 417 height 185
click at [129, 69] on span "Search" at bounding box center [126, 68] width 13 height 7
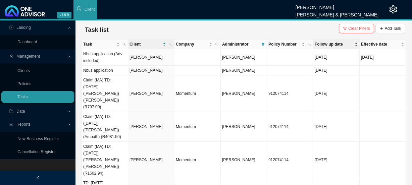
click at [344, 44] on span "Follow up date" at bounding box center [334, 44] width 39 height 7
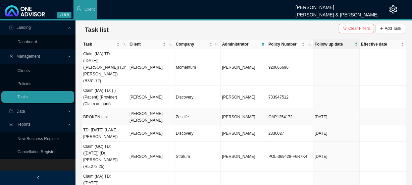
scroll to position [87, 0]
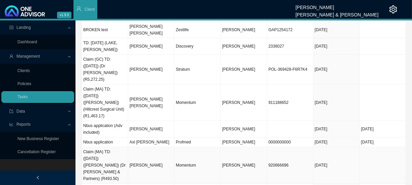
click at [184, 147] on td "Momentum" at bounding box center [197, 165] width 46 height 37
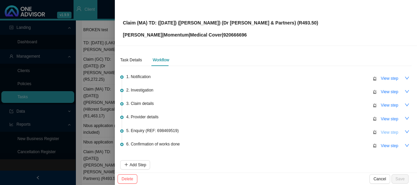
click at [386, 131] on span "View step" at bounding box center [388, 132] width 17 height 7
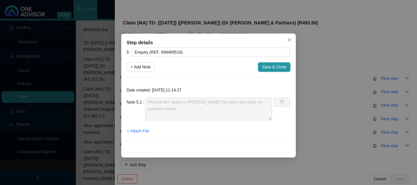
click at [337, 66] on div "Step details 5 Enquiry (REF: 698469519) + Add Note Save & Close Date created: […" at bounding box center [208, 92] width 417 height 185
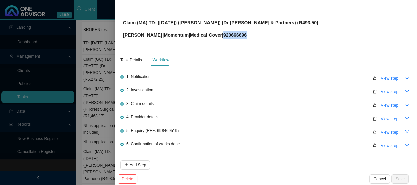
drag, startPoint x: 247, startPoint y: 36, endPoint x: 222, endPoint y: 36, distance: 24.5
click at [222, 36] on p "[PERSON_NAME] | Momentum | Medical Cover | 920666696" at bounding box center [220, 34] width 195 height 7
copy p "920666696"
click at [98, 99] on div at bounding box center [208, 92] width 417 height 185
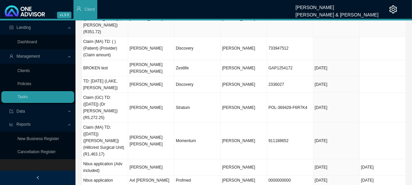
scroll to position [0, 0]
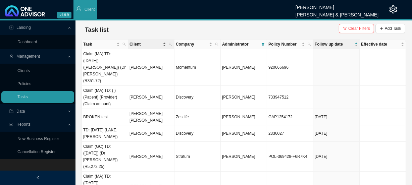
drag, startPoint x: 169, startPoint y: 45, endPoint x: 166, endPoint y: 47, distance: 3.7
click at [169, 45] on icon "search" at bounding box center [170, 44] width 3 height 3
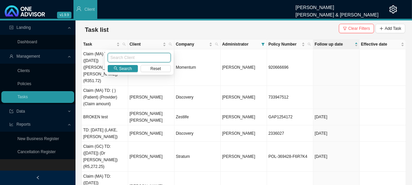
click at [139, 59] on input "text" at bounding box center [139, 57] width 63 height 9
type input "[PERSON_NAME]"
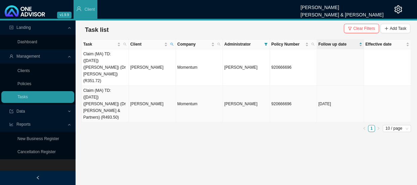
click at [130, 87] on td "[PERSON_NAME]" at bounding box center [152, 104] width 47 height 37
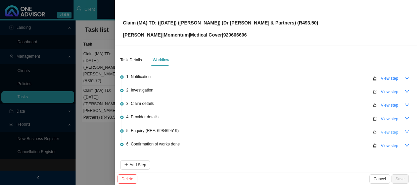
click at [385, 132] on span "View step" at bounding box center [388, 132] width 17 height 7
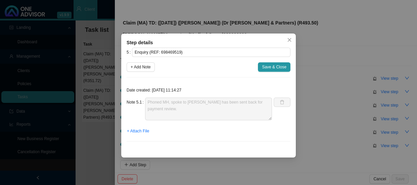
click at [321, 50] on div "Step details 5 Enquiry (REF: 698469519) + Add Note Save & Close Date created: […" at bounding box center [208, 92] width 417 height 185
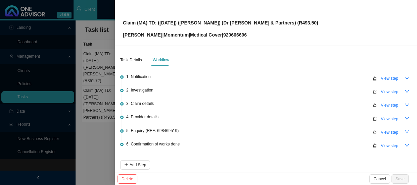
click at [169, 129] on span "5. Enquiry (REF: 698469519)" at bounding box center [152, 130] width 52 height 7
click at [383, 118] on span "View step" at bounding box center [388, 119] width 17 height 7
type input "Provider details"
type textarea "Practice Number: 1216198"
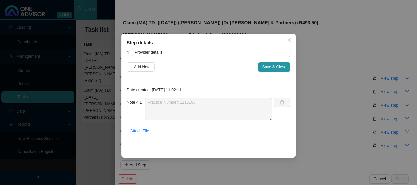
click at [327, 72] on div "Step details 4 Provider details + Add Note Save & Close Date created: [DATE] 11…" at bounding box center [208, 92] width 417 height 185
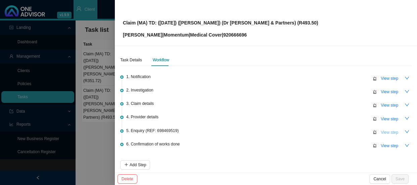
click at [383, 132] on span "View step" at bounding box center [388, 132] width 17 height 7
type input "Enquiry (REF: 698469519)"
type textarea "Phoned MH, spoke to [PERSON_NAME] has been sent back for payment review."
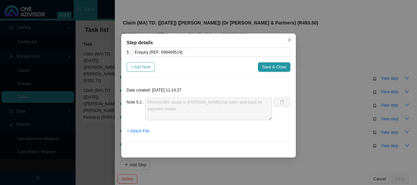
click at [146, 67] on span "+ Add Note" at bounding box center [140, 67] width 20 height 7
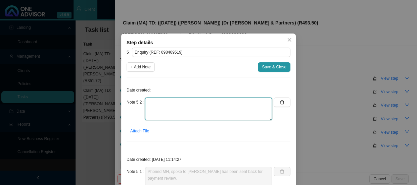
click at [156, 103] on textarea at bounding box center [208, 109] width 127 height 23
click at [195, 111] on textarea "Phoned MH, spoke to [PERSON_NAME] REF:" at bounding box center [208, 109] width 127 height 23
type textarea "Phoned MH, spoke to [PERSON_NAME] REF:"
click at [155, 107] on textarea "Phoned MH, spoke to [PERSON_NAME] REF:" at bounding box center [208, 109] width 127 height 23
drag, startPoint x: 140, startPoint y: 114, endPoint x: 129, endPoint y: 97, distance: 20.6
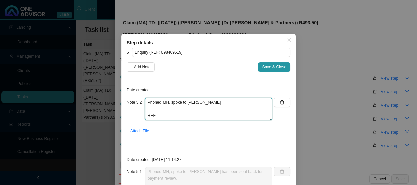
click at [129, 98] on div "Note 5.2 Phoned MH, spoke to [PERSON_NAME] REF:" at bounding box center [198, 109] width 145 height 23
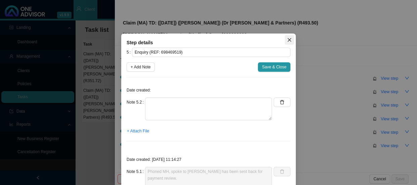
click at [288, 41] on icon "close" at bounding box center [289, 40] width 5 height 5
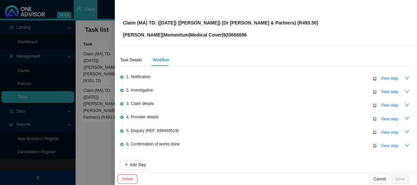
click at [91, 98] on div at bounding box center [208, 92] width 417 height 185
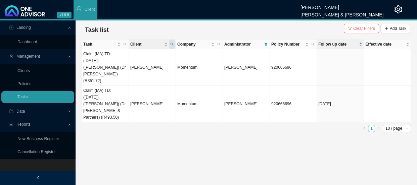
click at [174, 44] on span "Client" at bounding box center [172, 44] width 6 height 9
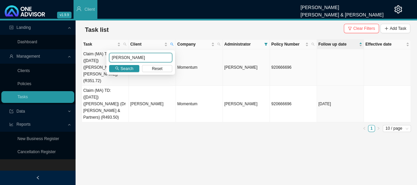
drag, startPoint x: 133, startPoint y: 59, endPoint x: 103, endPoint y: 60, distance: 30.2
click at [103, 60] on body "v1.9.9 [PERSON_NAME] [PERSON_NAME] & [PERSON_NAME] Client Landing Dashboard Man…" at bounding box center [208, 92] width 417 height 185
click at [119, 70] on button "Search" at bounding box center [124, 68] width 30 height 7
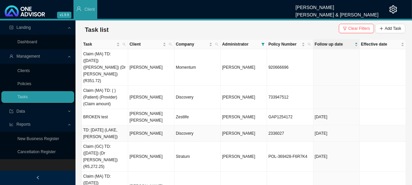
scroll to position [87, 0]
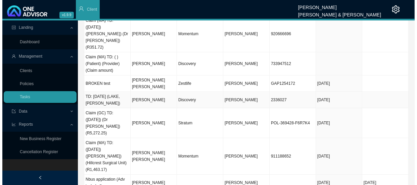
scroll to position [0, 0]
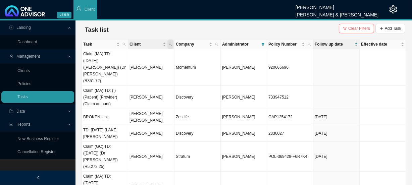
click at [170, 43] on icon "search" at bounding box center [170, 44] width 3 height 3
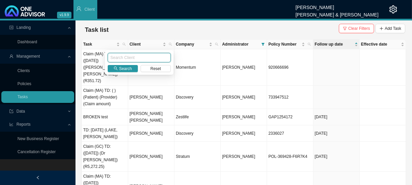
click at [131, 58] on input "text" at bounding box center [139, 57] width 63 height 9
type input "[PERSON_NAME]"
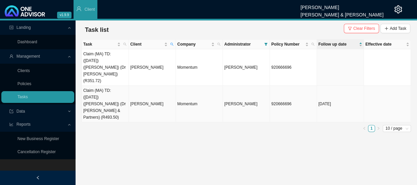
click at [139, 87] on td "[PERSON_NAME]" at bounding box center [152, 104] width 47 height 37
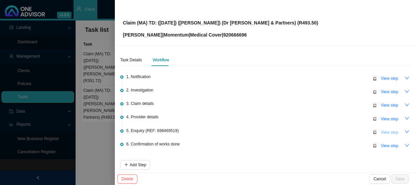
click at [380, 131] on span "View step" at bounding box center [388, 132] width 17 height 7
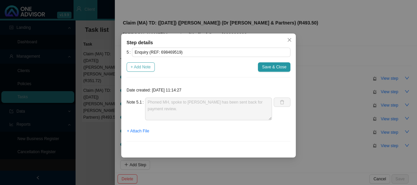
click at [146, 65] on span "+ Add Note" at bounding box center [140, 67] width 20 height 7
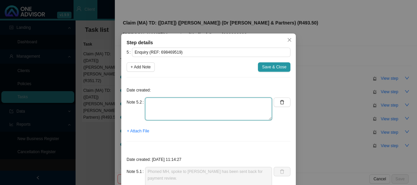
click at [169, 106] on textarea at bounding box center [208, 109] width 127 height 23
paste textarea "Phoned MH, spoke to [PERSON_NAME] REF:"
click at [164, 108] on textarea "Phoned MH, spoke to [PERSON_NAME] REF:" at bounding box center [208, 109] width 127 height 23
click at [166, 107] on textarea "Phoned MH, spoke to [PERSON_NAME] REF:" at bounding box center [208, 109] width 127 height 23
paste textarea "The claim has been reprocessed and paid on the 19/09"
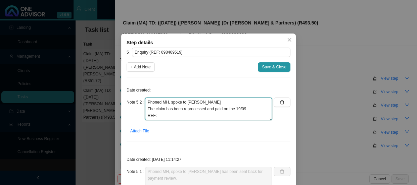
click at [188, 115] on textarea "Phoned MH, spoke to [PERSON_NAME] The claim has been reprocessed and paid on th…" at bounding box center [208, 109] width 127 height 23
click at [170, 117] on textarea "Phoned MH, spoke to [PERSON_NAME] The claim has been reprocessed and paid on th…" at bounding box center [208, 109] width 127 height 23
click at [174, 115] on textarea "Phoned MH, spoke to [PERSON_NAME] The claim has been reprocessed and paid on th…" at bounding box center [208, 109] width 127 height 23
click at [183, 116] on textarea "Phoned MH, spoke to [PERSON_NAME] The claim has been reprocessed and paid on th…" at bounding box center [208, 109] width 127 height 23
paste textarea "699307362"
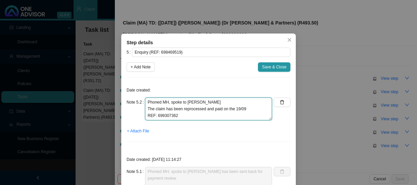
type textarea "Phoned MH, spoke to [PERSON_NAME] The claim has been reprocessed and paid on th…"
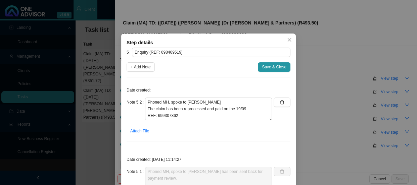
drag, startPoint x: 277, startPoint y: 67, endPoint x: 265, endPoint y: 88, distance: 24.3
click at [265, 88] on div "5 Enquiry (REF: 698469519) + Add Note Save & Close Date created: Note 5.2 Phone…" at bounding box center [208, 132] width 164 height 169
click at [278, 67] on span "Save & Close" at bounding box center [274, 67] width 24 height 7
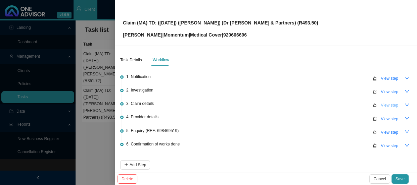
click at [385, 106] on span "View step" at bounding box center [388, 105] width 17 height 7
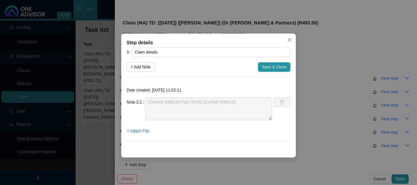
click at [384, 106] on div "Step details 3 Claim details + Add Note Save & Close Date created: [DATE] 11:02…" at bounding box center [208, 92] width 417 height 185
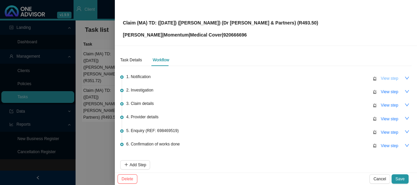
click at [380, 79] on span "View step" at bounding box center [388, 78] width 17 height 7
type input "Notification"
type textarea "Received a claim notification for MH from [PERSON_NAME]"
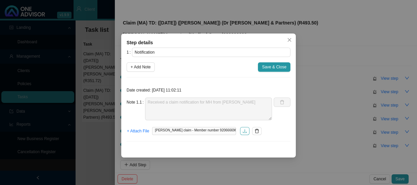
click at [243, 131] on icon "download" at bounding box center [244, 131] width 5 height 5
click at [278, 18] on div "Step details 1 Notification + Add Note Save & Close Date created: [DATE] 11:02:…" at bounding box center [208, 92] width 417 height 185
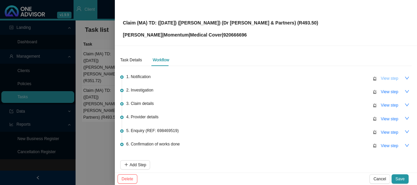
click at [388, 80] on span "View step" at bounding box center [388, 78] width 17 height 7
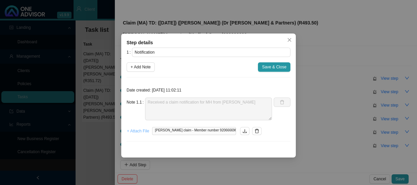
click at [144, 134] on span "+ Attach File" at bounding box center [138, 131] width 22 height 7
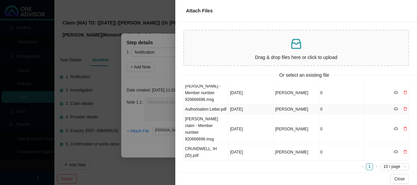
scroll to position [21, 0]
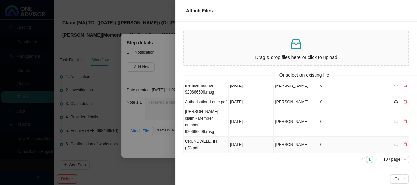
click at [403, 145] on icon "delete" at bounding box center [405, 145] width 4 height 4
click at [406, 130] on div "Delete" at bounding box center [400, 133] width 14 height 9
click at [403, 143] on icon "delete" at bounding box center [405, 145] width 4 height 4
click at [396, 130] on span "No" at bounding box center [394, 130] width 5 height 7
click at [403, 123] on icon "delete" at bounding box center [405, 121] width 4 height 4
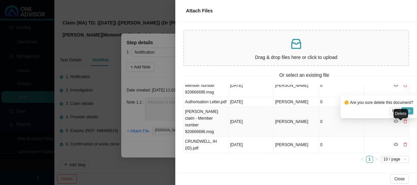
click at [409, 109] on span "Yes" at bounding box center [406, 111] width 7 height 7
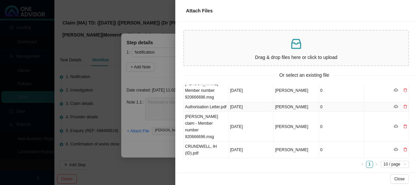
scroll to position [0, 0]
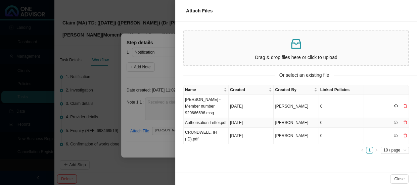
click at [400, 125] on div at bounding box center [399, 122] width 13 height 7
click at [405, 124] on icon "delete" at bounding box center [404, 123] width 3 height 4
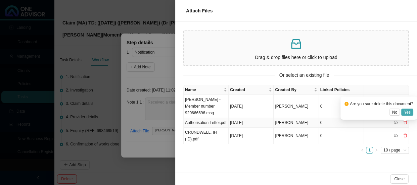
click at [405, 112] on span "Yes" at bounding box center [406, 112] width 7 height 7
click at [404, 104] on icon "delete" at bounding box center [404, 106] width 3 height 4
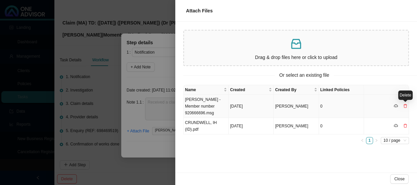
click at [408, 92] on div "Delete" at bounding box center [405, 95] width 14 height 9
click at [257, 148] on div "Name Created Created By Linked Policies [PERSON_NAME] - Member number 920666696…" at bounding box center [295, 129] width 241 height 88
click at [132, 125] on div at bounding box center [208, 92] width 417 height 185
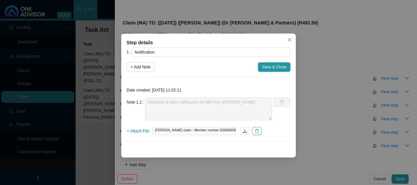
click at [257, 130] on icon "delete" at bounding box center [256, 131] width 5 height 5
click at [136, 130] on span "+ Attach File" at bounding box center [138, 131] width 22 height 7
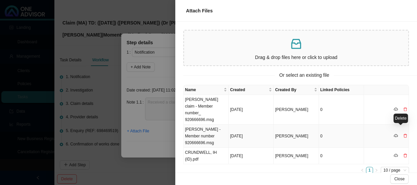
click at [403, 134] on icon "delete" at bounding box center [405, 136] width 4 height 4
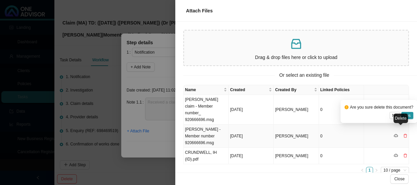
click at [407, 114] on div "Delete" at bounding box center [400, 118] width 14 height 9
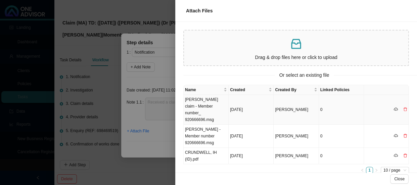
click at [209, 112] on td "[PERSON_NAME] claim - Member number_ 920666696.msg" at bounding box center [205, 110] width 45 height 30
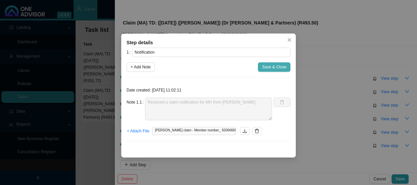
click at [276, 68] on span "Save & Close" at bounding box center [274, 67] width 24 height 7
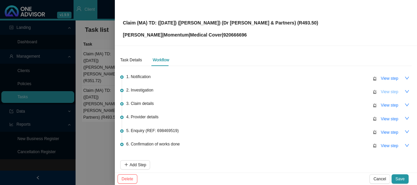
click at [385, 91] on span "View step" at bounding box center [388, 92] width 17 height 7
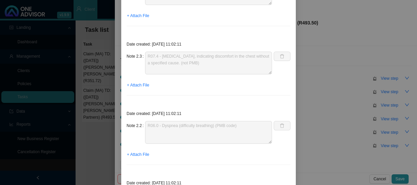
scroll to position [183, 0]
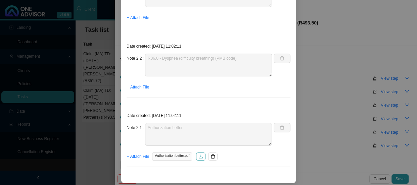
click at [202, 155] on button "button" at bounding box center [200, 157] width 9 height 8
click at [325, 151] on div "Step details 2 Investigation + Add Note Save & Close Date created: [DATE] 11:02…" at bounding box center [208, 92] width 417 height 185
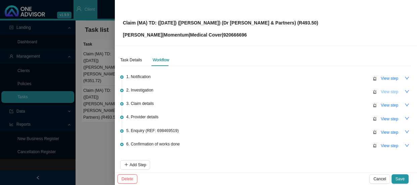
click at [387, 93] on span "View step" at bounding box center [388, 92] width 17 height 7
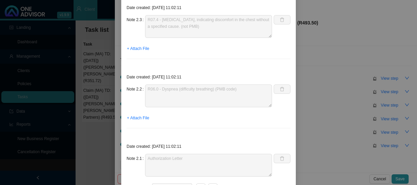
scroll to position [183, 0]
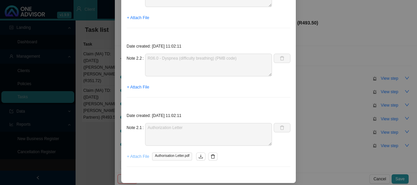
click at [141, 156] on span "+ Attach File" at bounding box center [138, 156] width 22 height 7
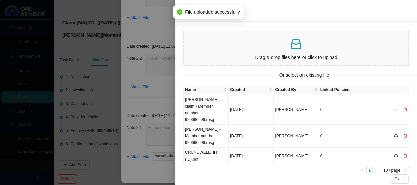
click at [153, 95] on div at bounding box center [208, 92] width 417 height 185
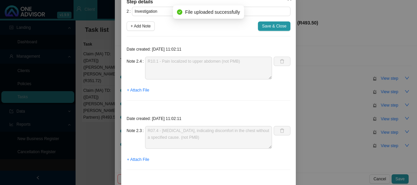
scroll to position [0, 0]
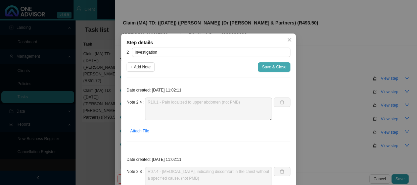
click at [271, 67] on span "Save & Close" at bounding box center [274, 67] width 24 height 7
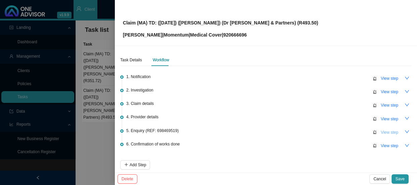
click at [381, 129] on span "View step" at bounding box center [388, 132] width 17 height 7
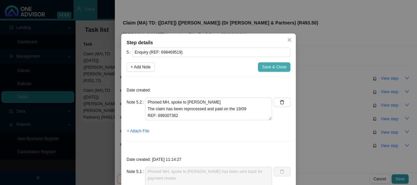
click at [275, 67] on span "Save & Close" at bounding box center [274, 67] width 24 height 7
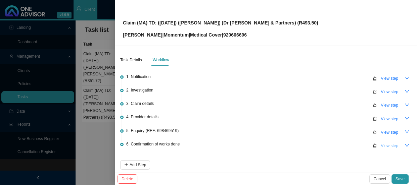
click at [381, 144] on span "View step" at bounding box center [388, 146] width 17 height 7
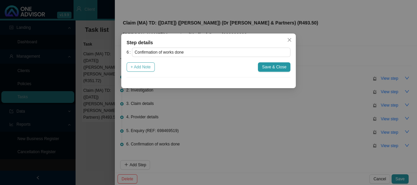
click at [139, 67] on span "+ Add Note" at bounding box center [140, 67] width 20 height 7
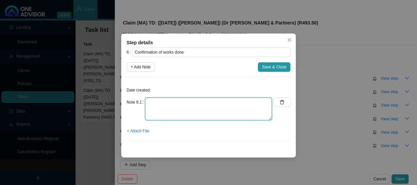
click at [181, 104] on textarea at bounding box center [208, 109] width 127 height 23
type textarea "Sent [PERSON_NAME] confirmation of works done"
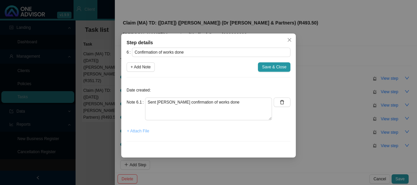
click at [139, 133] on span "+ Attach File" at bounding box center [138, 131] width 22 height 7
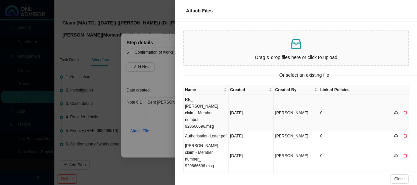
click at [208, 105] on td "RE_ [PERSON_NAME] claim - Member number_ 920666696.msg" at bounding box center [205, 113] width 45 height 37
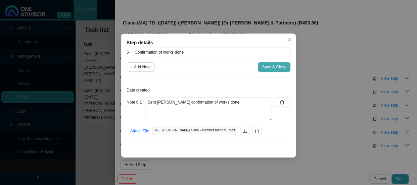
click at [266, 68] on span "Save & Close" at bounding box center [274, 67] width 24 height 7
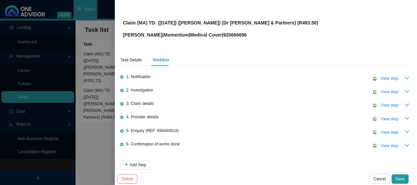
scroll to position [30, 0]
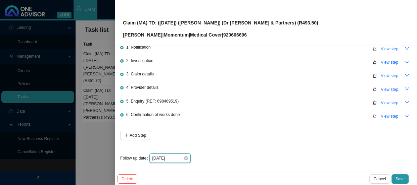
click at [177, 156] on input "[DATE]" at bounding box center [167, 158] width 31 height 7
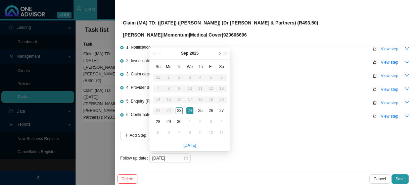
click at [275, 144] on div "1. Notification View step 2. Investigation View step 3. Claim details View step…" at bounding box center [265, 101] width 291 height 124
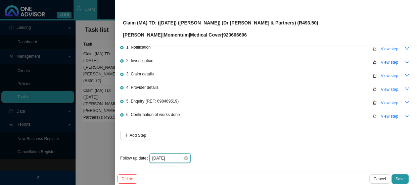
click at [174, 156] on input "[DATE]" at bounding box center [167, 158] width 31 height 7
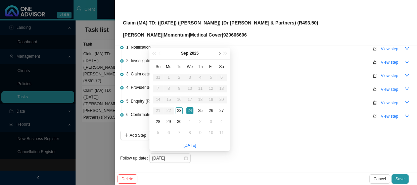
click at [192, 146] on link "[DATE]" at bounding box center [189, 145] width 13 height 5
type input "[DATE]"
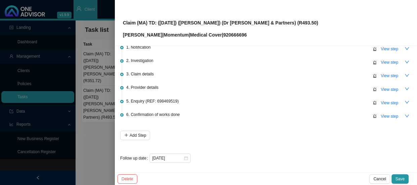
scroll to position [0, 0]
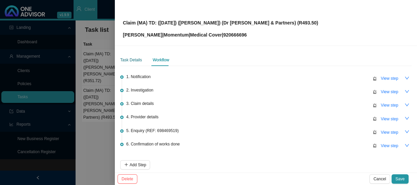
click at [133, 59] on div "Task Details" at bounding box center [131, 60] width 22 height 7
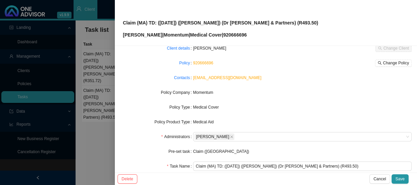
scroll to position [78, 0]
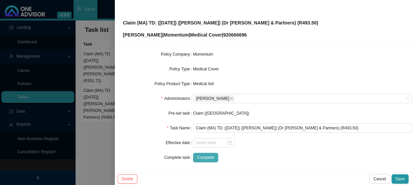
click at [213, 157] on button "Complete" at bounding box center [205, 157] width 25 height 9
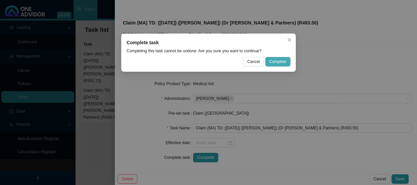
click at [268, 58] on button "Complete" at bounding box center [277, 61] width 25 height 9
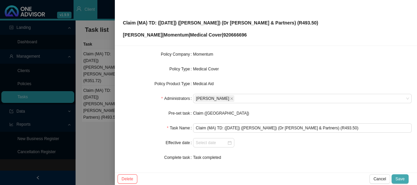
click at [399, 176] on span "Save" at bounding box center [399, 179] width 9 height 7
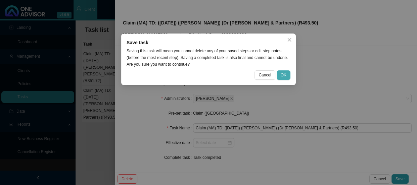
click at [282, 73] on span "OK" at bounding box center [283, 75] width 6 height 7
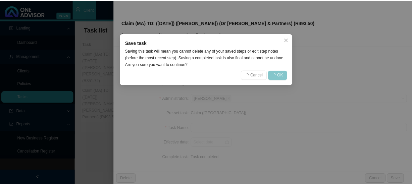
scroll to position [71, 0]
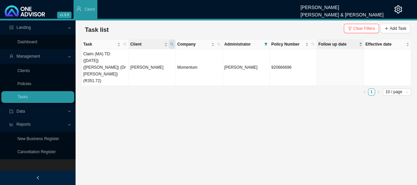
click at [173, 43] on icon "search" at bounding box center [171, 44] width 3 height 3
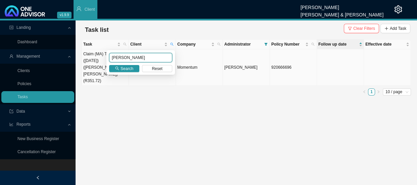
drag, startPoint x: 131, startPoint y: 57, endPoint x: 103, endPoint y: 57, distance: 28.8
click at [103, 57] on body "v1.9.9 [PERSON_NAME] [PERSON_NAME] & [PERSON_NAME] Client Landing Dashboard Man…" at bounding box center [208, 92] width 417 height 185
click at [123, 68] on span "Search" at bounding box center [126, 68] width 13 height 7
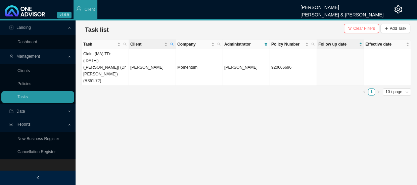
click at [175, 45] on th "Client" at bounding box center [152, 45] width 47 height 10
click at [171, 43] on icon "search" at bounding box center [171, 44] width 3 height 3
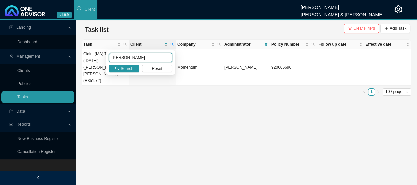
drag, startPoint x: 145, startPoint y: 57, endPoint x: 107, endPoint y: 57, distance: 37.2
click at [107, 57] on div "[PERSON_NAME] Search Reset" at bounding box center [140, 62] width 68 height 24
click at [115, 69] on icon "search" at bounding box center [117, 68] width 4 height 4
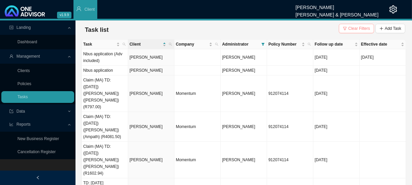
click at [352, 29] on span "Clear Filters" at bounding box center [359, 28] width 22 height 7
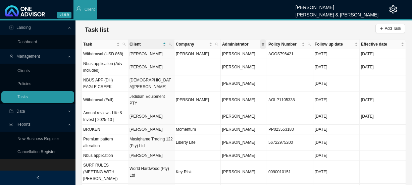
click at [262, 45] on icon "filter" at bounding box center [262, 44] width 3 height 3
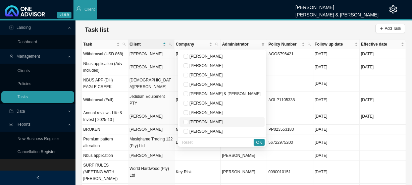
click at [221, 121] on span "[PERSON_NAME]" at bounding box center [205, 122] width 35 height 5
checkbox input "true"
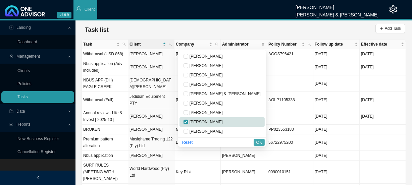
click at [258, 141] on span "OK" at bounding box center [259, 142] width 6 height 7
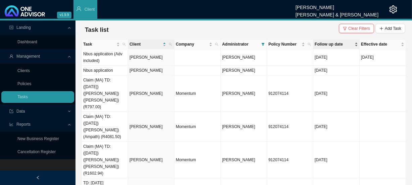
click at [325, 46] on span "Follow up date" at bounding box center [334, 44] width 39 height 7
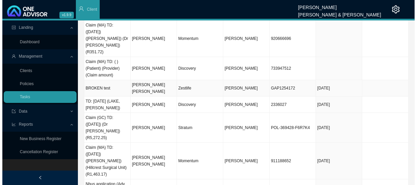
scroll to position [67, 0]
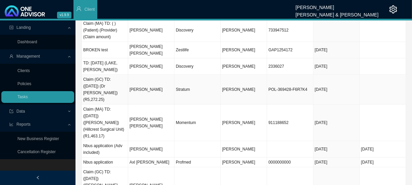
click at [151, 75] on td "[PERSON_NAME]" at bounding box center [151, 90] width 46 height 30
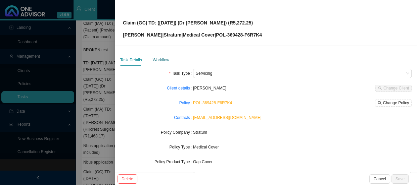
click at [161, 58] on div "Workflow" at bounding box center [161, 60] width 16 height 7
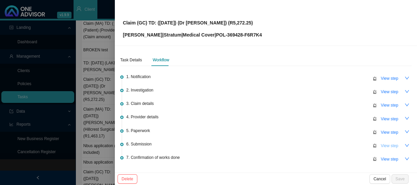
click at [385, 146] on span "View step" at bounding box center [388, 146] width 17 height 7
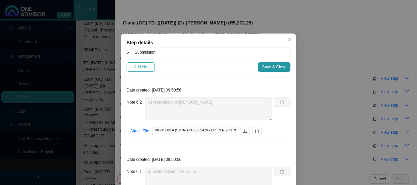
click at [141, 68] on span "+ Add Note" at bounding box center [140, 67] width 20 height 7
type textarea "Sent feedback to [PERSON_NAME]"
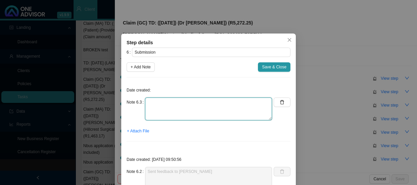
click at [152, 103] on textarea at bounding box center [208, 109] width 127 height 23
type textarea "p"
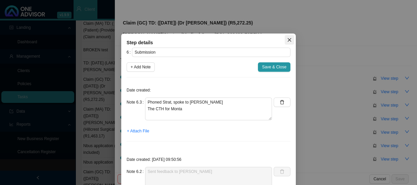
click at [287, 40] on icon "close" at bounding box center [289, 40] width 5 height 5
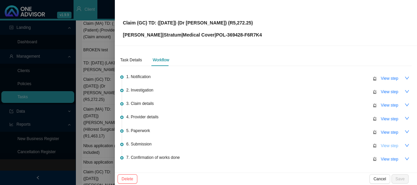
click at [380, 146] on span "View step" at bounding box center [388, 146] width 17 height 7
type textarea "Sent feedback to [PERSON_NAME]"
type textarea "Submitted claim to Stratum"
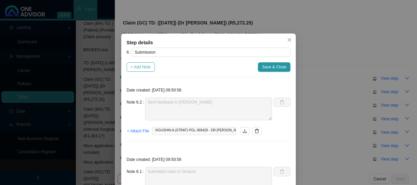
click at [138, 69] on span "+ Add Note" at bounding box center [140, 67] width 20 height 7
type textarea "Sent feedback to [PERSON_NAME]"
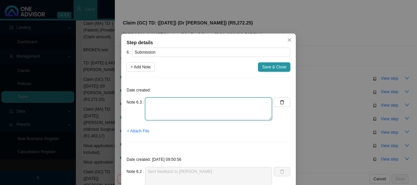
click at [167, 103] on textarea at bounding box center [208, 109] width 127 height 23
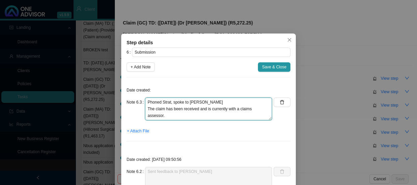
drag, startPoint x: 158, startPoint y: 115, endPoint x: 141, endPoint y: 114, distance: 17.5
click at [141, 114] on div "Note 6.3 Phoned Strat, spoke to [PERSON_NAME] The claim has been received and i…" at bounding box center [198, 109] width 145 height 23
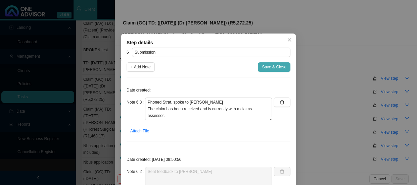
click at [268, 68] on span "Save & Close" at bounding box center [274, 67] width 24 height 7
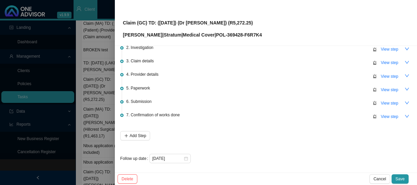
scroll to position [43, 0]
click at [169, 158] on input "[DATE]" at bounding box center [167, 158] width 31 height 7
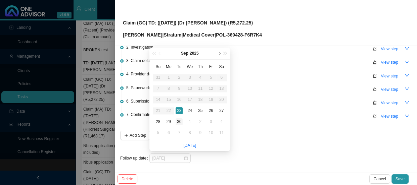
click at [179, 118] on div "30" at bounding box center [178, 121] width 7 height 7
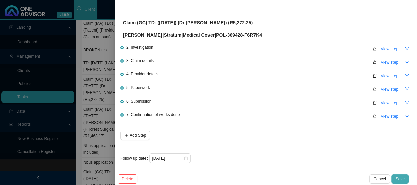
click at [404, 178] on button "Save" at bounding box center [399, 178] width 17 height 9
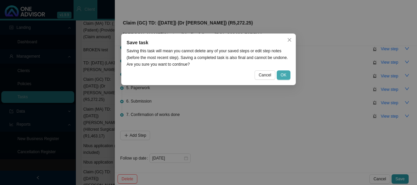
click at [282, 76] on span "OK" at bounding box center [283, 75] width 6 height 7
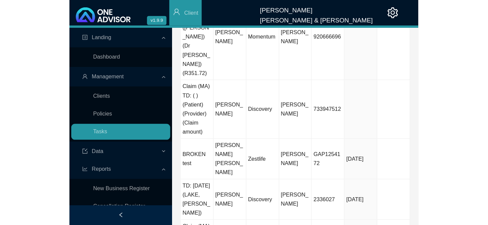
scroll to position [0, 0]
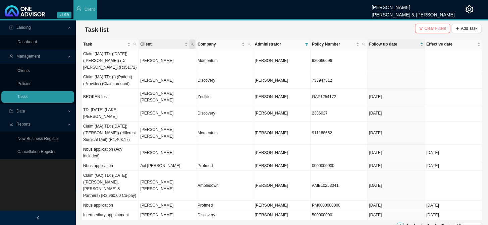
click at [192, 43] on icon "search" at bounding box center [192, 44] width 3 height 3
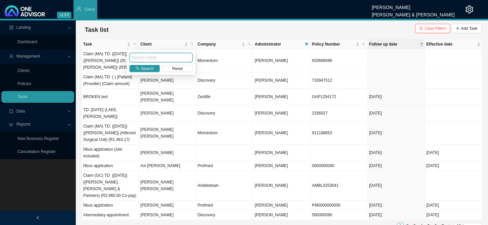
click at [144, 61] on input "text" at bounding box center [160, 57] width 63 height 9
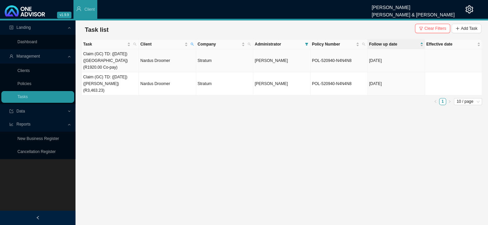
click at [162, 58] on td "Nardus Droomer" at bounding box center [167, 60] width 57 height 23
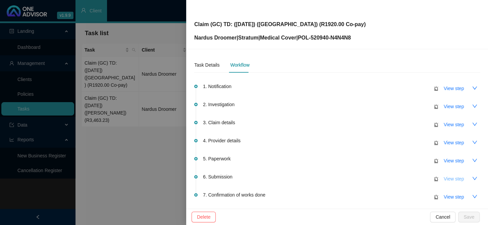
click at [416, 179] on span "View step" at bounding box center [454, 178] width 20 height 7
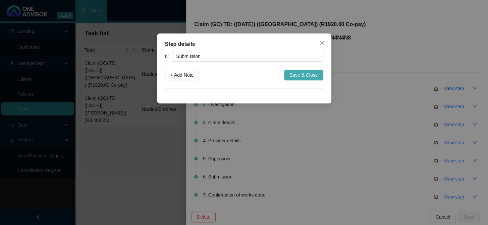
click at [303, 74] on span "Save & Close" at bounding box center [303, 74] width 29 height 7
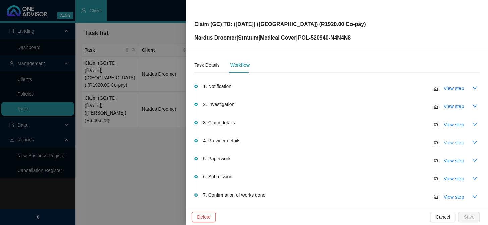
click at [416, 145] on span "View step" at bounding box center [454, 142] width 20 height 7
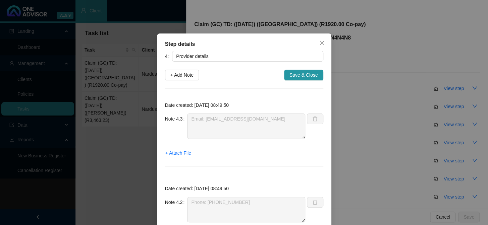
click at [361, 131] on div "Step details 4 Provider details + Add Note Save & Close Date created: [DATE] 08…" at bounding box center [244, 112] width 488 height 225
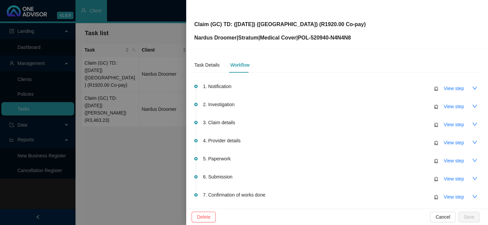
click at [146, 112] on div at bounding box center [244, 112] width 488 height 225
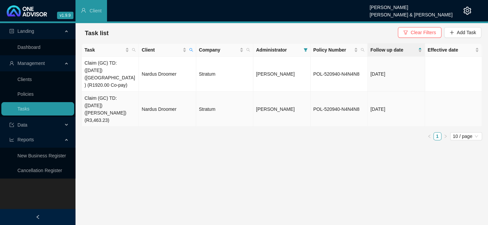
click at [151, 105] on td "Nardus Droomer" at bounding box center [167, 109] width 57 height 35
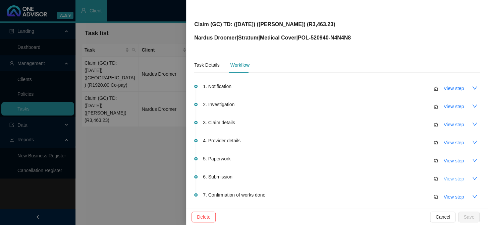
click at [416, 180] on span "View step" at bounding box center [454, 178] width 20 height 7
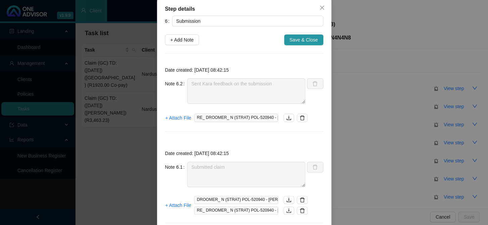
scroll to position [61, 0]
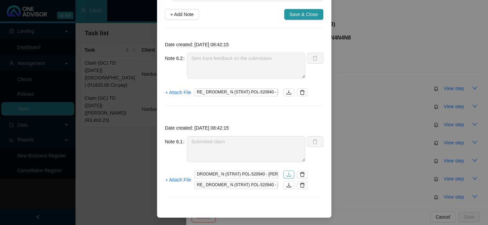
click at [286, 176] on icon "download" at bounding box center [288, 175] width 4 height 4
click at [353, 156] on div "Step details 6 Submission + Add Note Save & Close Date created: [DATE] 08:42:15…" at bounding box center [244, 112] width 488 height 225
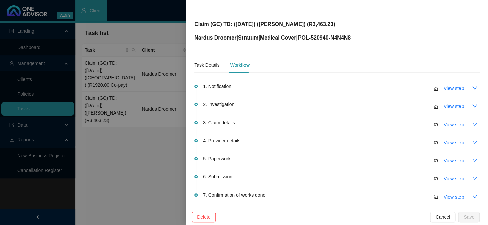
click at [171, 148] on div at bounding box center [244, 112] width 488 height 225
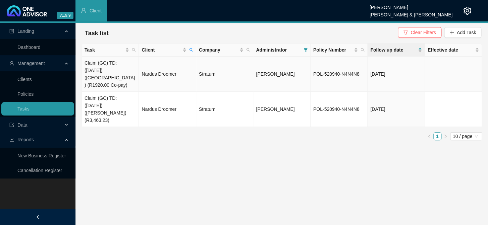
click at [166, 74] on td "Nardus Droomer" at bounding box center [167, 74] width 57 height 35
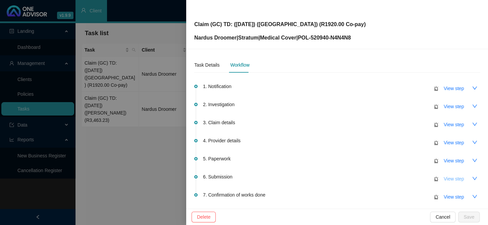
click at [416, 180] on span "View step" at bounding box center [454, 178] width 20 height 7
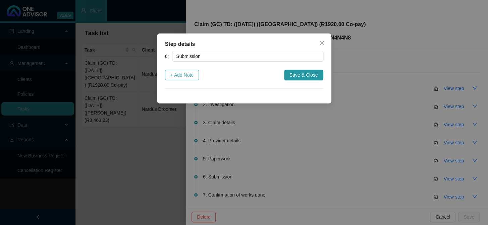
click at [184, 77] on span "+ Add Note" at bounding box center [181, 74] width 23 height 7
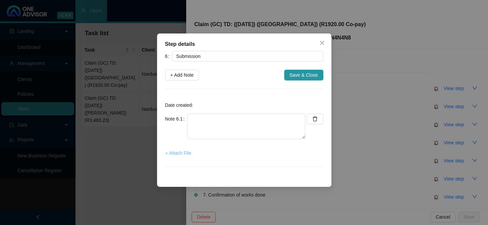
click at [175, 153] on span "+ Attach File" at bounding box center [178, 153] width 26 height 7
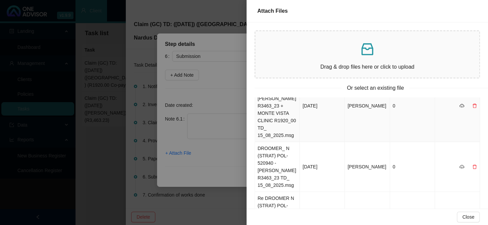
scroll to position [91, 0]
click at [280, 151] on td "DROOMER_ N (STRAT) POL-520940 - [PERSON_NAME] R3463_23 TD_ 15_08_2025.msg" at bounding box center [277, 167] width 45 height 50
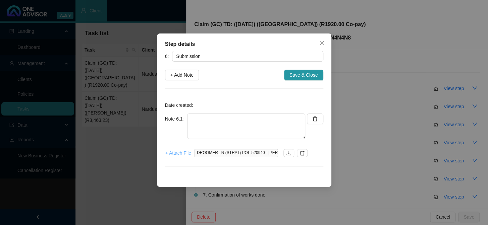
click at [172, 154] on span "+ Attach File" at bounding box center [178, 153] width 26 height 7
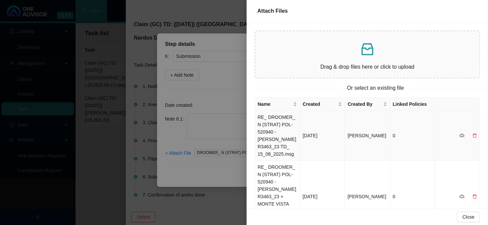
click at [281, 133] on td "RE_ DROOMER_ N (STRAT) POL-520940 - [PERSON_NAME] R3463_23 TD_ 15_08_2025.msg" at bounding box center [277, 136] width 45 height 50
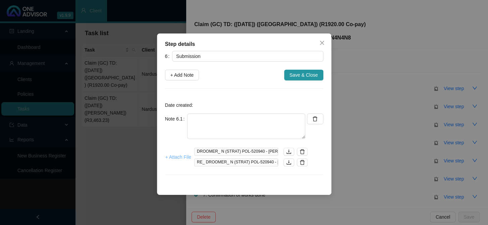
click at [169, 157] on span "+ Attach File" at bounding box center [178, 157] width 26 height 7
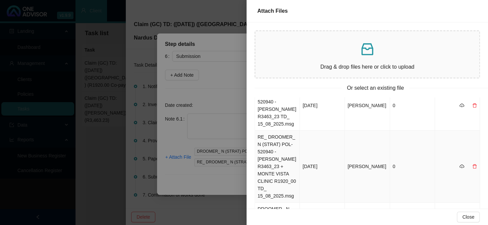
scroll to position [0, 0]
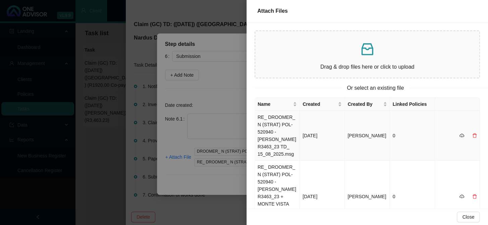
click at [282, 132] on td "RE_ DROOMER_ N (STRAT) POL-520940 - [PERSON_NAME] R3463_23 TD_ 15_08_2025.msg" at bounding box center [277, 136] width 45 height 50
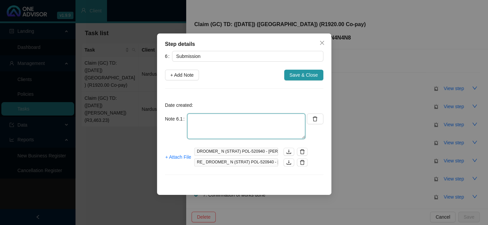
click at [216, 120] on textarea at bounding box center [246, 126] width 118 height 25
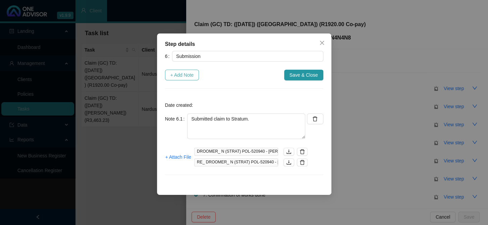
click at [182, 74] on span "+ Add Note" at bounding box center [181, 74] width 23 height 7
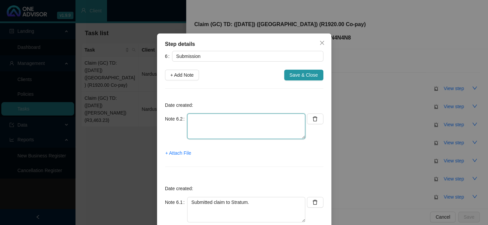
click at [204, 120] on textarea at bounding box center [246, 126] width 118 height 25
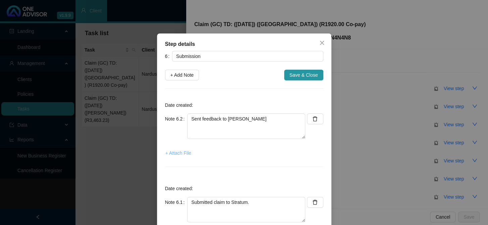
click at [181, 151] on span "+ Attach File" at bounding box center [178, 153] width 26 height 7
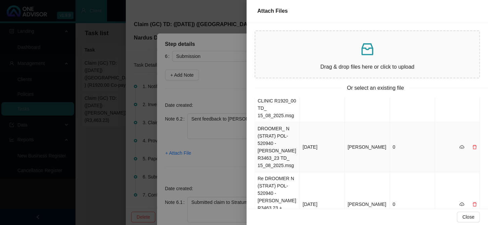
scroll to position [122, 0]
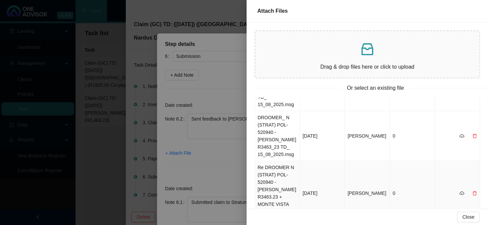
click at [278, 173] on td "Re DROOMER N (STRAT) POL-520940 - [PERSON_NAME] R3463.23 + MONTE VISTA CLINIC R…" at bounding box center [277, 193] width 45 height 65
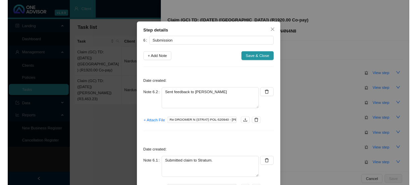
scroll to position [30, 0]
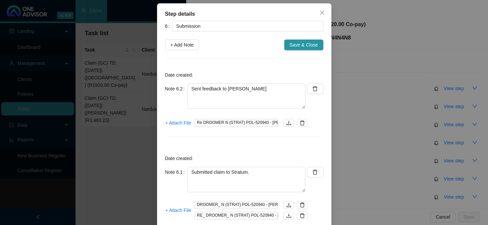
click at [286, 151] on div "Date created: Note 6.1 Submitted claim to Stratum. + Attach File DROOMER_ N (ST…" at bounding box center [244, 193] width 158 height 86
click at [283, 120] on button "button" at bounding box center [288, 123] width 11 height 8
click at [300, 121] on icon "delete" at bounding box center [302, 123] width 5 height 5
click at [286, 185] on icon "download" at bounding box center [288, 205] width 5 height 5
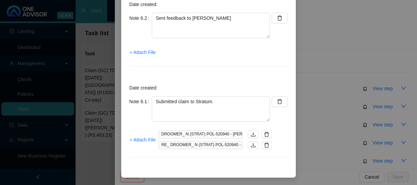
drag, startPoint x: 261, startPoint y: 134, endPoint x: 265, endPoint y: 149, distance: 15.0
click at [261, 134] on button "button" at bounding box center [266, 134] width 11 height 8
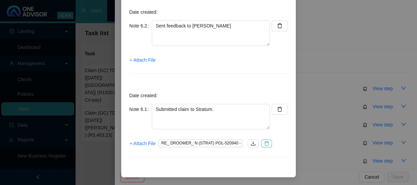
click at [265, 142] on icon "delete" at bounding box center [266, 143] width 5 height 5
click at [144, 143] on span "+ Attach File" at bounding box center [142, 143] width 26 height 7
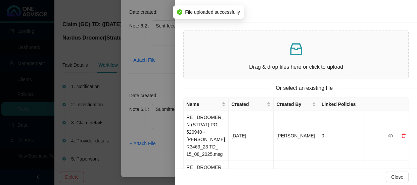
click at [167, 122] on div at bounding box center [208, 92] width 417 height 185
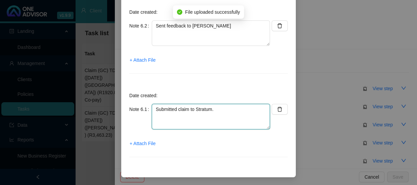
click at [221, 108] on textarea "Submitted claim to Stratum." at bounding box center [211, 116] width 118 height 25
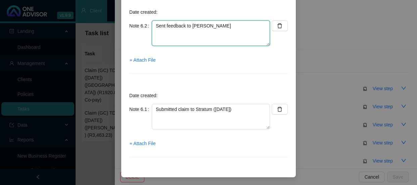
click at [221, 29] on textarea "Sent feedback to [PERSON_NAME]" at bounding box center [211, 32] width 118 height 25
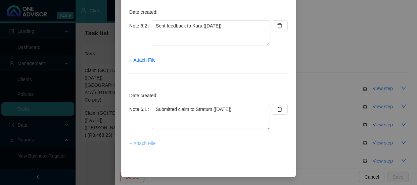
click at [149, 145] on span "+ Attach File" at bounding box center [142, 143] width 26 height 7
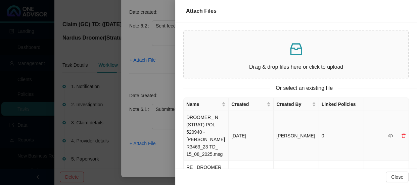
click at [212, 132] on td "DROOMER_ N (STRAT) POL-520940 - [PERSON_NAME] R3463_23 TD_ 15_08_2025.msg" at bounding box center [205, 136] width 45 height 50
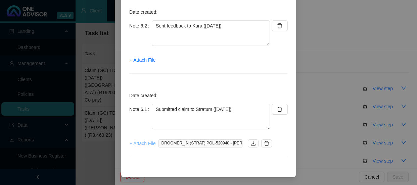
click at [140, 145] on span "+ Attach File" at bounding box center [142, 143] width 26 height 7
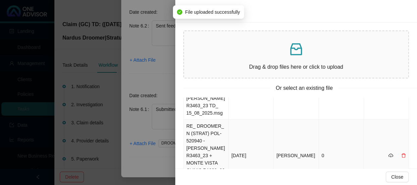
scroll to position [0, 0]
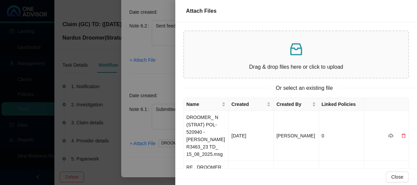
click at [161, 77] on div at bounding box center [208, 92] width 417 height 185
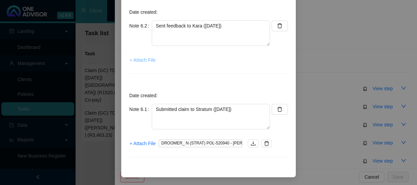
click at [141, 60] on span "+ Attach File" at bounding box center [142, 59] width 26 height 7
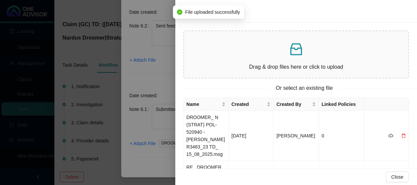
click at [166, 67] on div at bounding box center [208, 92] width 417 height 185
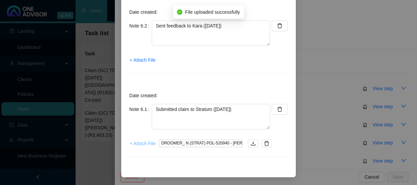
click at [142, 144] on span "+ Attach File" at bounding box center [142, 143] width 26 height 7
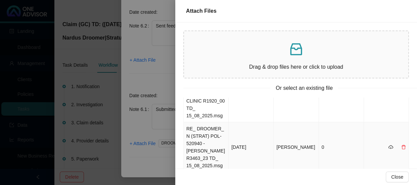
scroll to position [91, 0]
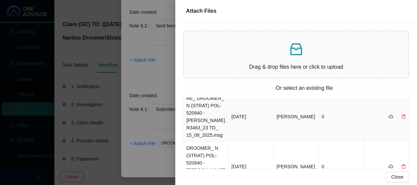
click at [214, 116] on td "RE_ DROOMER_ N (STRAT) POL-520940 - [PERSON_NAME] R3463_23 TD_ 15_08_2025.msg" at bounding box center [205, 117] width 45 height 50
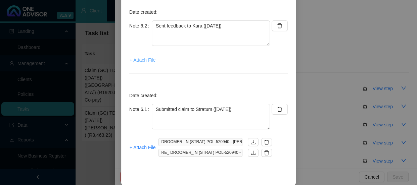
click at [144, 56] on span "+ Attach File" at bounding box center [142, 59] width 26 height 7
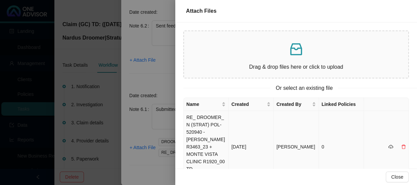
click at [206, 127] on td "RE_ DROOMER_ N (STRAT) POL-520940 - [PERSON_NAME] R3463_23 + MONTE VISTA CLINIC…" at bounding box center [205, 147] width 45 height 72
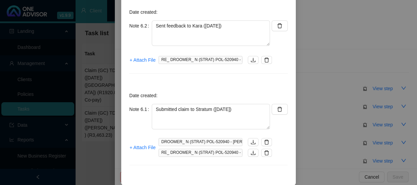
scroll to position [0, 0]
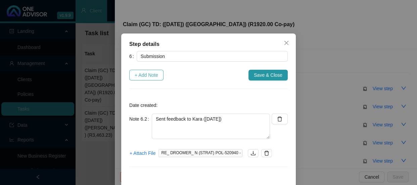
click at [144, 73] on span "+ Add Note" at bounding box center [145, 74] width 23 height 7
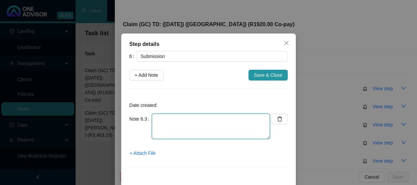
click at [162, 118] on textarea at bounding box center [211, 126] width 118 height 25
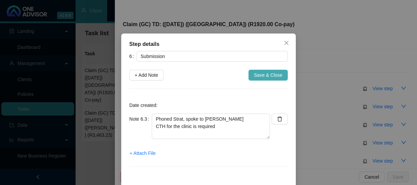
click at [263, 74] on span "Save & Close" at bounding box center [268, 74] width 29 height 7
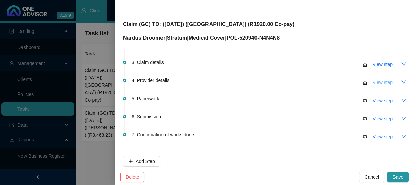
scroll to position [61, 0]
click at [378, 116] on span "View step" at bounding box center [382, 118] width 20 height 7
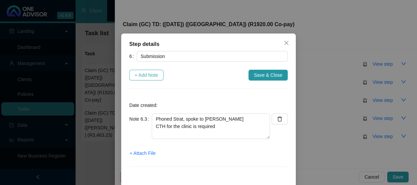
click at [154, 77] on span "+ Add Note" at bounding box center [145, 74] width 23 height 7
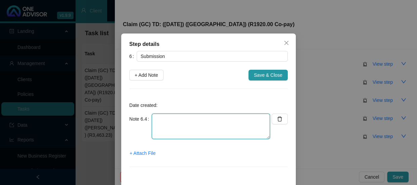
click at [162, 120] on textarea at bounding box center [211, 126] width 118 height 25
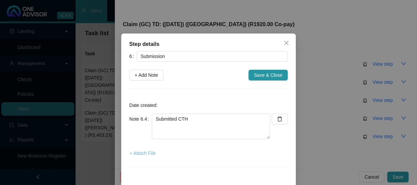
click at [143, 155] on span "+ Attach File" at bounding box center [142, 153] width 26 height 7
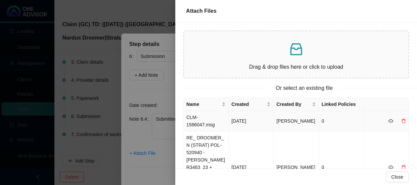
click at [197, 120] on td "CLM-1586047.msg" at bounding box center [205, 121] width 45 height 20
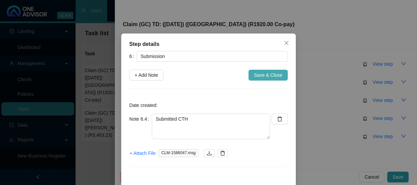
click at [262, 75] on span "Save & Close" at bounding box center [268, 74] width 29 height 7
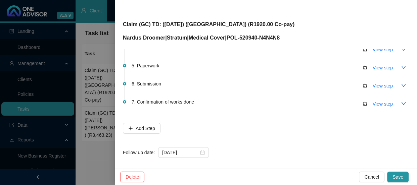
scroll to position [98, 0]
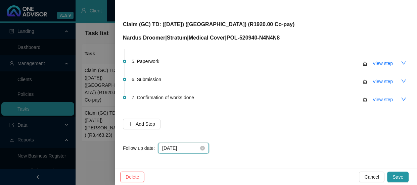
click at [193, 147] on input "[DATE]" at bounding box center [180, 148] width 37 height 7
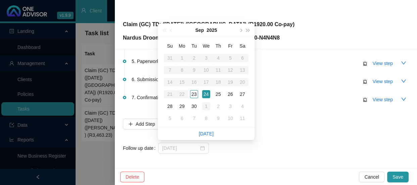
click at [204, 105] on div "1" at bounding box center [206, 106] width 8 height 8
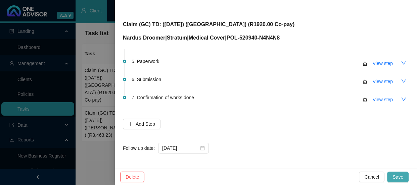
click at [396, 174] on span "Save" at bounding box center [397, 176] width 11 height 7
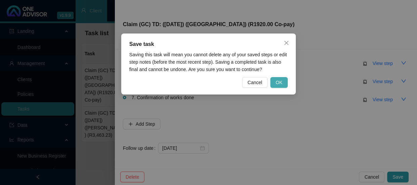
click at [281, 81] on span "OK" at bounding box center [278, 82] width 7 height 7
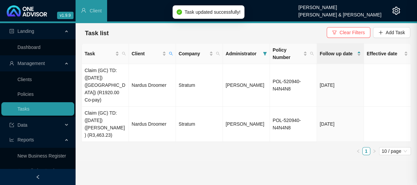
scroll to position [0, 0]
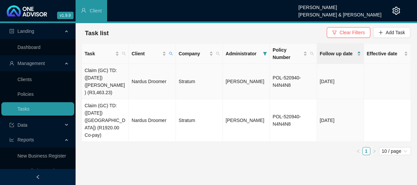
click at [101, 82] on td "Claim (GC) TD: ([DATE]) ([PERSON_NAME]) (R3,463.23)" at bounding box center [105, 81] width 47 height 35
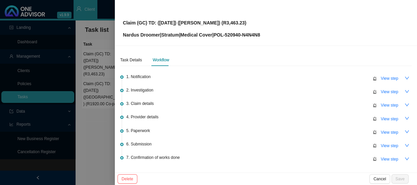
click at [93, 105] on div at bounding box center [208, 92] width 417 height 185
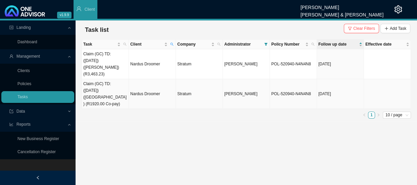
click at [97, 85] on td "Claim (GC) TD: ([DATE]) ([GEOGRAPHIC_DATA]) (R1920.00 Co-pay)" at bounding box center [105, 94] width 47 height 30
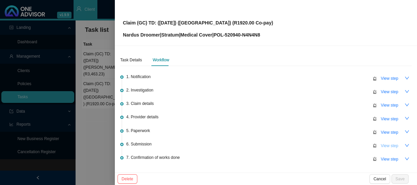
click at [381, 148] on span "View step" at bounding box center [388, 146] width 17 height 7
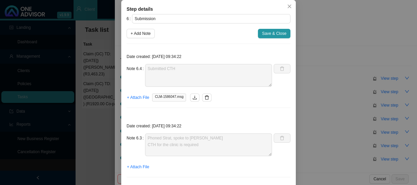
scroll to position [91, 0]
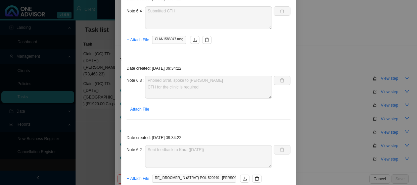
click at [139, 76] on div "Note 6.3 Phoned Strat, spoke to [PERSON_NAME] CTH for the clinic is required" at bounding box center [198, 87] width 145 height 23
click at [333, 111] on div "Step details 6 Submission + Add Note Save & Close Date created: [DATE] 09:34:22…" at bounding box center [208, 92] width 417 height 185
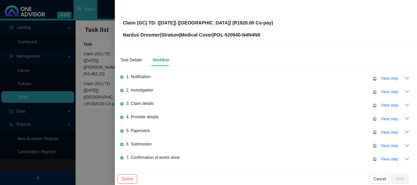
click at [96, 112] on div at bounding box center [208, 92] width 417 height 185
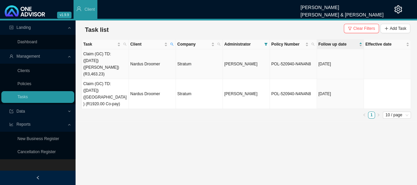
click at [125, 60] on td "Claim (GC) TD: ([DATE]) ([PERSON_NAME]) (R3,463.23)" at bounding box center [105, 64] width 47 height 30
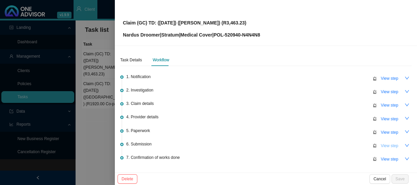
click at [385, 147] on span "View step" at bounding box center [388, 146] width 17 height 7
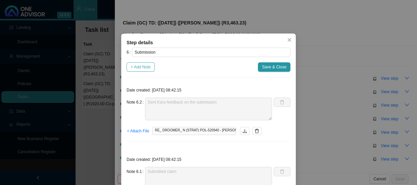
click at [141, 64] on span "+ Add Note" at bounding box center [140, 67] width 20 height 7
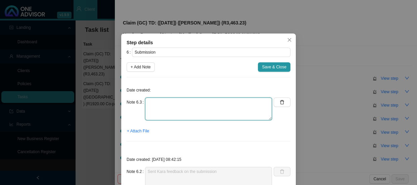
click at [167, 98] on textarea at bounding box center [208, 109] width 127 height 23
paste textarea "Phoned Strat, spoke to [PERSON_NAME] CTH for the clinic is required"
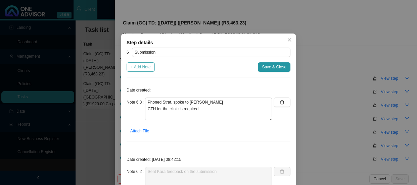
click at [138, 66] on span "+ Add Note" at bounding box center [140, 67] width 20 height 7
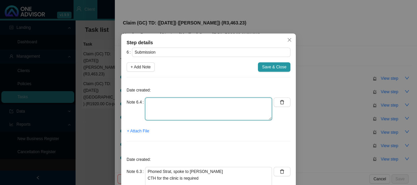
click at [154, 104] on textarea at bounding box center [208, 109] width 127 height 23
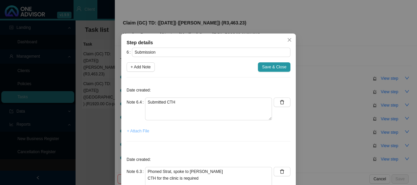
click at [138, 132] on span "+ Attach File" at bounding box center [138, 131] width 22 height 7
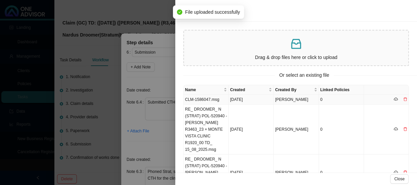
click at [211, 98] on td "CLM-1586047.msg" at bounding box center [205, 100] width 45 height 10
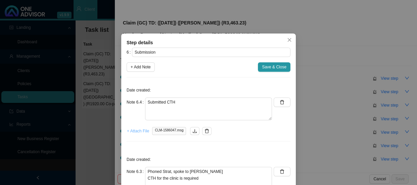
click at [136, 131] on span "+ Attach File" at bounding box center [138, 131] width 22 height 7
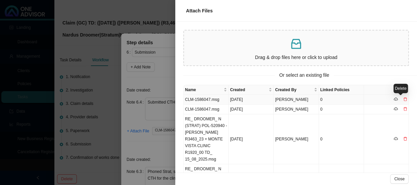
click at [403, 98] on icon "delete" at bounding box center [404, 100] width 3 height 4
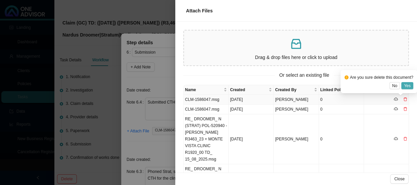
click at [406, 84] on span "Yes" at bounding box center [406, 86] width 7 height 7
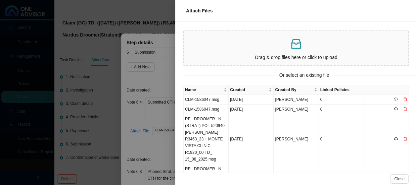
click at [169, 76] on div at bounding box center [208, 92] width 417 height 185
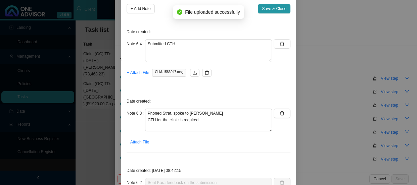
scroll to position [61, 0]
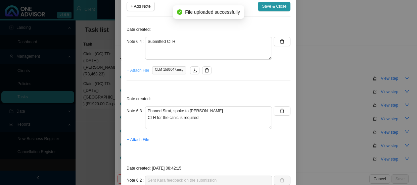
click at [131, 70] on span "+ Attach File" at bounding box center [138, 70] width 22 height 7
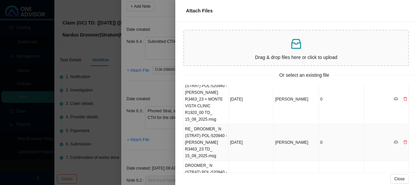
scroll to position [0, 0]
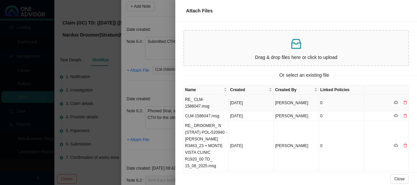
click at [218, 100] on td "RE_ CLM-1586047.msg" at bounding box center [205, 103] width 45 height 16
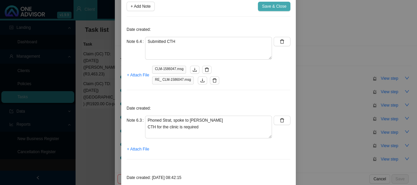
click at [267, 7] on span "Save & Close" at bounding box center [274, 6] width 24 height 7
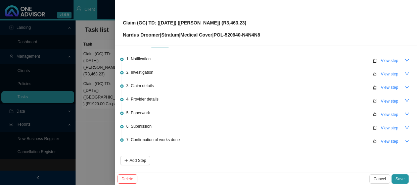
scroll to position [43, 0]
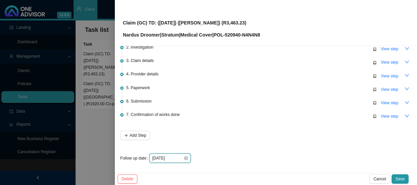
click at [180, 155] on input "[DATE]" at bounding box center [167, 158] width 31 height 7
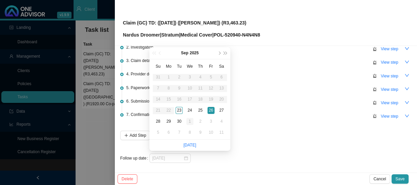
click at [190, 121] on div "1" at bounding box center [189, 121] width 7 height 7
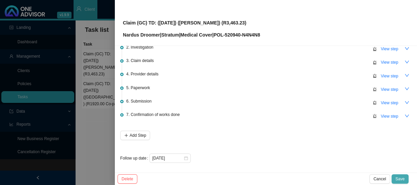
click at [400, 179] on span "Save" at bounding box center [399, 179] width 9 height 7
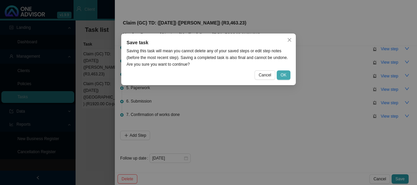
click at [282, 76] on span "OK" at bounding box center [283, 75] width 6 height 7
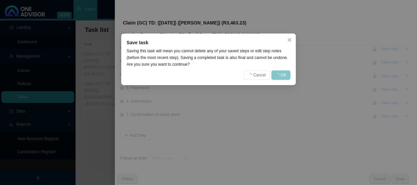
scroll to position [0, 0]
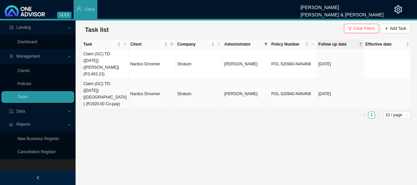
click at [107, 85] on td "Claim (GC) TD: ([DATE]) ([GEOGRAPHIC_DATA]) (R1920.00 Co-pay)" at bounding box center [105, 94] width 47 height 30
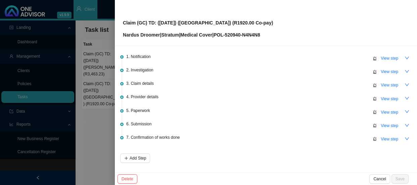
scroll to position [30, 0]
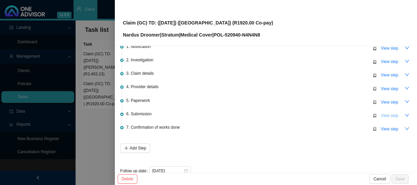
click at [384, 112] on span "View step" at bounding box center [388, 115] width 17 height 7
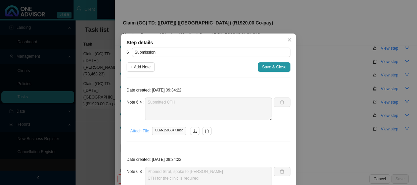
click at [133, 129] on span "+ Attach File" at bounding box center [138, 131] width 22 height 7
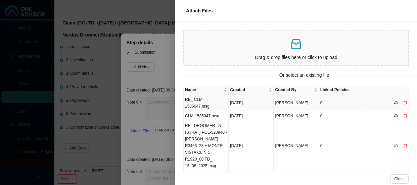
click at [209, 99] on td "RE_ CLM-1586047.msg" at bounding box center [205, 103] width 45 height 16
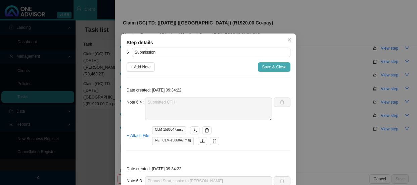
click at [277, 68] on span "Save & Close" at bounding box center [274, 67] width 24 height 7
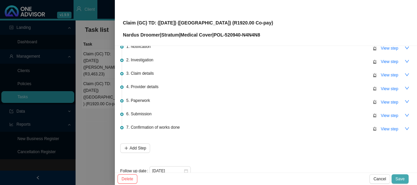
click at [402, 177] on span "Save" at bounding box center [399, 179] width 9 height 7
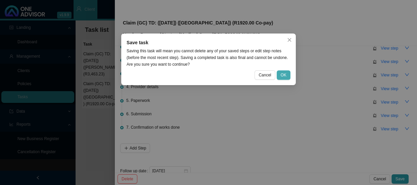
click at [284, 76] on span "OK" at bounding box center [283, 75] width 6 height 7
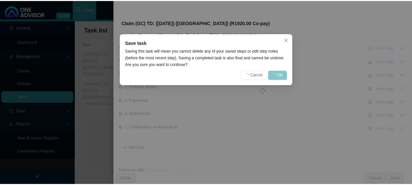
scroll to position [0, 0]
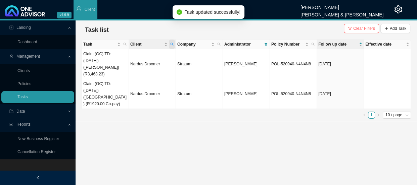
click at [173, 43] on icon "search" at bounding box center [171, 44] width 3 height 3
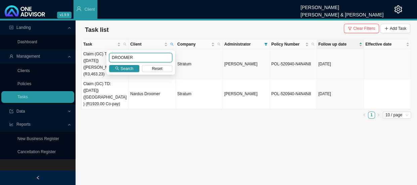
drag, startPoint x: 132, startPoint y: 58, endPoint x: 97, endPoint y: 57, distance: 34.6
click at [97, 57] on body "v1.9.9 [PERSON_NAME] [PERSON_NAME] & [PERSON_NAME] Client Landing Dashboard Man…" at bounding box center [208, 92] width 417 height 185
click at [116, 66] on icon "search" at bounding box center [117, 68] width 4 height 4
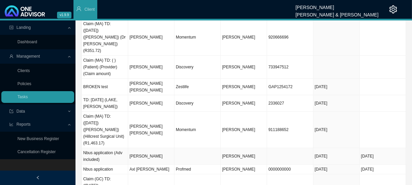
scroll to position [60, 0]
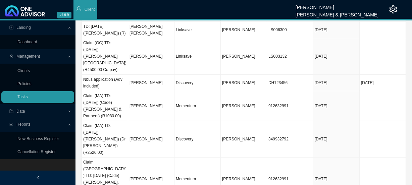
scroll to position [121, 0]
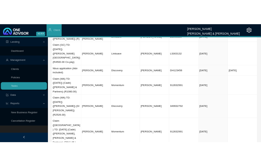
scroll to position [60, 0]
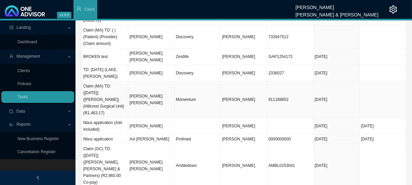
click at [160, 82] on td "[PERSON_NAME] [PERSON_NAME]" at bounding box center [151, 100] width 46 height 37
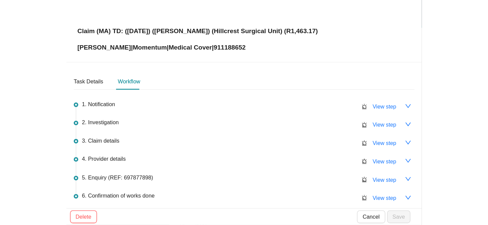
scroll to position [0, 0]
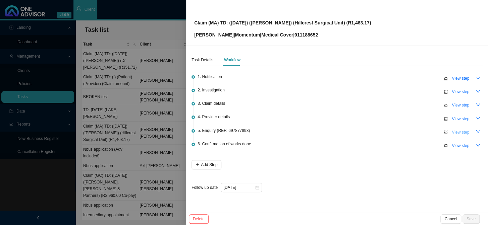
click at [416, 130] on span "View step" at bounding box center [460, 132] width 17 height 7
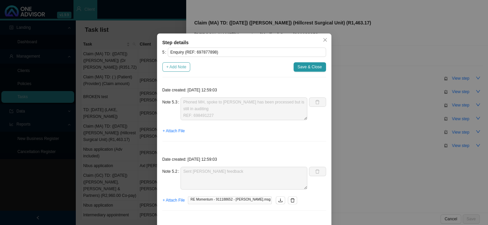
click at [180, 68] on span "+ Add Note" at bounding box center [176, 67] width 20 height 7
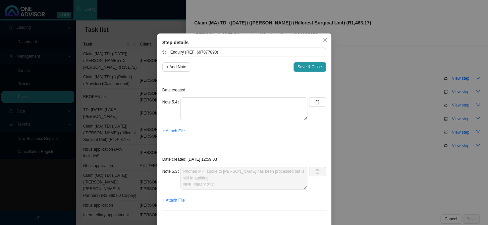
click at [358, 76] on div "Step details 5 Enquiry (REF: 697877898) + Add Note Save & Close Date created: N…" at bounding box center [244, 112] width 488 height 225
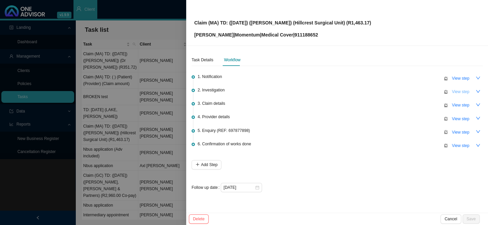
click at [416, 91] on span "View step" at bounding box center [460, 92] width 17 height 7
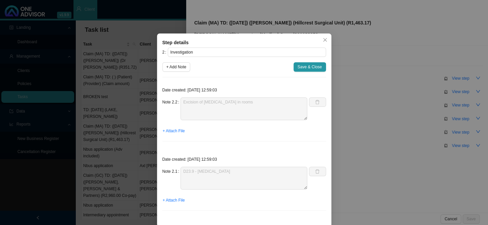
scroll to position [7, 0]
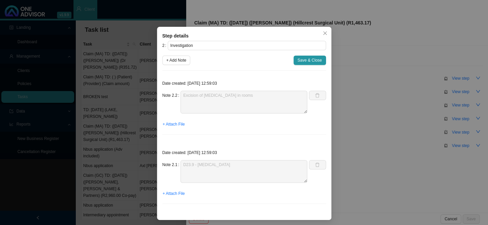
click at [382, 121] on div "Step details 2 Investigation + Add Note Save & Close Date created: [DATE] 12:59…" at bounding box center [244, 112] width 488 height 225
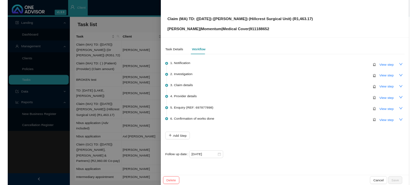
scroll to position [0, 0]
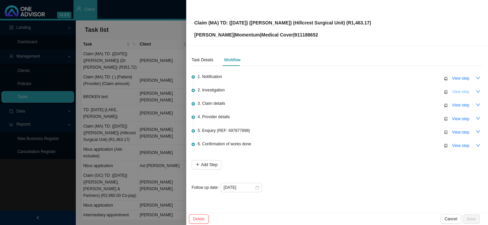
click at [416, 93] on span "View step" at bounding box center [460, 92] width 17 height 7
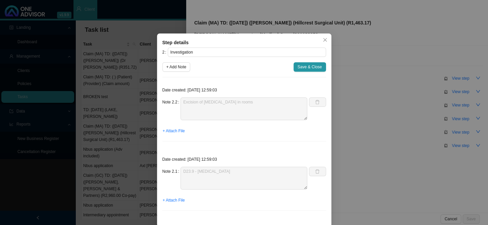
click at [372, 116] on div "Step details 2 Investigation + Add Note Save & Close Date created: [DATE] 12:59…" at bounding box center [244, 112] width 488 height 225
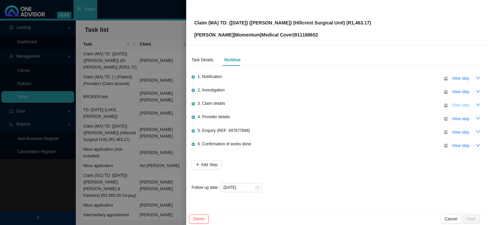
click at [416, 102] on span "View step" at bounding box center [460, 105] width 17 height 7
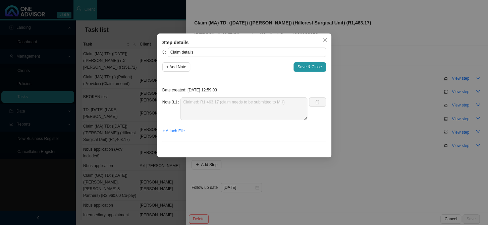
click at [361, 123] on div "Step details 3 Claim details + Add Note Save & Close Date created: [DATE] 12:59…" at bounding box center [244, 112] width 488 height 225
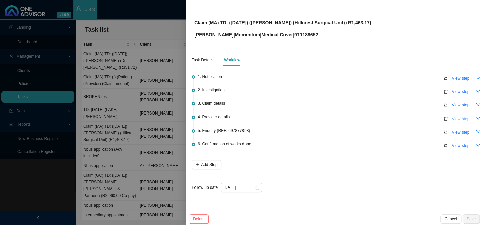
click at [416, 116] on span "View step" at bounding box center [460, 119] width 17 height 7
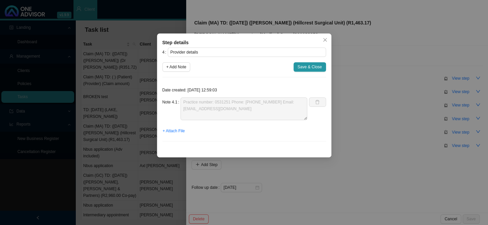
click at [376, 128] on div "Step details 4 Provider details + Add Note Save & Close Date created: [DATE] 12…" at bounding box center [244, 112] width 488 height 225
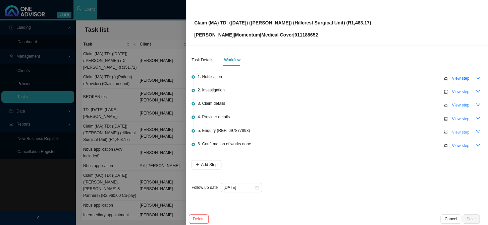
click at [416, 129] on span "View step" at bounding box center [460, 132] width 17 height 7
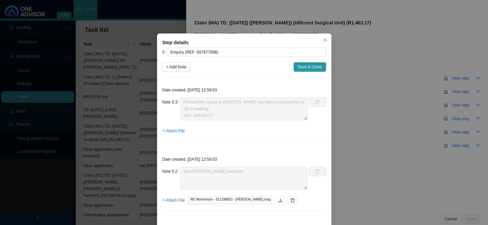
click at [380, 128] on div "Step details 5 Enquiry (REF: 697877898) + Add Note Save & Close Date created: […" at bounding box center [244, 112] width 488 height 225
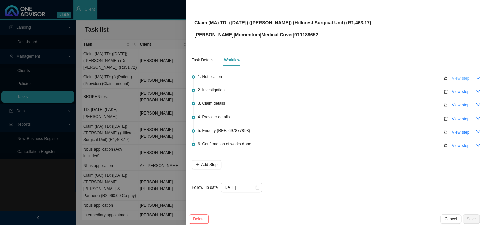
click at [416, 78] on span "View step" at bounding box center [460, 78] width 17 height 7
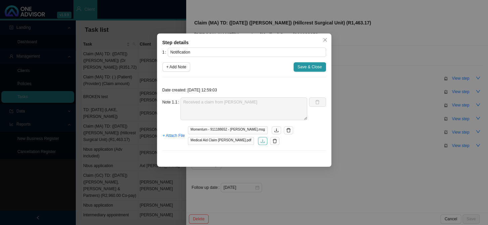
click at [260, 139] on icon "download" at bounding box center [262, 141] width 5 height 5
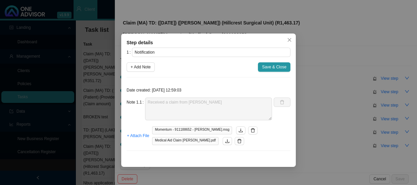
click at [80, 76] on div "Step details 1 Notification + Add Note Save & Close Date created: [DATE] 12:59:…" at bounding box center [208, 92] width 417 height 185
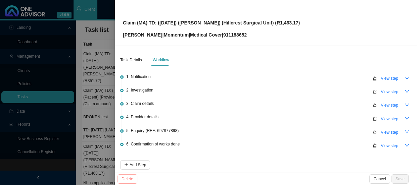
click at [126, 176] on span "Delete" at bounding box center [127, 179] width 12 height 7
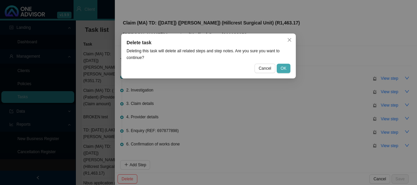
click at [286, 68] on span "OK" at bounding box center [283, 68] width 6 height 7
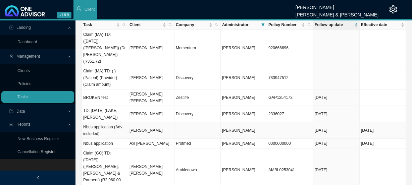
scroll to position [30, 0]
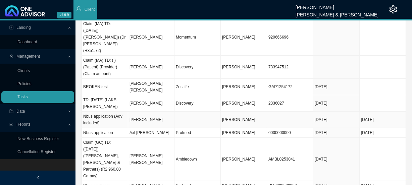
click at [153, 112] on td "[PERSON_NAME]" at bounding box center [151, 120] width 46 height 16
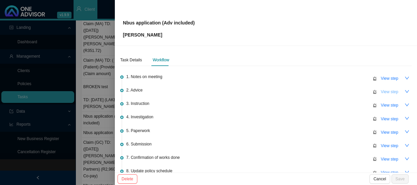
click at [380, 91] on span "View step" at bounding box center [388, 92] width 17 height 7
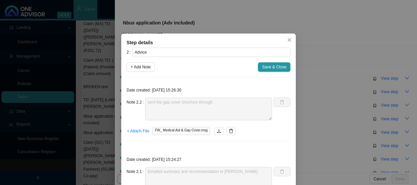
click at [98, 102] on div "Step details 2 Advice + Add Note Save & Close Date created: [DATE] 15:26:30 Not…" at bounding box center [208, 92] width 417 height 185
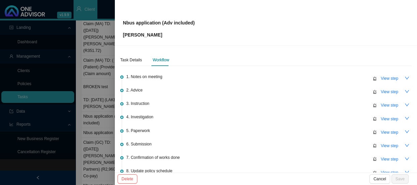
click at [98, 102] on div at bounding box center [208, 92] width 417 height 185
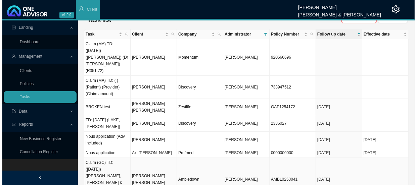
scroll to position [0, 0]
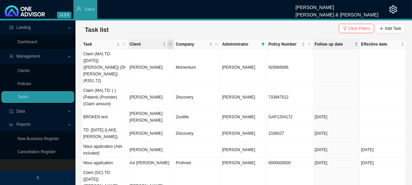
click at [171, 44] on icon "search" at bounding box center [170, 44] width 3 height 3
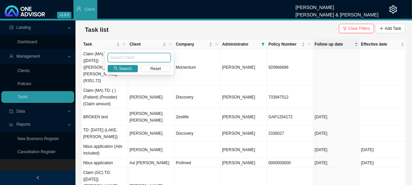
click at [134, 57] on input "text" at bounding box center [139, 57] width 63 height 9
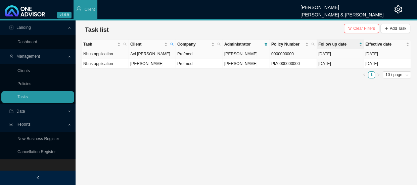
click at [163, 52] on td "Axl [PERSON_NAME]" at bounding box center [152, 54] width 47 height 10
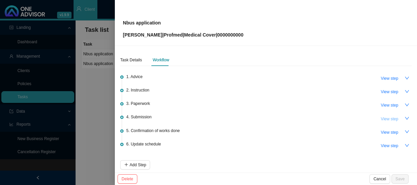
click at [387, 121] on span "View step" at bounding box center [388, 119] width 17 height 7
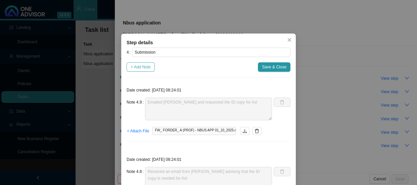
click at [142, 63] on button "+ Add Note" at bounding box center [140, 66] width 28 height 9
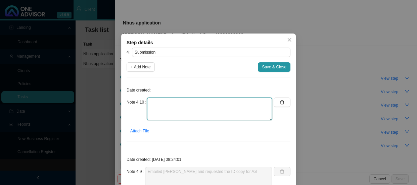
click at [159, 101] on textarea at bounding box center [209, 109] width 125 height 23
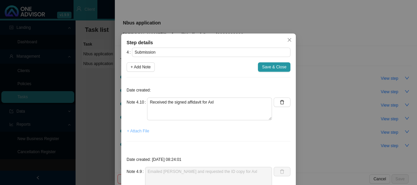
click at [141, 132] on span "+ Attach File" at bounding box center [138, 131] width 22 height 7
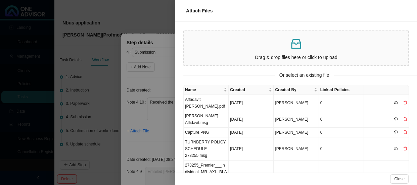
click at [140, 91] on div at bounding box center [208, 92] width 417 height 185
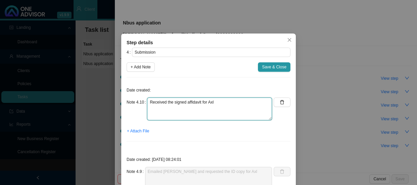
click at [221, 102] on textarea "Received the signed affidavit for Axl" at bounding box center [209, 109] width 125 height 23
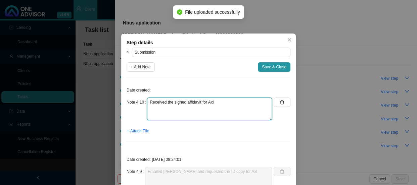
click at [199, 102] on textarea "Received the signed affidavit for Axl" at bounding box center [209, 109] width 125 height 23
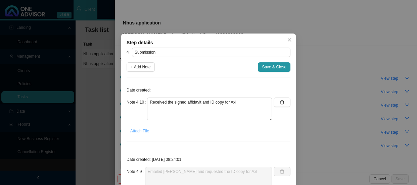
click at [138, 131] on span "+ Attach File" at bounding box center [138, 131] width 22 height 7
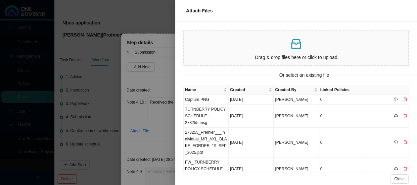
click at [164, 128] on div at bounding box center [208, 92] width 417 height 185
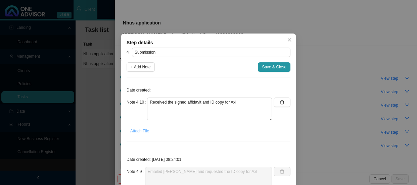
click at [144, 132] on span "+ Attach File" at bounding box center [138, 131] width 22 height 7
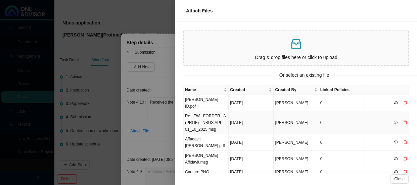
click at [210, 117] on td "Re_ FW_ FORDER_ A (PROF) - NBUS APP 01_10_2025.msg" at bounding box center [205, 122] width 45 height 23
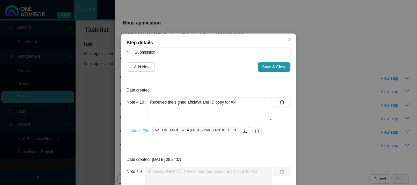
click at [137, 130] on span "+ Attach File" at bounding box center [138, 131] width 22 height 7
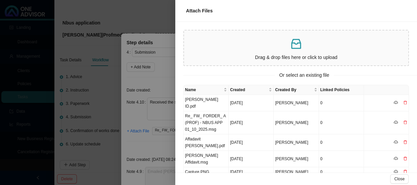
click at [171, 149] on div at bounding box center [208, 92] width 417 height 185
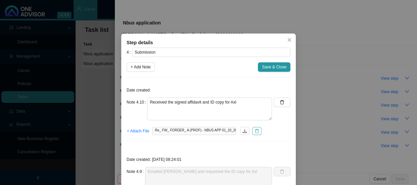
click at [256, 129] on icon "delete" at bounding box center [256, 131] width 5 height 5
click at [131, 131] on span "+ Attach File" at bounding box center [138, 131] width 22 height 7
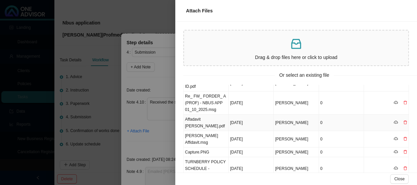
scroll to position [30, 0]
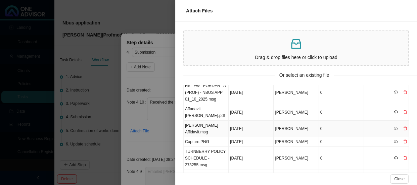
click at [207, 122] on td "[PERSON_NAME] Affidavit.msg" at bounding box center [205, 129] width 45 height 16
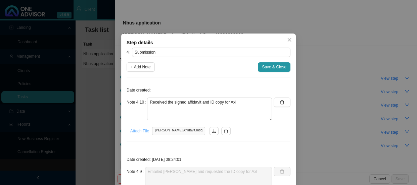
click at [138, 130] on span "+ Attach File" at bounding box center [138, 131] width 22 height 7
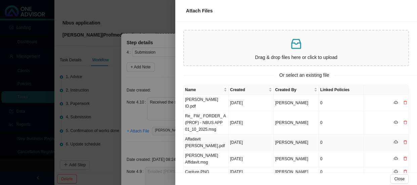
click at [200, 134] on td "Affadavit [PERSON_NAME].pdf" at bounding box center [205, 142] width 45 height 16
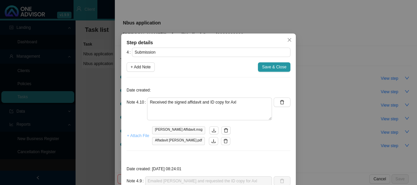
click at [140, 136] on span "+ Attach File" at bounding box center [138, 135] width 22 height 7
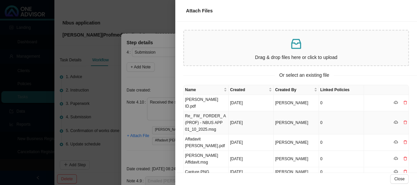
click at [207, 115] on td "Re_ FW_ FORDER_ A (PROF) - NBUS APP 01_10_2025.msg" at bounding box center [205, 122] width 45 height 23
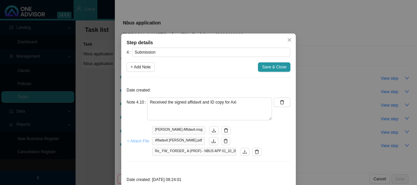
click at [137, 139] on span "+ Attach File" at bounding box center [138, 141] width 22 height 7
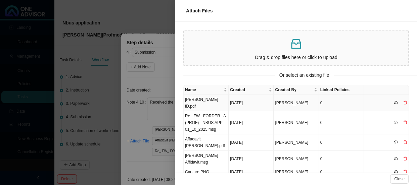
click at [205, 102] on td "[PERSON_NAME] ID.pdf" at bounding box center [205, 103] width 45 height 16
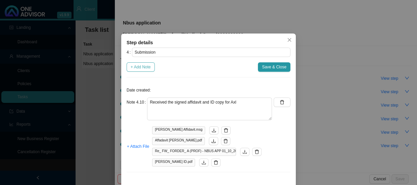
click at [126, 67] on button "+ Add Note" at bounding box center [140, 66] width 28 height 9
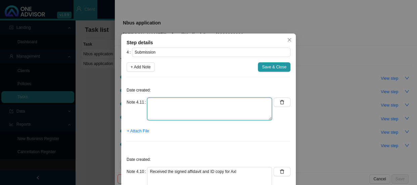
click at [178, 105] on textarea at bounding box center [209, 109] width 125 height 23
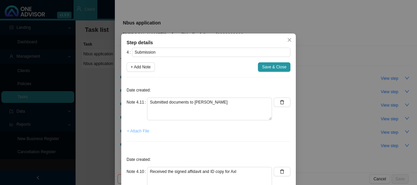
click at [132, 130] on span "+ Attach File" at bounding box center [138, 131] width 22 height 7
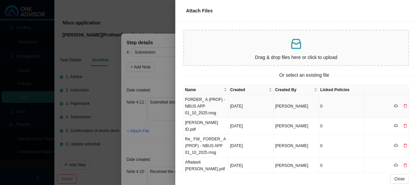
click at [209, 107] on td "FORDER_ A (PROF) - NBUS APP 01_10_2025.msg" at bounding box center [205, 106] width 45 height 23
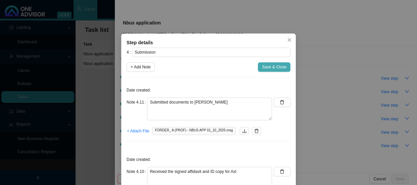
click at [266, 68] on span "Save & Close" at bounding box center [274, 67] width 24 height 7
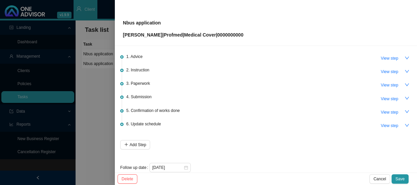
scroll to position [30, 0]
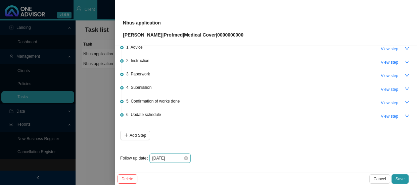
click at [174, 154] on div "[DATE]" at bounding box center [169, 158] width 41 height 9
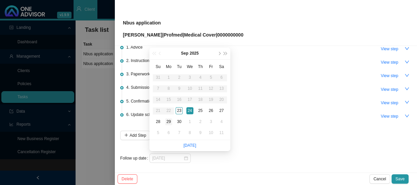
click at [167, 124] on div "29" at bounding box center [168, 121] width 7 height 7
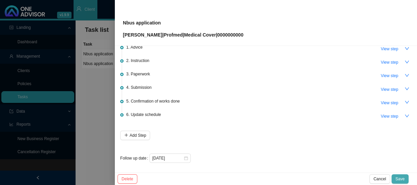
click at [399, 177] on span "Save" at bounding box center [399, 179] width 9 height 7
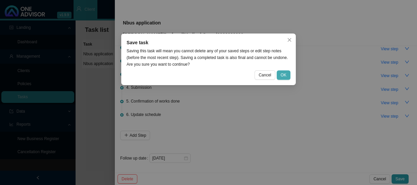
click at [285, 75] on span "OK" at bounding box center [283, 75] width 6 height 7
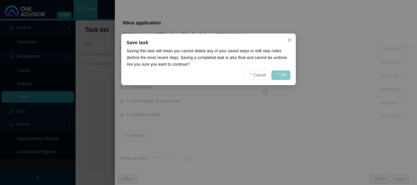
scroll to position [0, 0]
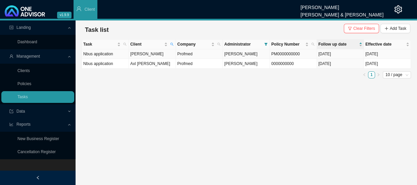
click at [164, 53] on td "[PERSON_NAME]" at bounding box center [152, 54] width 47 height 10
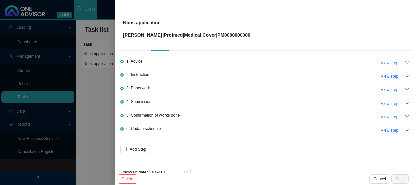
scroll to position [30, 0]
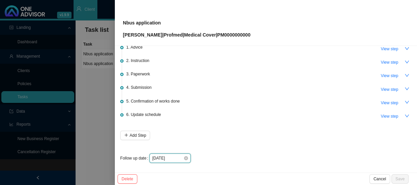
click at [178, 158] on input "[DATE]" at bounding box center [167, 158] width 31 height 7
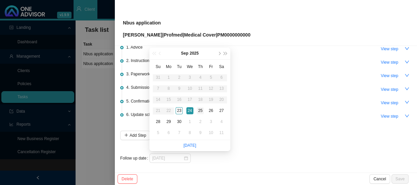
click at [203, 112] on div "25" at bounding box center [200, 110] width 7 height 7
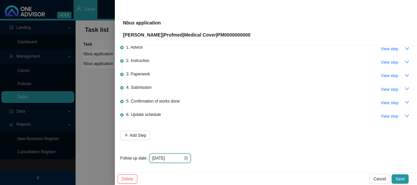
click at [176, 157] on input "[DATE]" at bounding box center [167, 158] width 31 height 7
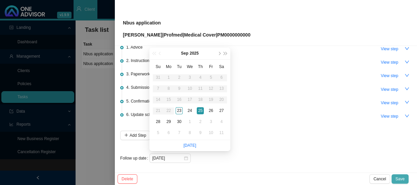
click at [405, 179] on button "Save" at bounding box center [399, 178] width 17 height 9
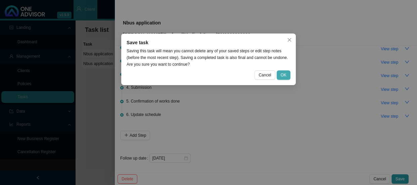
click at [280, 70] on button "OK" at bounding box center [283, 74] width 14 height 9
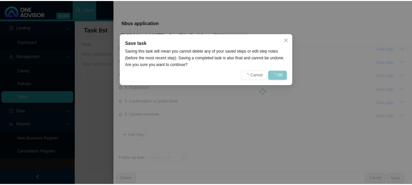
scroll to position [0, 0]
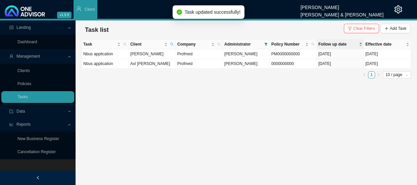
click at [203, 90] on main "Landing Dashboard Management Clients Policies Tasks Data Reports New Business R…" at bounding box center [208, 102] width 417 height 165
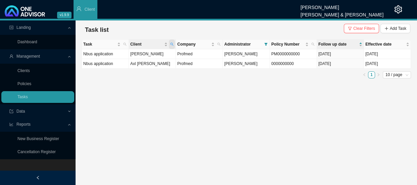
click at [172, 43] on icon "search" at bounding box center [171, 44] width 3 height 3
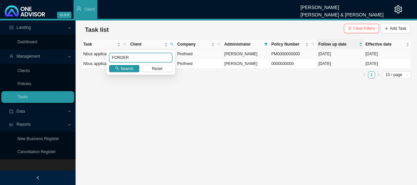
drag, startPoint x: 127, startPoint y: 57, endPoint x: 101, endPoint y: 57, distance: 25.8
click at [101, 57] on body "v1.9.9 [PERSON_NAME] [PERSON_NAME] & [PERSON_NAME] Client Landing Dashboard Man…" at bounding box center [208, 92] width 417 height 185
click at [117, 67] on icon "search" at bounding box center [117, 68] width 4 height 4
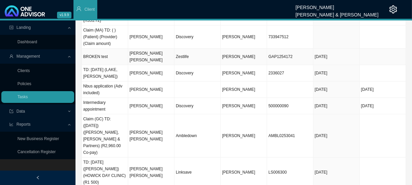
scroll to position [61, 0]
click at [159, 114] on td "[PERSON_NAME] [PERSON_NAME]" at bounding box center [151, 135] width 46 height 43
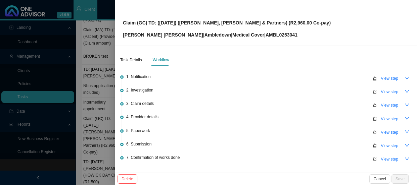
click at [106, 104] on div at bounding box center [208, 92] width 417 height 185
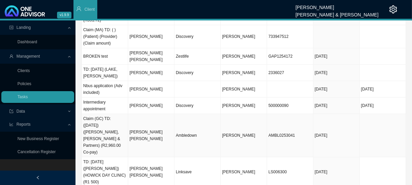
click at [151, 114] on td "[PERSON_NAME] [PERSON_NAME]" at bounding box center [151, 135] width 46 height 43
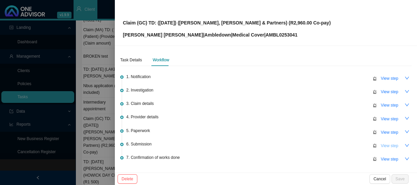
click at [380, 144] on span "View step" at bounding box center [388, 146] width 17 height 7
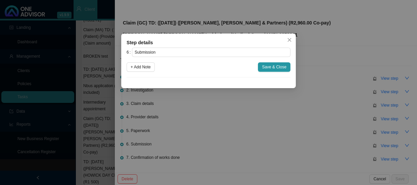
click at [294, 120] on div "Step details 6 Submission + Add Note Save & Close Cancel OK" at bounding box center [208, 92] width 417 height 185
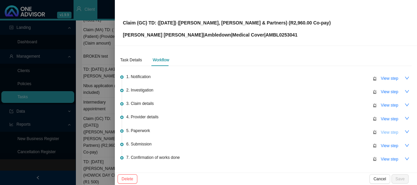
click at [380, 130] on span "View step" at bounding box center [388, 132] width 17 height 7
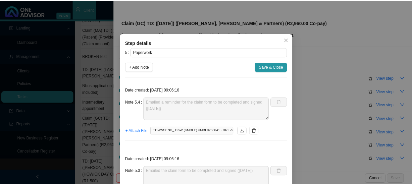
scroll to position [30, 0]
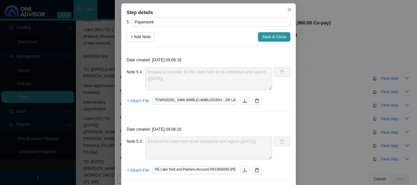
click at [98, 91] on div "Step details 5 Paperwork + Add Note Save & Close Date created: [DATE] 09:06:16 …" at bounding box center [208, 92] width 417 height 185
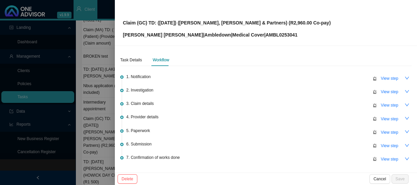
click at [98, 91] on div at bounding box center [208, 92] width 417 height 185
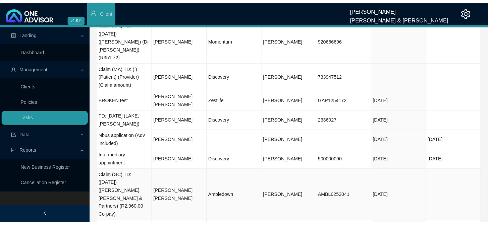
scroll to position [0, 0]
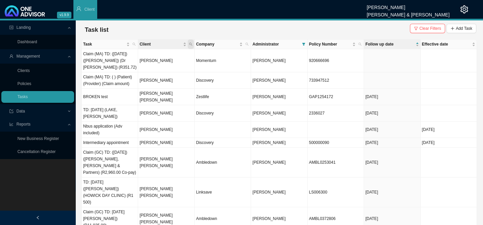
click at [191, 45] on icon "search" at bounding box center [190, 44] width 3 height 3
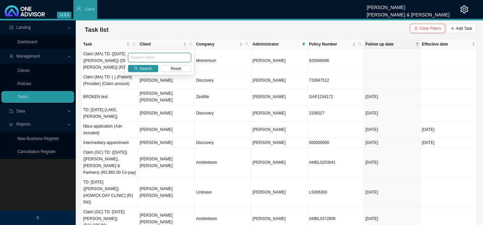
click at [156, 59] on input "text" at bounding box center [159, 57] width 63 height 9
click at [139, 56] on input "terblnche" at bounding box center [159, 57] width 63 height 9
click at [139, 68] on button "Search" at bounding box center [143, 68] width 30 height 7
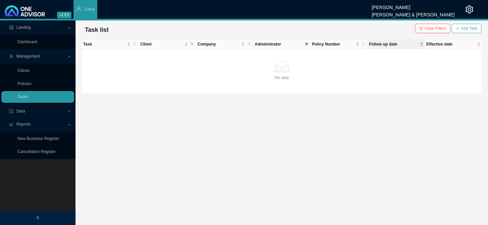
click at [416, 29] on span "Add Task" at bounding box center [469, 28] width 16 height 7
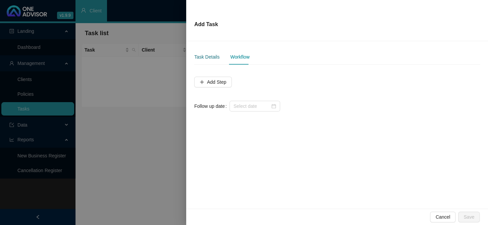
click at [205, 57] on div "Task Details" at bounding box center [206, 56] width 25 height 7
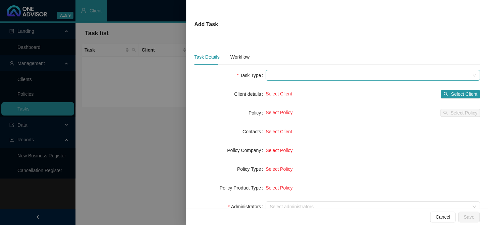
click at [298, 76] on span at bounding box center [373, 75] width 206 height 10
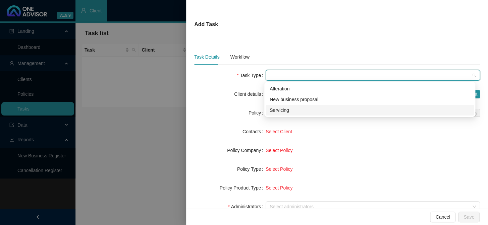
click at [283, 111] on div "Servicing" at bounding box center [370, 110] width 200 height 7
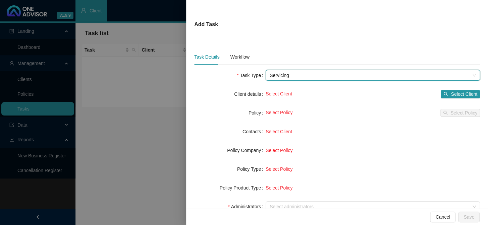
scroll to position [61, 0]
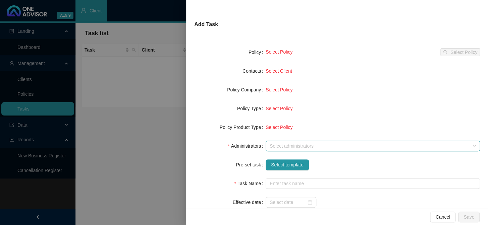
click at [279, 148] on div at bounding box center [369, 146] width 205 height 5
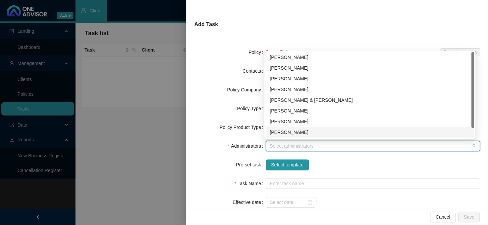
click at [282, 133] on div "[PERSON_NAME]" at bounding box center [370, 132] width 200 height 7
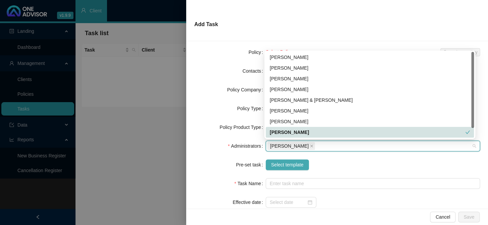
click at [281, 165] on span "Select template" at bounding box center [287, 164] width 33 height 7
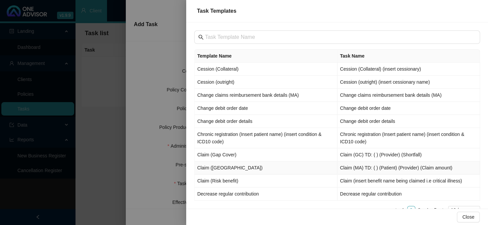
click at [213, 168] on td "Claim ([GEOGRAPHIC_DATA])" at bounding box center [266, 168] width 143 height 13
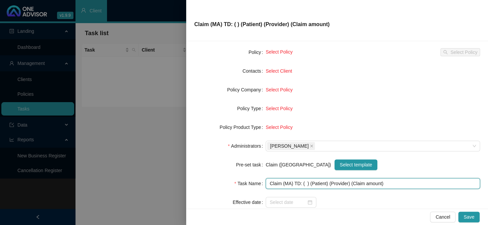
drag, startPoint x: 322, startPoint y: 182, endPoint x: 309, endPoint y: 182, distance: 13.4
click at [309, 182] on input "Claim (MA) TD: ( ) (Patient) (Provider) (Claim amount)" at bounding box center [373, 183] width 214 height 11
click at [305, 184] on input "Claim (MA) TD: ( ) ([PERSON_NAME]) (Provider) (Claim amount)" at bounding box center [373, 183] width 214 height 11
click at [305, 183] on input "Claim (MA) TD: ( ) ([PERSON_NAME]) (Provider) (Claim amount)" at bounding box center [373, 183] width 214 height 11
click at [354, 185] on input "Claim (MA) TD: ( [DATE]) ([PERSON_NAME]) (Provider) (Claim amount)" at bounding box center [373, 183] width 214 height 11
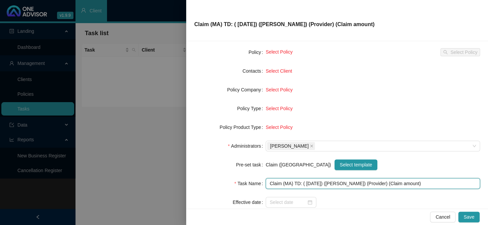
click at [354, 185] on input "Claim (MA) TD: ( [DATE]) ([PERSON_NAME]) (Provider) (Claim amount)" at bounding box center [373, 183] width 214 height 11
drag, startPoint x: 428, startPoint y: 184, endPoint x: 399, endPoint y: 183, distance: 28.9
click at [399, 183] on input "Claim (MA) TD: ( [DATE]) ([PERSON_NAME]) ([PERSON_NAME] J & Partners) (Claim am…" at bounding box center [373, 183] width 214 height 11
click at [304, 182] on input "Claim (MA) TD: ( [DATE]) ([PERSON_NAME]) ([PERSON_NAME] J & Partners) (R493.50)" at bounding box center [373, 183] width 214 height 11
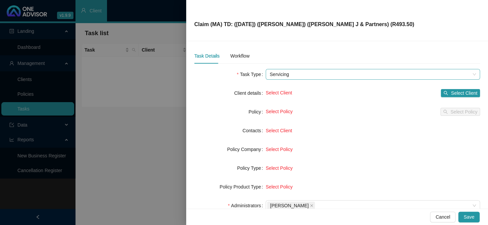
scroll to position [0, 0]
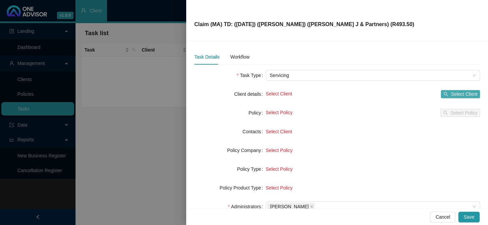
click at [416, 93] on span "Select Client" at bounding box center [464, 94] width 26 height 7
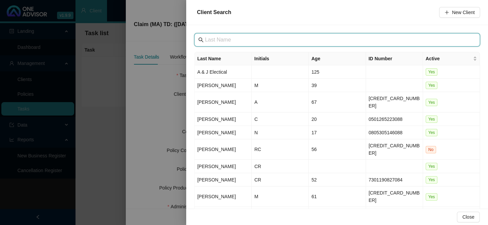
click at [229, 43] on input "text" at bounding box center [338, 40] width 266 height 8
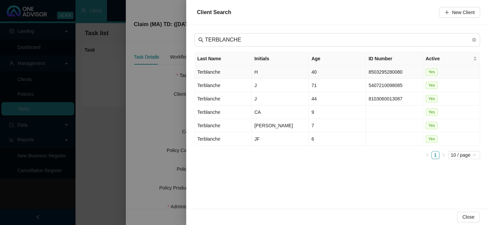
click at [215, 73] on td "Terblanche" at bounding box center [223, 71] width 57 height 13
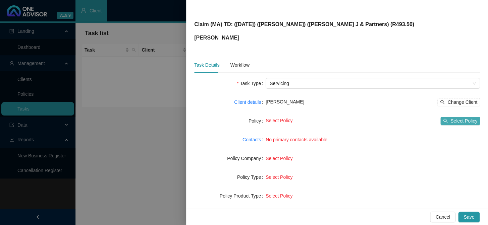
click at [416, 121] on span "Select Policy" at bounding box center [463, 120] width 27 height 7
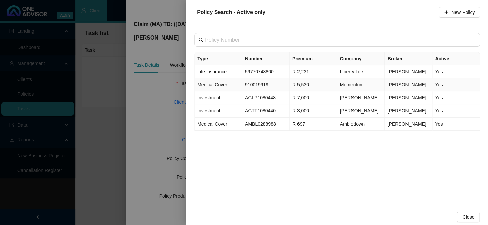
click at [249, 86] on td "910019919" at bounding box center [266, 84] width 48 height 13
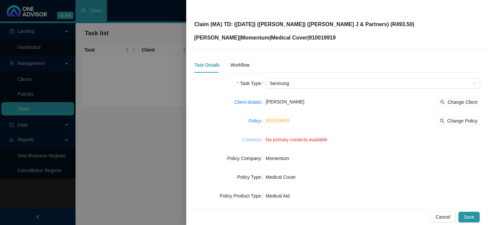
click at [251, 141] on link "Contacts" at bounding box center [252, 139] width 18 height 7
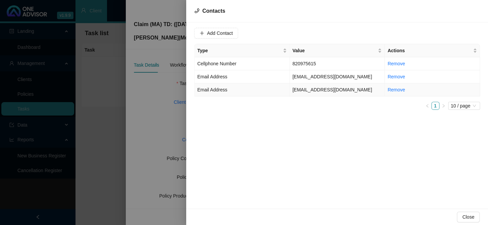
click at [318, 92] on td "[EMAIL_ADDRESS][DOMAIN_NAME]" at bounding box center [337, 90] width 95 height 13
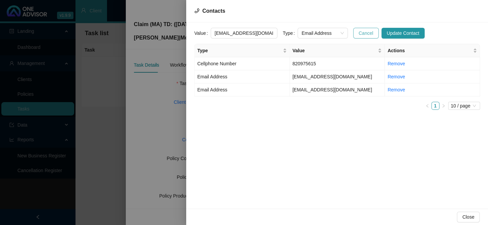
scroll to position [0, 3]
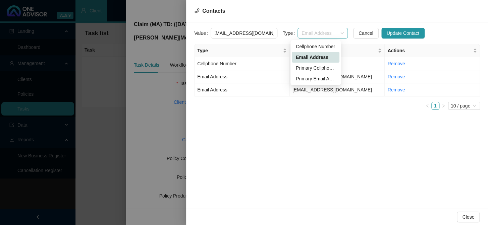
click at [332, 34] on span "Email Address" at bounding box center [323, 33] width 42 height 10
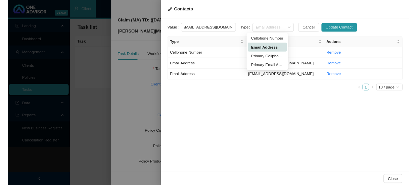
scroll to position [0, 0]
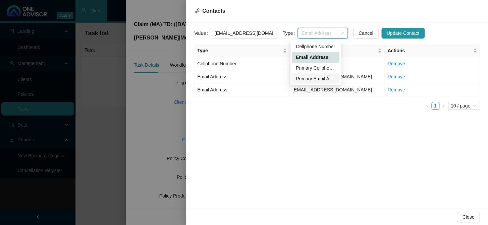
click at [318, 80] on div "Primary Email Address" at bounding box center [316, 78] width 40 height 7
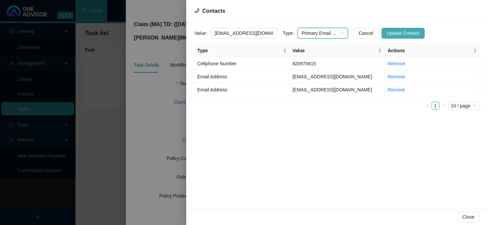
click at [393, 30] on span "Update Contact" at bounding box center [403, 33] width 33 height 7
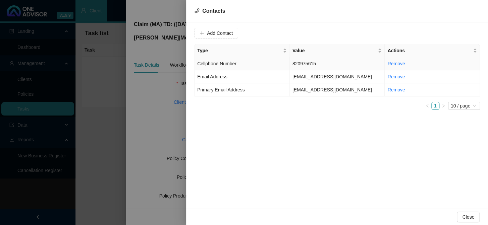
click at [306, 64] on td "820975615" at bounding box center [337, 63] width 95 height 13
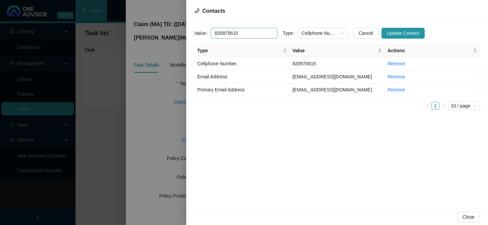
click at [213, 31] on input "820975615" at bounding box center [244, 33] width 67 height 11
click at [323, 34] on span "Cellphone Number" at bounding box center [323, 33] width 42 height 10
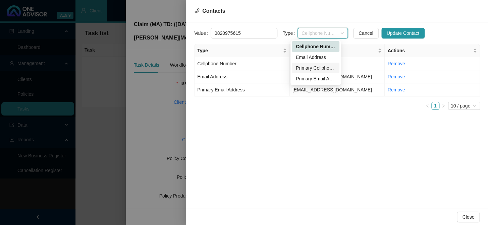
click at [312, 68] on div "Primary Cellphone Number" at bounding box center [316, 67] width 40 height 7
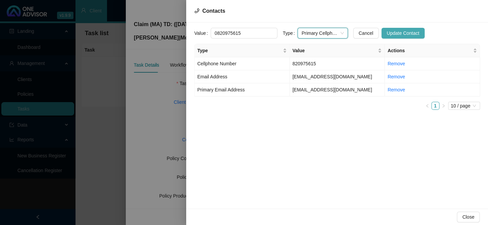
click at [394, 32] on span "Update Contact" at bounding box center [403, 33] width 33 height 7
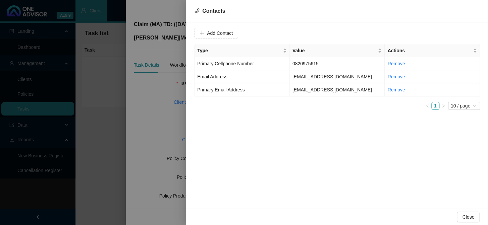
click at [149, 125] on div at bounding box center [244, 112] width 488 height 225
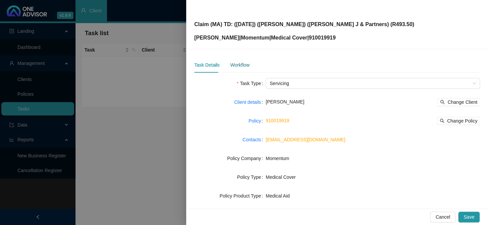
click at [242, 67] on div "Workflow" at bounding box center [239, 64] width 19 height 7
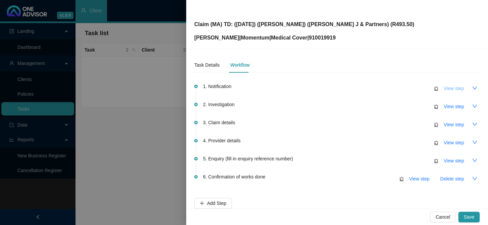
click at [416, 90] on span "View step" at bounding box center [454, 88] width 20 height 7
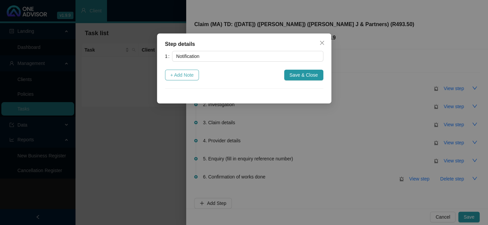
click at [191, 74] on span "+ Add Note" at bounding box center [181, 74] width 23 height 7
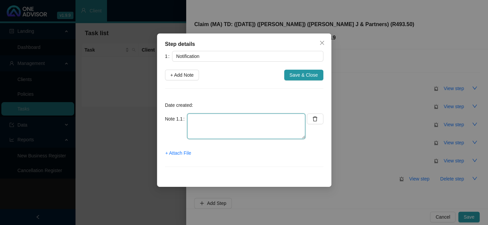
click at [206, 125] on textarea at bounding box center [246, 126] width 118 height 25
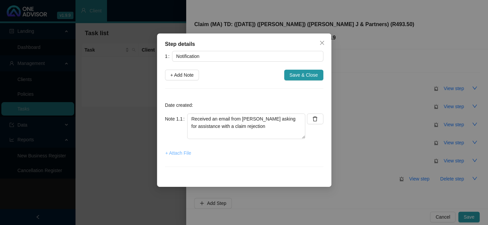
click at [184, 155] on span "+ Attach File" at bounding box center [178, 153] width 26 height 7
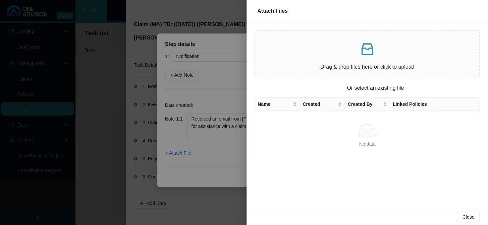
click at [345, 58] on div "Drag & drop files here or click to upload" at bounding box center [367, 55] width 213 height 36
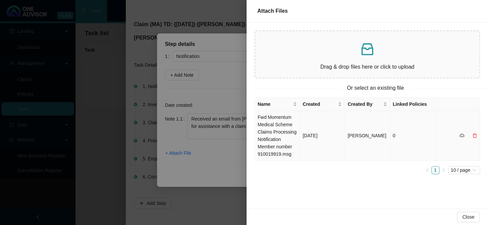
click at [283, 128] on td "Fwd Momentum Medical Scheme Claims Processing Notification Member number 910019…" at bounding box center [277, 136] width 45 height 50
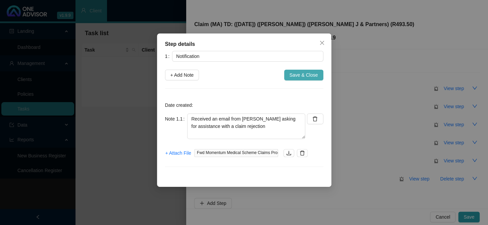
click at [302, 76] on span "Save & Close" at bounding box center [303, 74] width 29 height 7
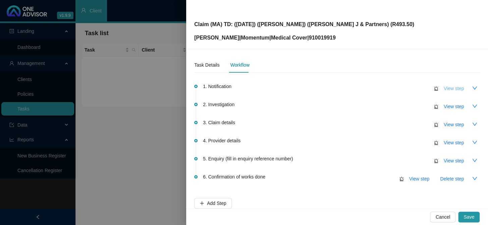
click at [416, 85] on span "View step" at bounding box center [454, 88] width 20 height 7
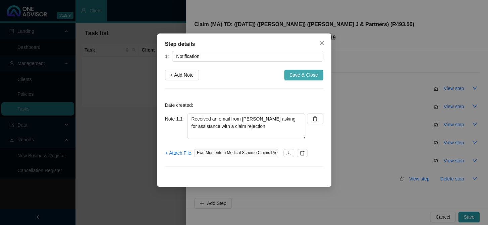
click at [296, 75] on span "Save & Close" at bounding box center [303, 74] width 29 height 7
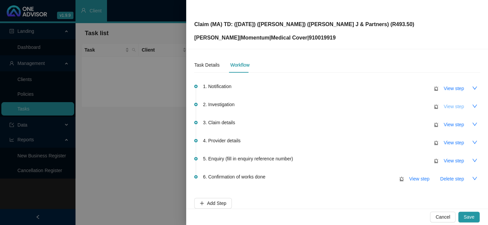
click at [416, 108] on span "View step" at bounding box center [454, 106] width 20 height 7
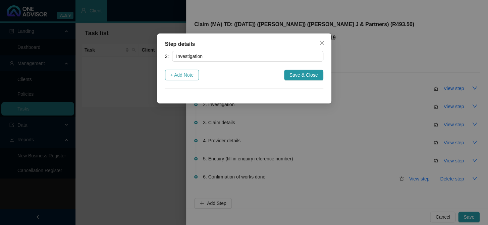
click at [183, 73] on span "+ Add Note" at bounding box center [181, 74] width 23 height 7
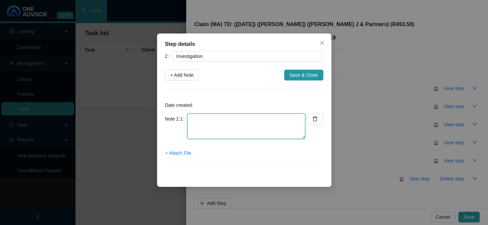
click at [212, 120] on textarea at bounding box center [246, 126] width 118 height 25
click at [374, 104] on div "Step details 2 Investigation + Add Note Save & Close Date created: Note 2.1 + A…" at bounding box center [244, 112] width 488 height 225
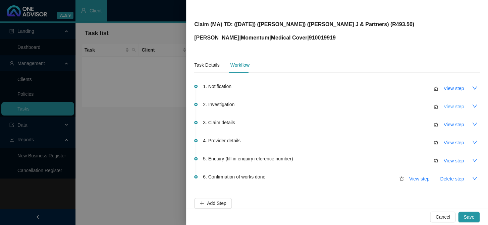
click at [416, 107] on span "View step" at bounding box center [454, 106] width 20 height 7
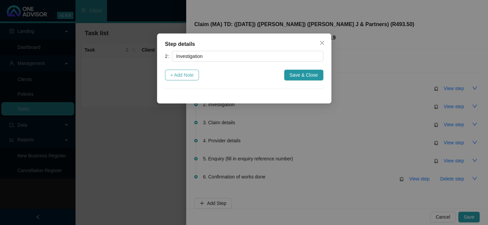
click at [189, 78] on span "+ Add Note" at bounding box center [181, 74] width 23 height 7
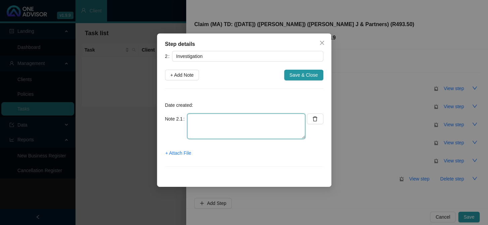
click at [212, 118] on textarea at bounding box center [246, 126] width 118 height 25
